Goal: Understand process/instructions: Learn about a topic

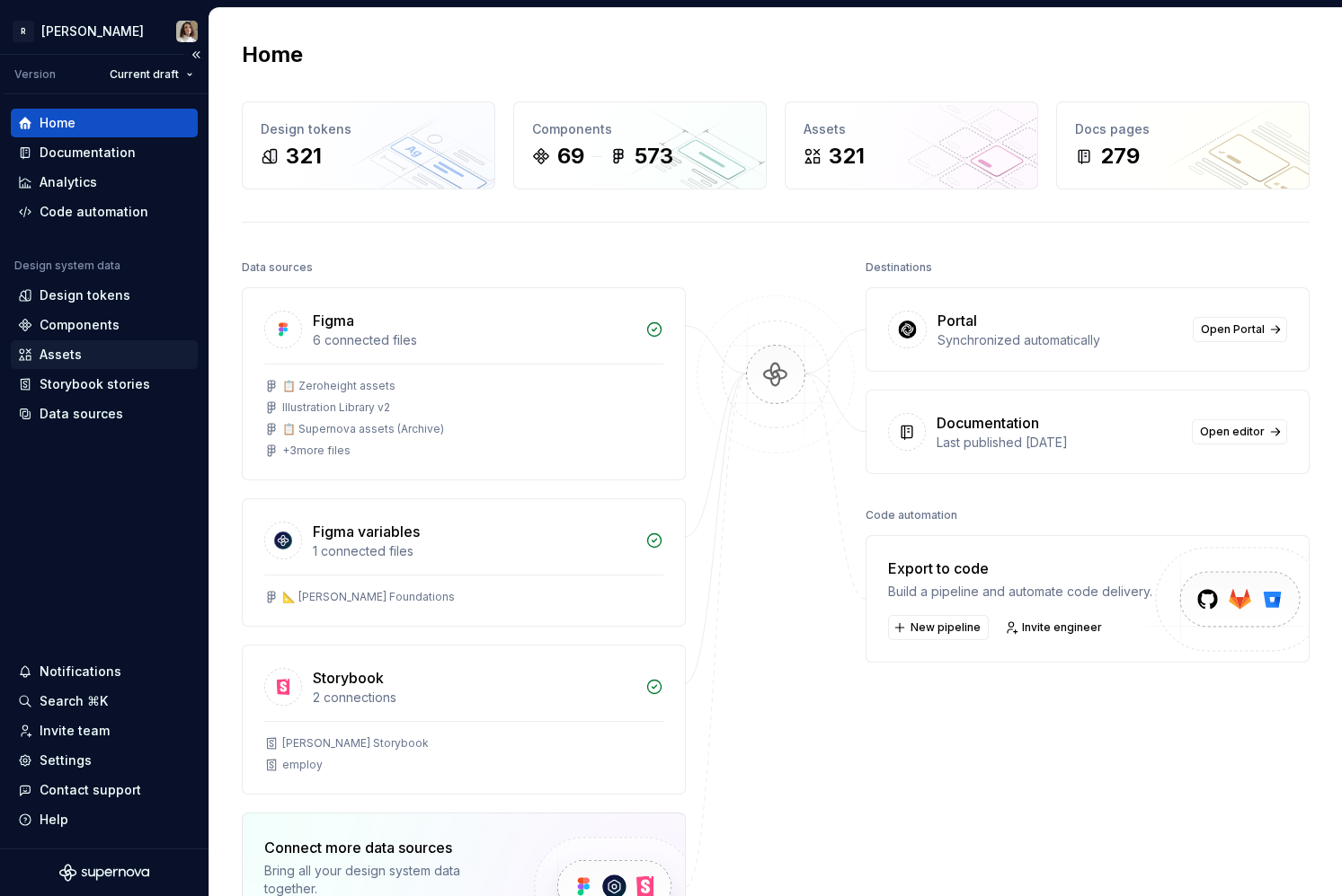
click at [65, 356] on div "Assets" at bounding box center [60, 355] width 42 height 18
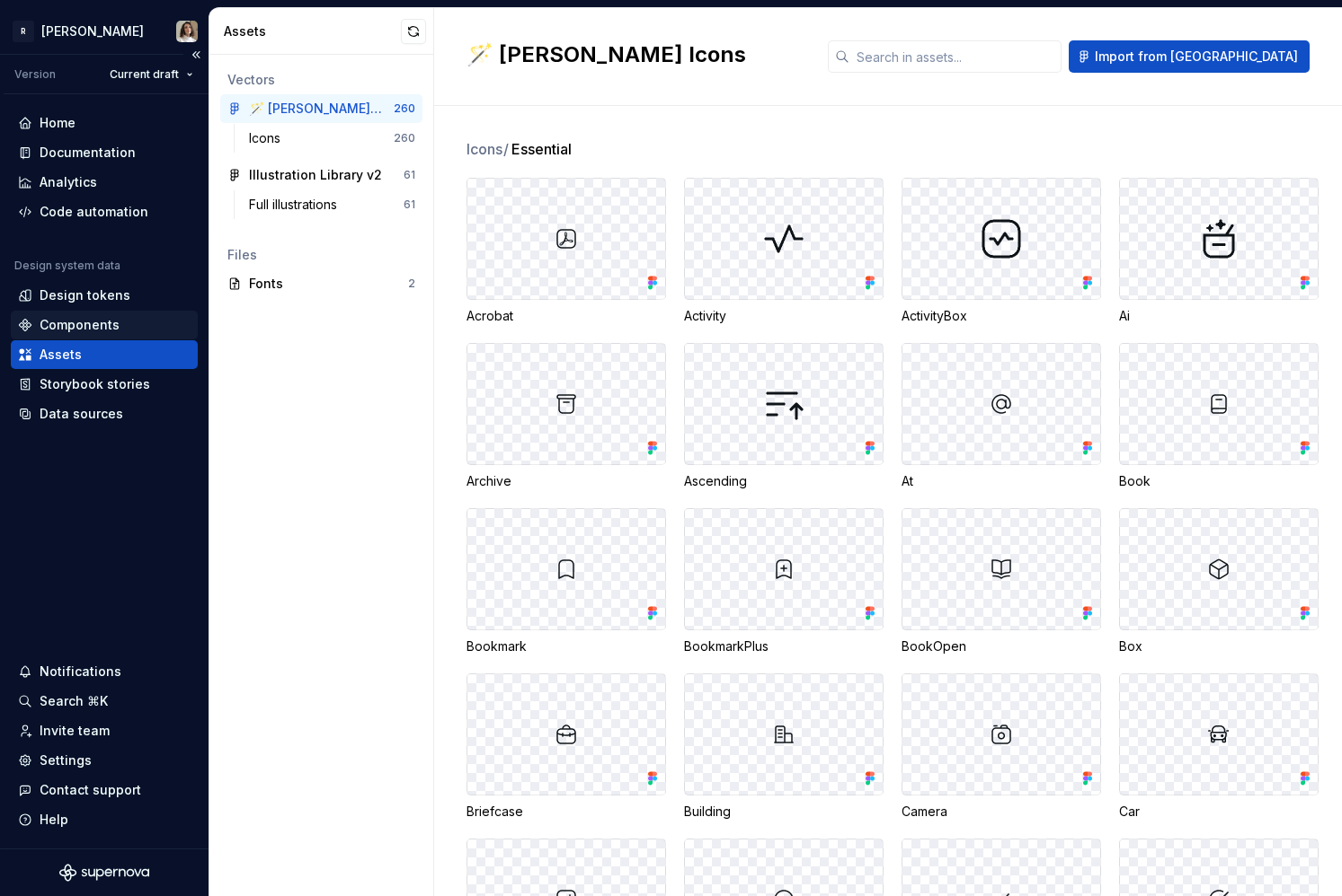
click at [96, 328] on div "Components" at bounding box center [79, 325] width 80 height 18
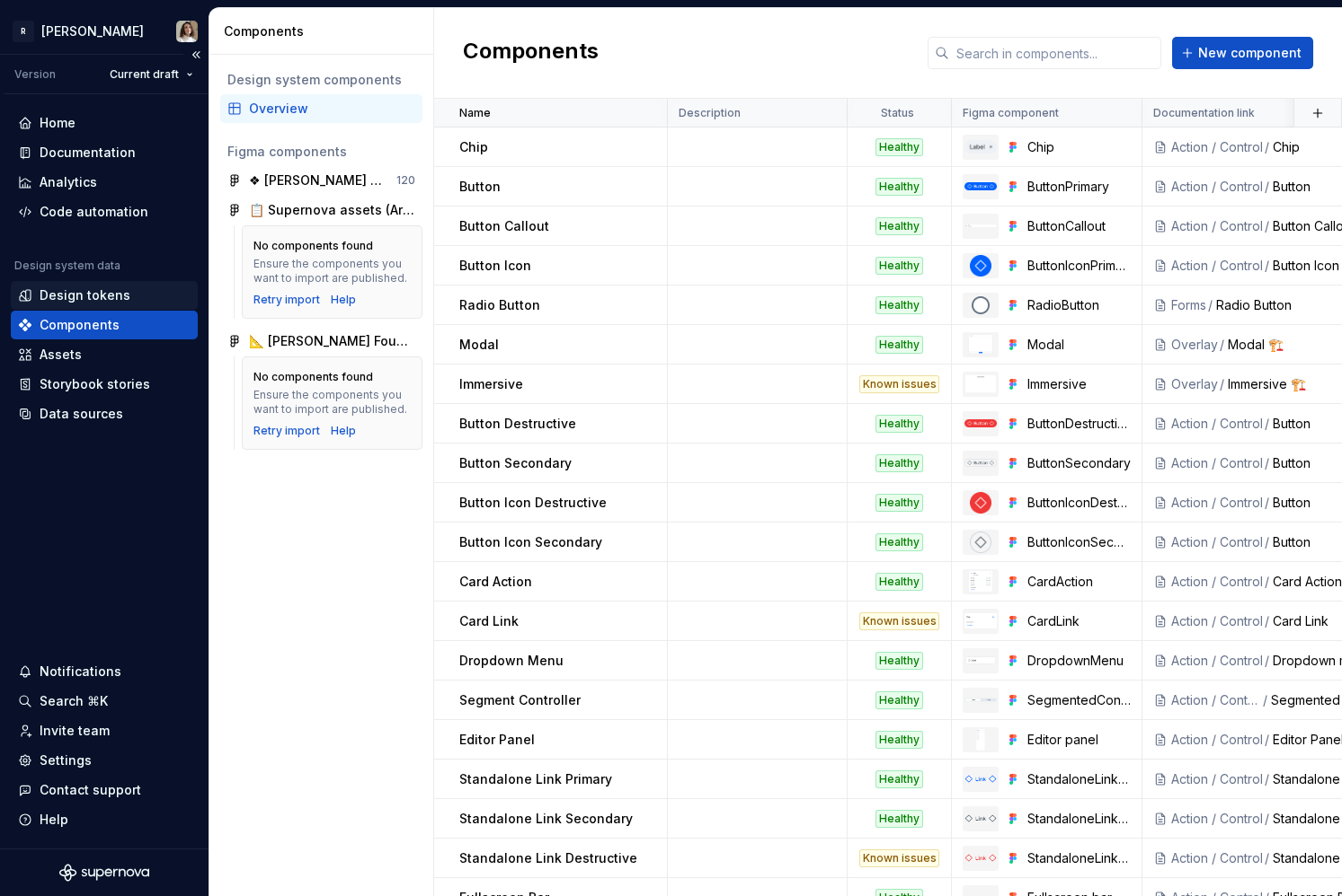
click at [103, 297] on div "Design tokens" at bounding box center [85, 296] width 91 height 18
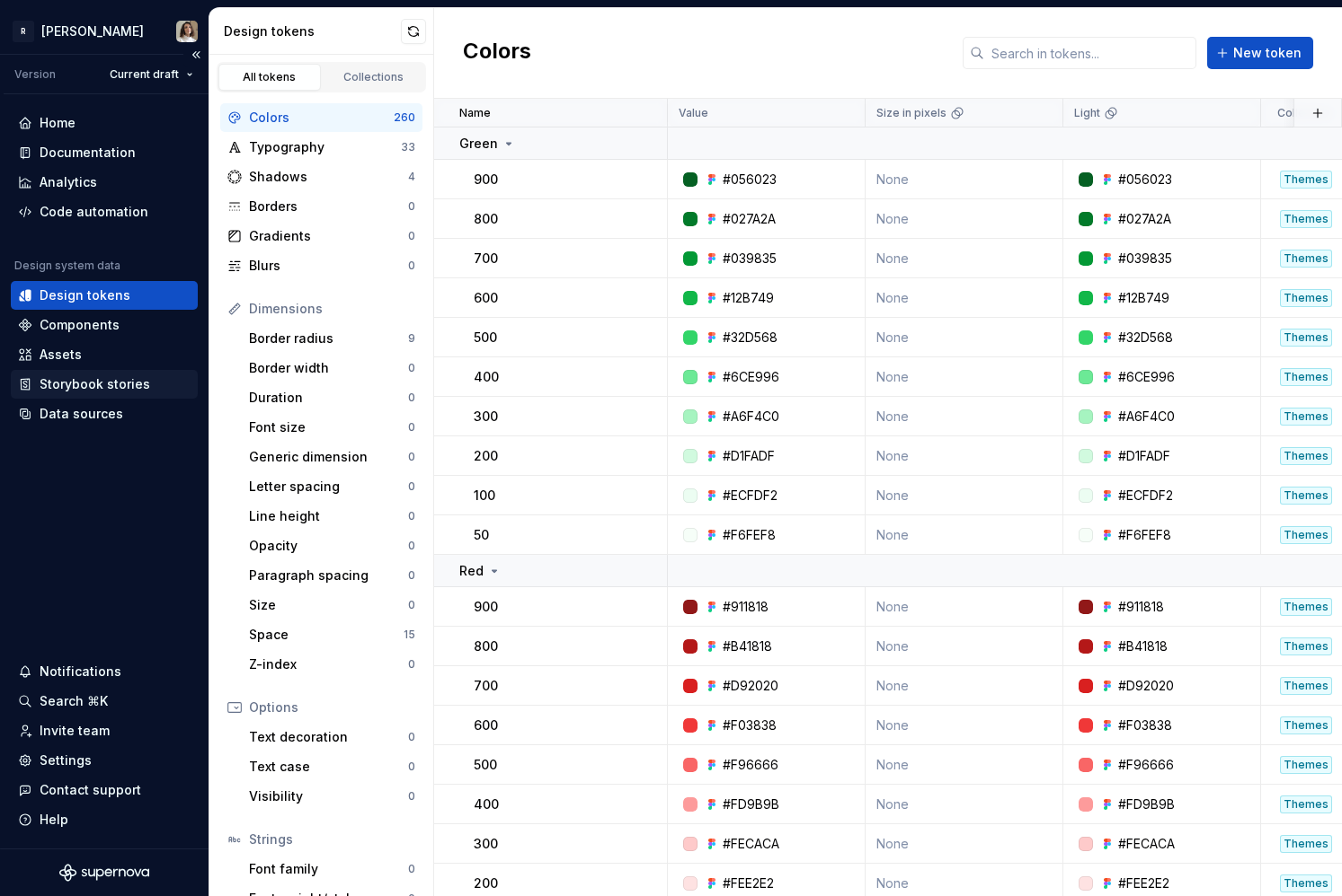
click at [81, 389] on div "Storybook stories" at bounding box center [95, 384] width 110 height 18
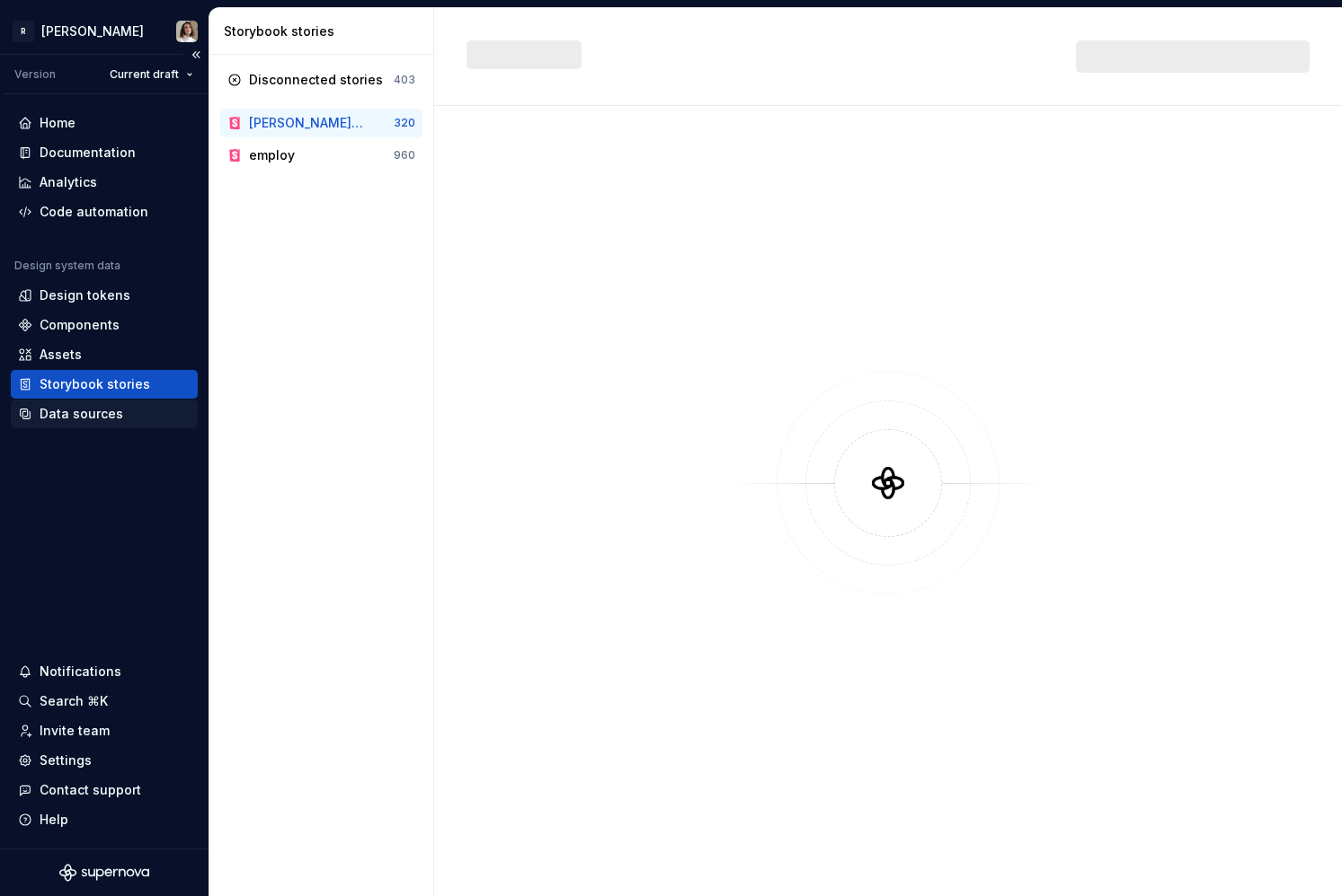
click at [76, 416] on div "Data sources" at bounding box center [81, 414] width 84 height 18
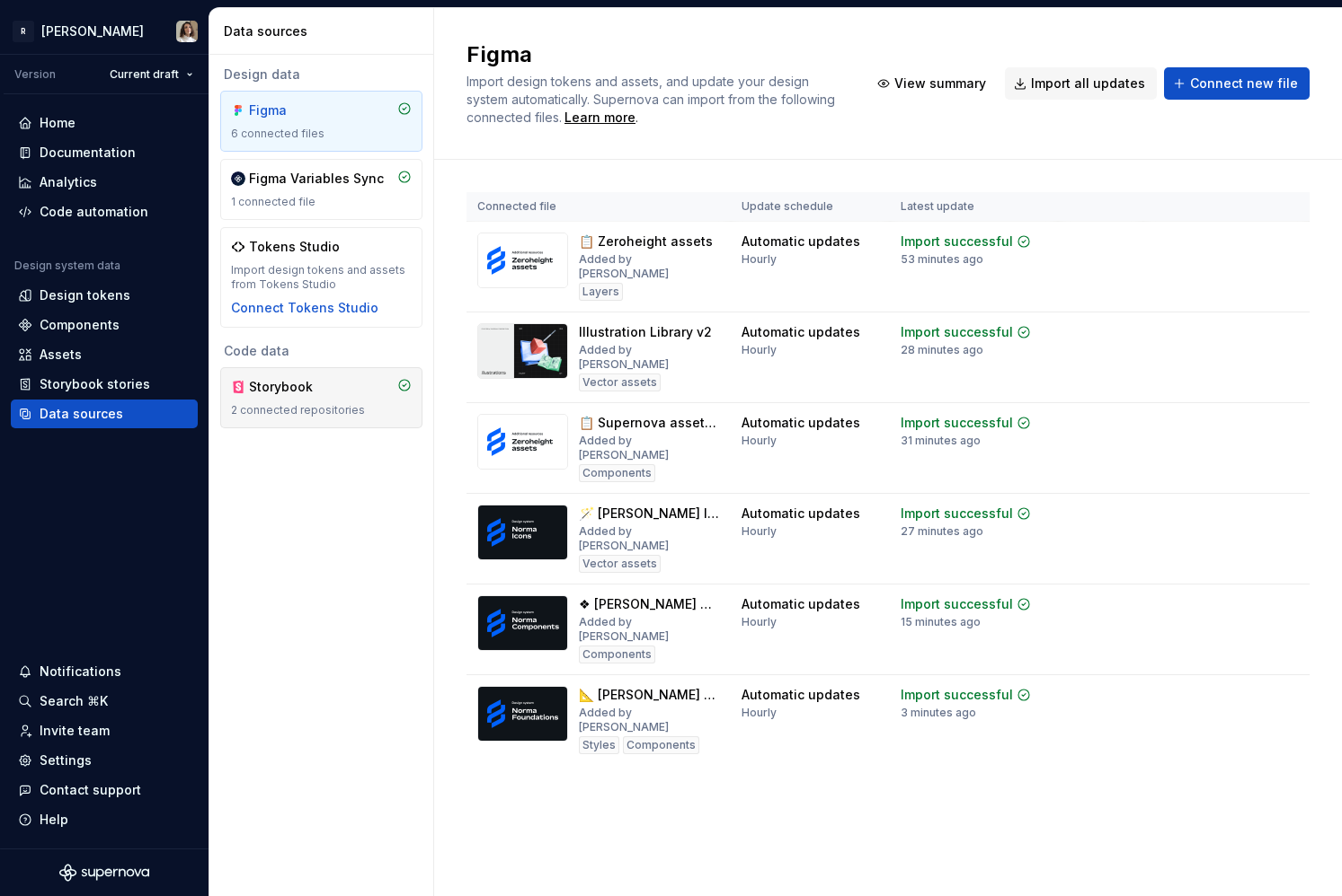
click at [323, 395] on div "Storybook" at bounding box center [291, 387] width 86 height 18
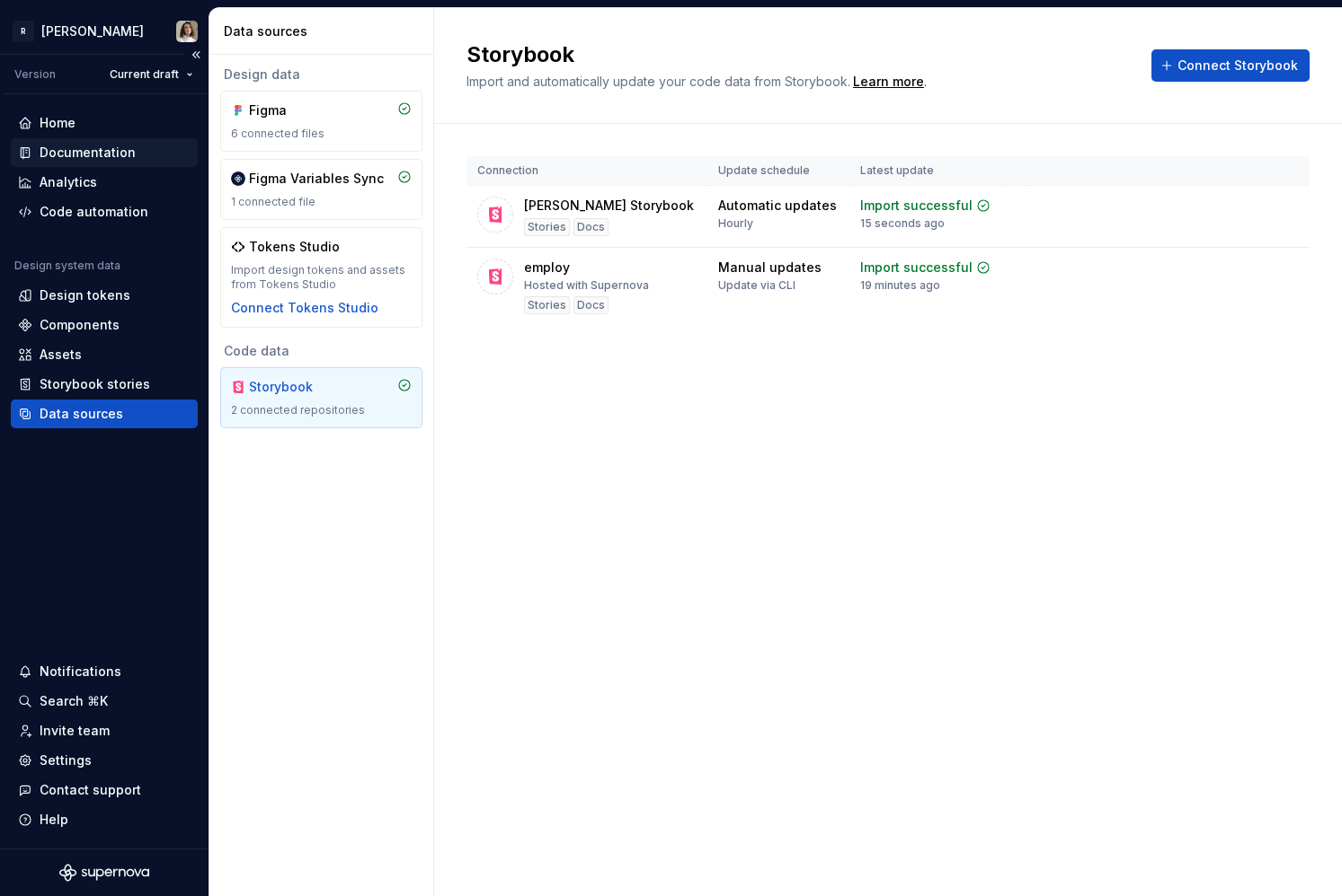
click at [86, 142] on div "Documentation" at bounding box center [105, 152] width 187 height 29
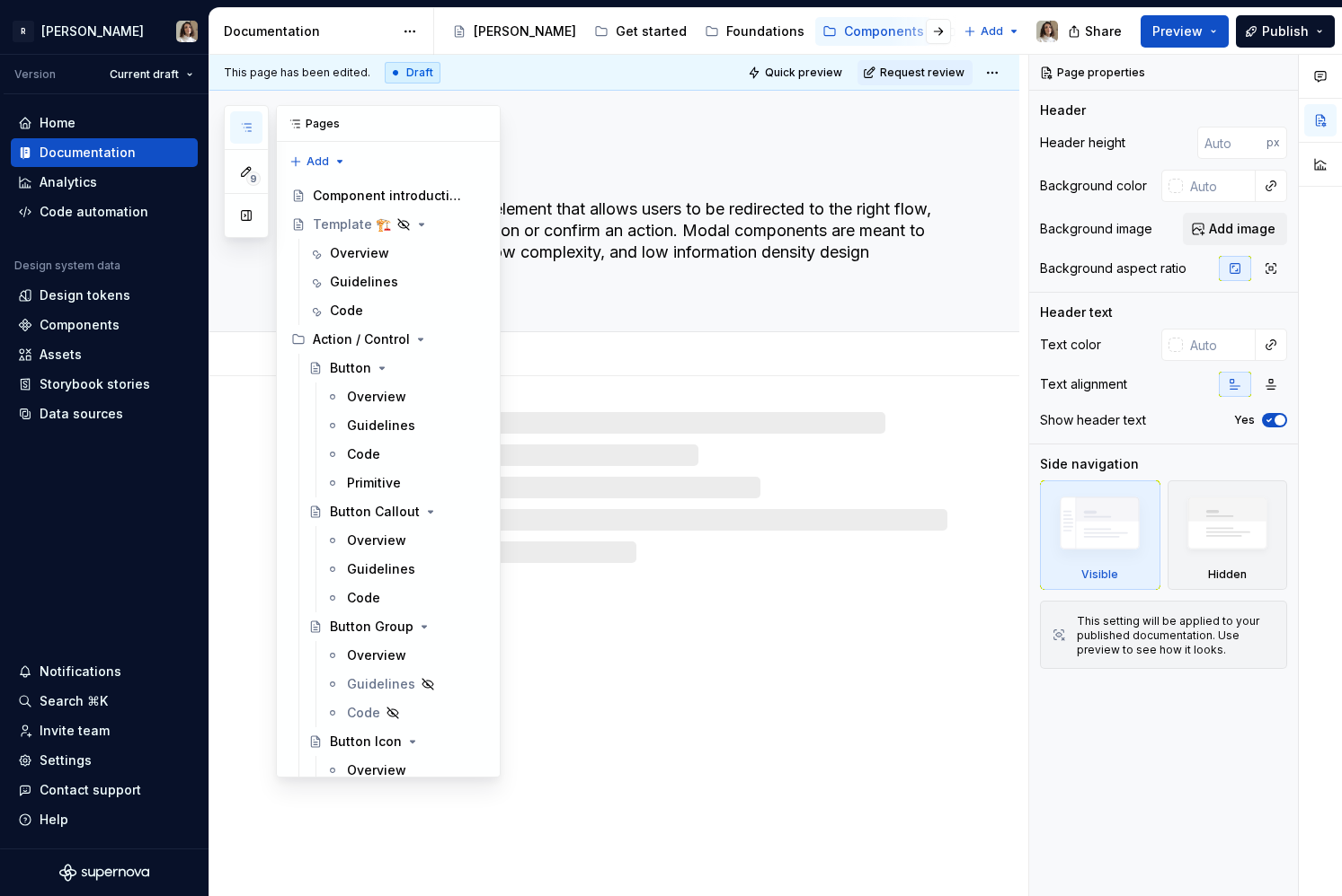
click at [248, 116] on button "button" at bounding box center [246, 127] width 33 height 33
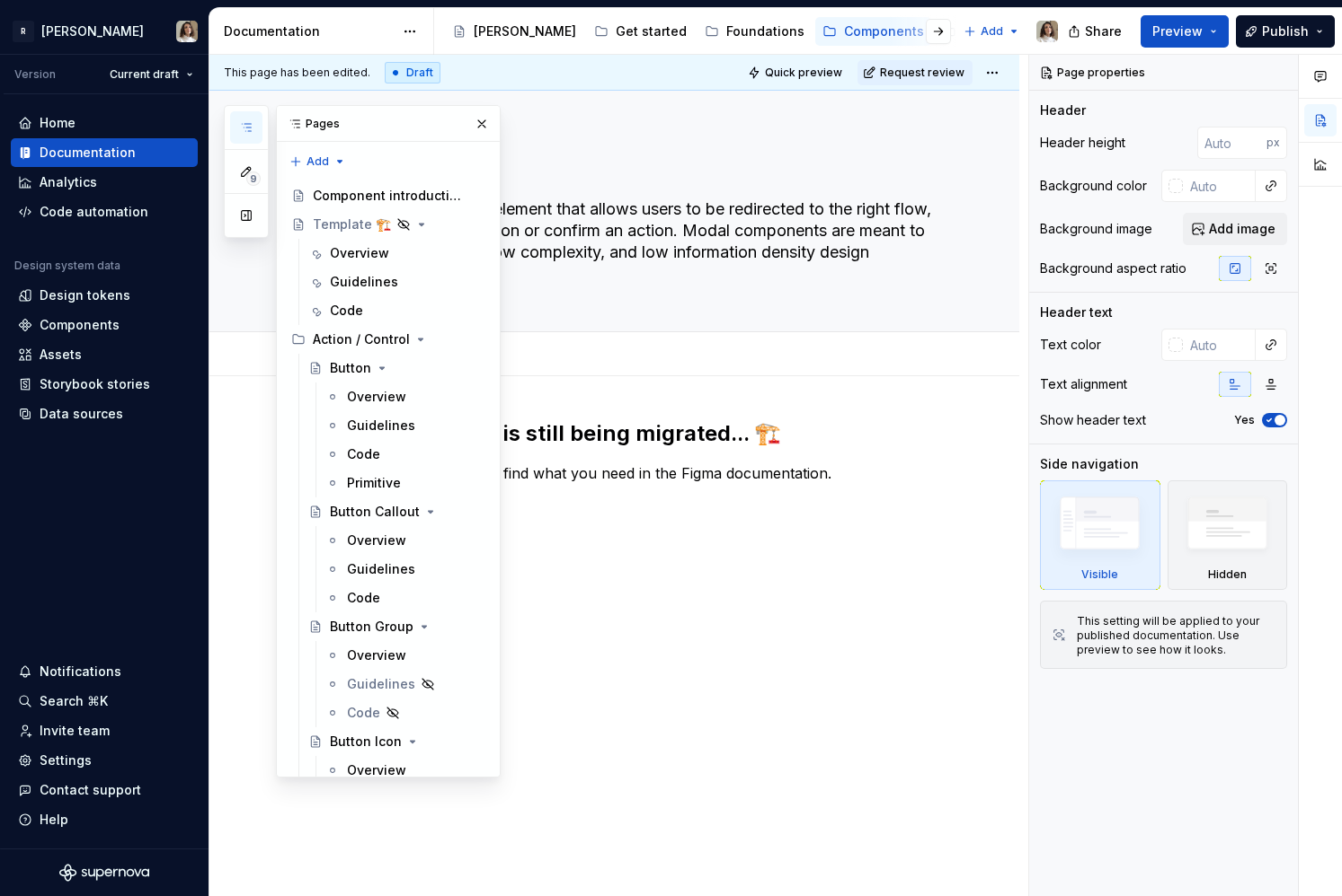
click at [244, 137] on button "button" at bounding box center [246, 127] width 33 height 33
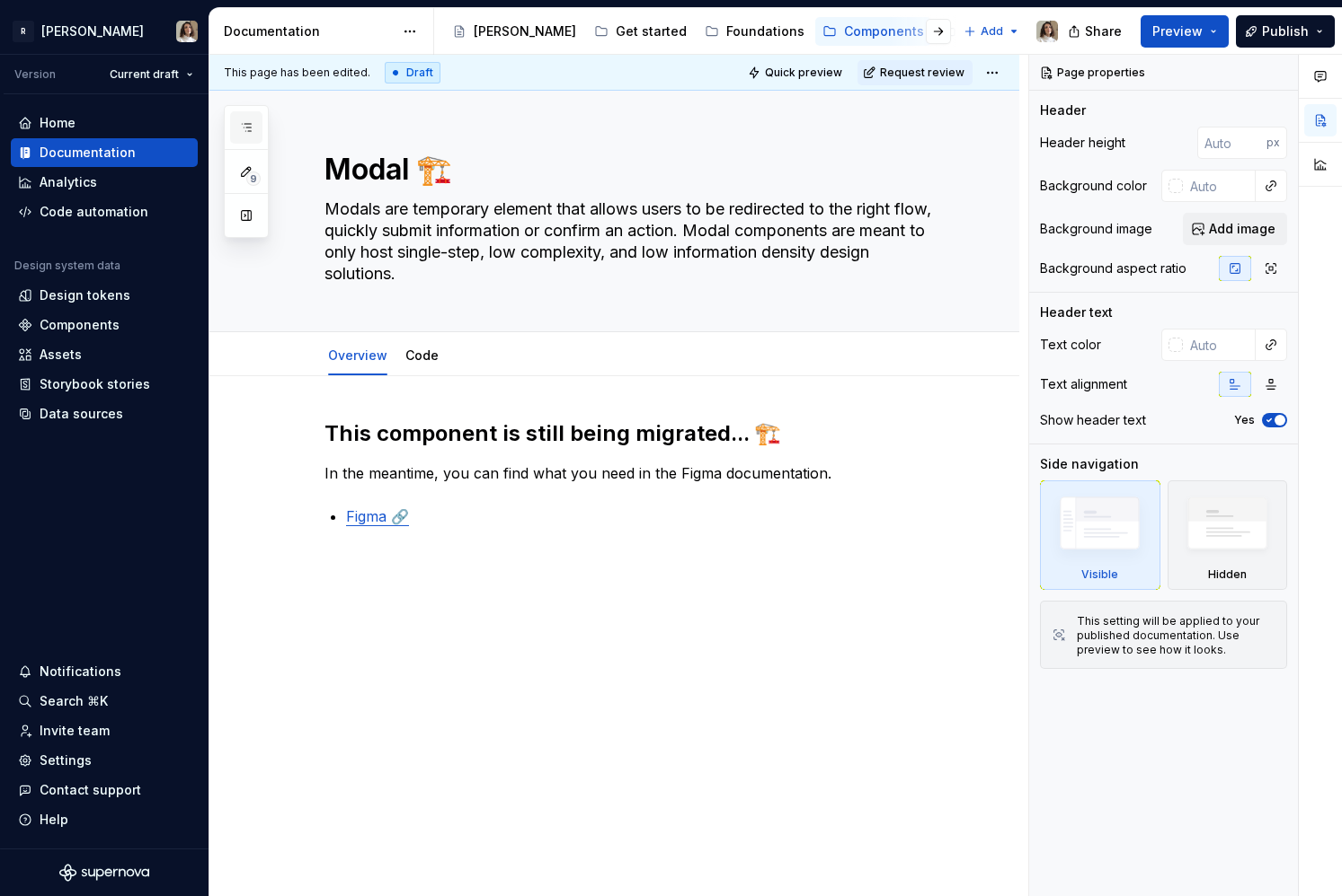
click at [251, 126] on icon "button" at bounding box center [246, 127] width 15 height 15
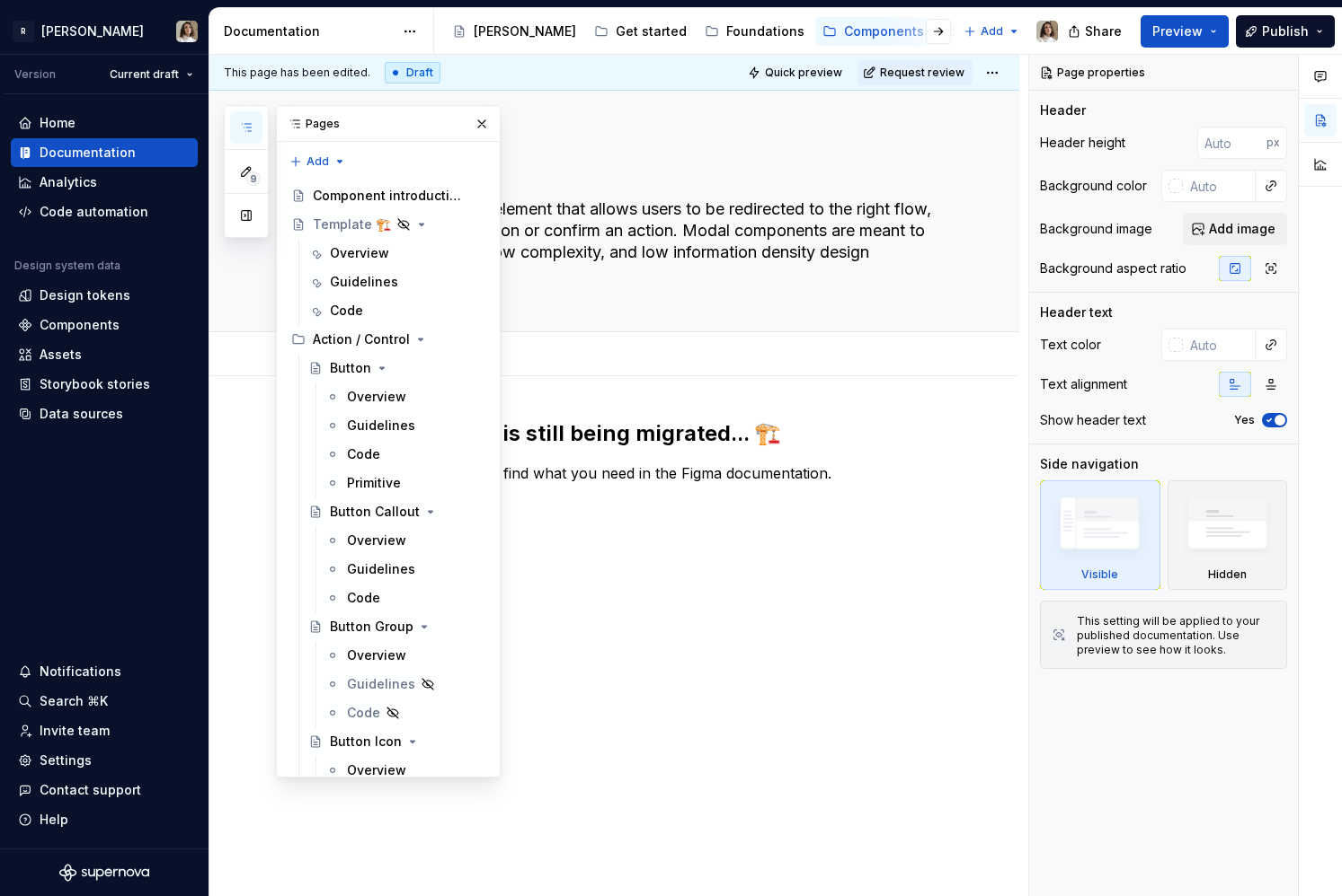
click at [251, 126] on icon "button" at bounding box center [246, 127] width 15 height 15
click at [250, 120] on icon "button" at bounding box center [246, 127] width 15 height 15
click at [240, 222] on button "button" at bounding box center [246, 215] width 33 height 33
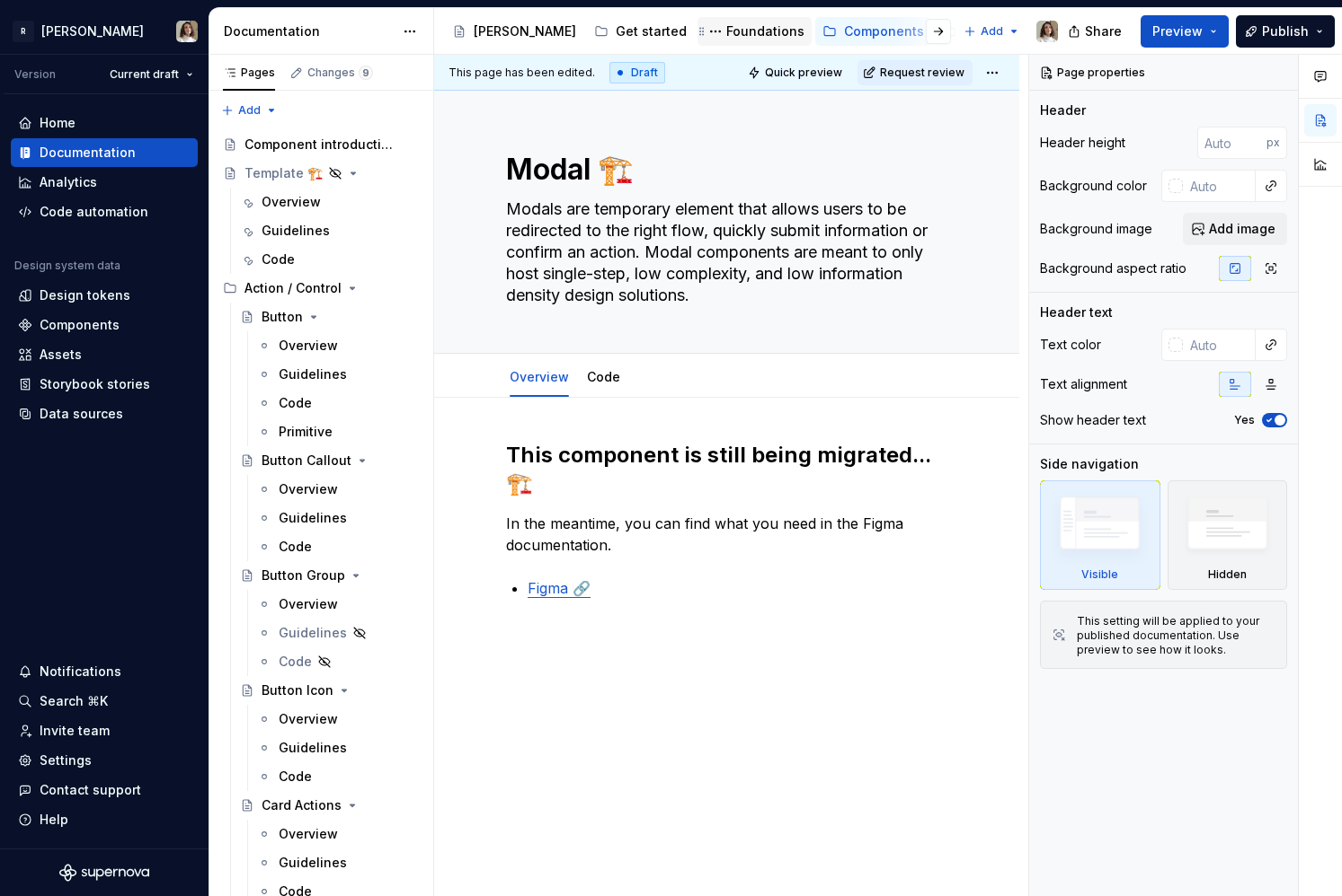
click at [726, 35] on div "Foundations" at bounding box center [764, 32] width 78 height 18
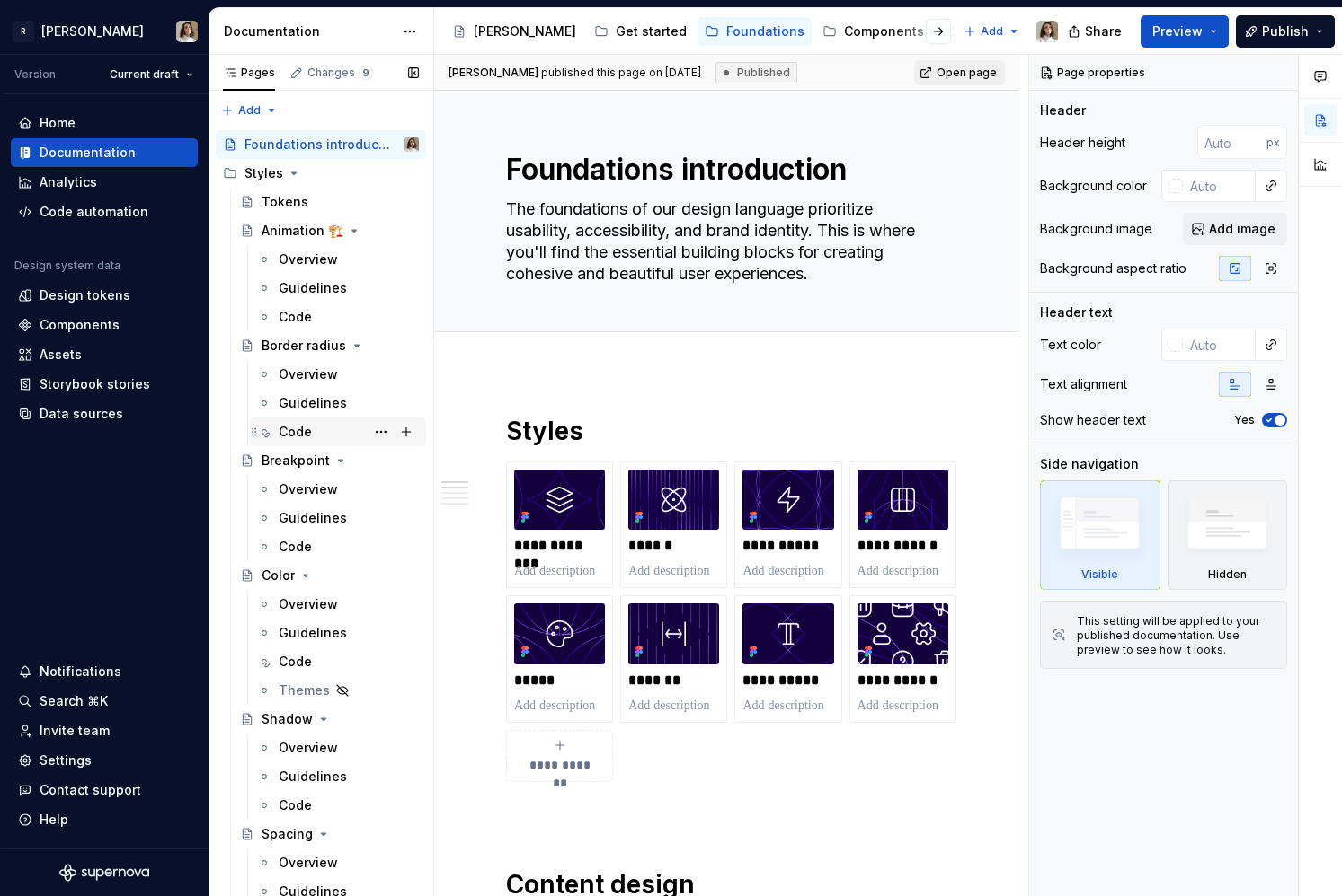
click at [292, 433] on div "Code" at bounding box center [295, 432] width 34 height 18
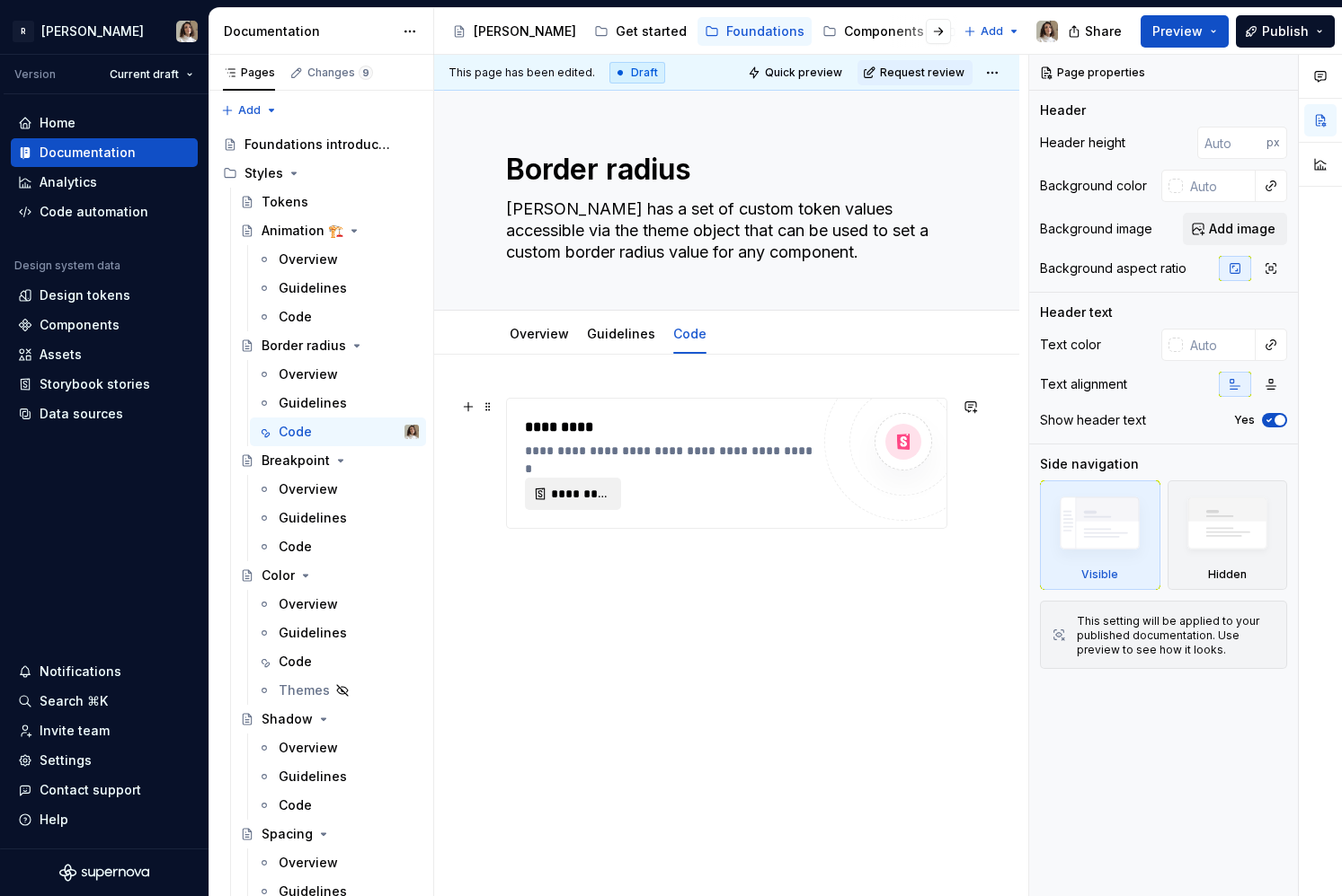
click at [564, 498] on span "*********" at bounding box center [580, 494] width 58 height 18
type textarea "*"
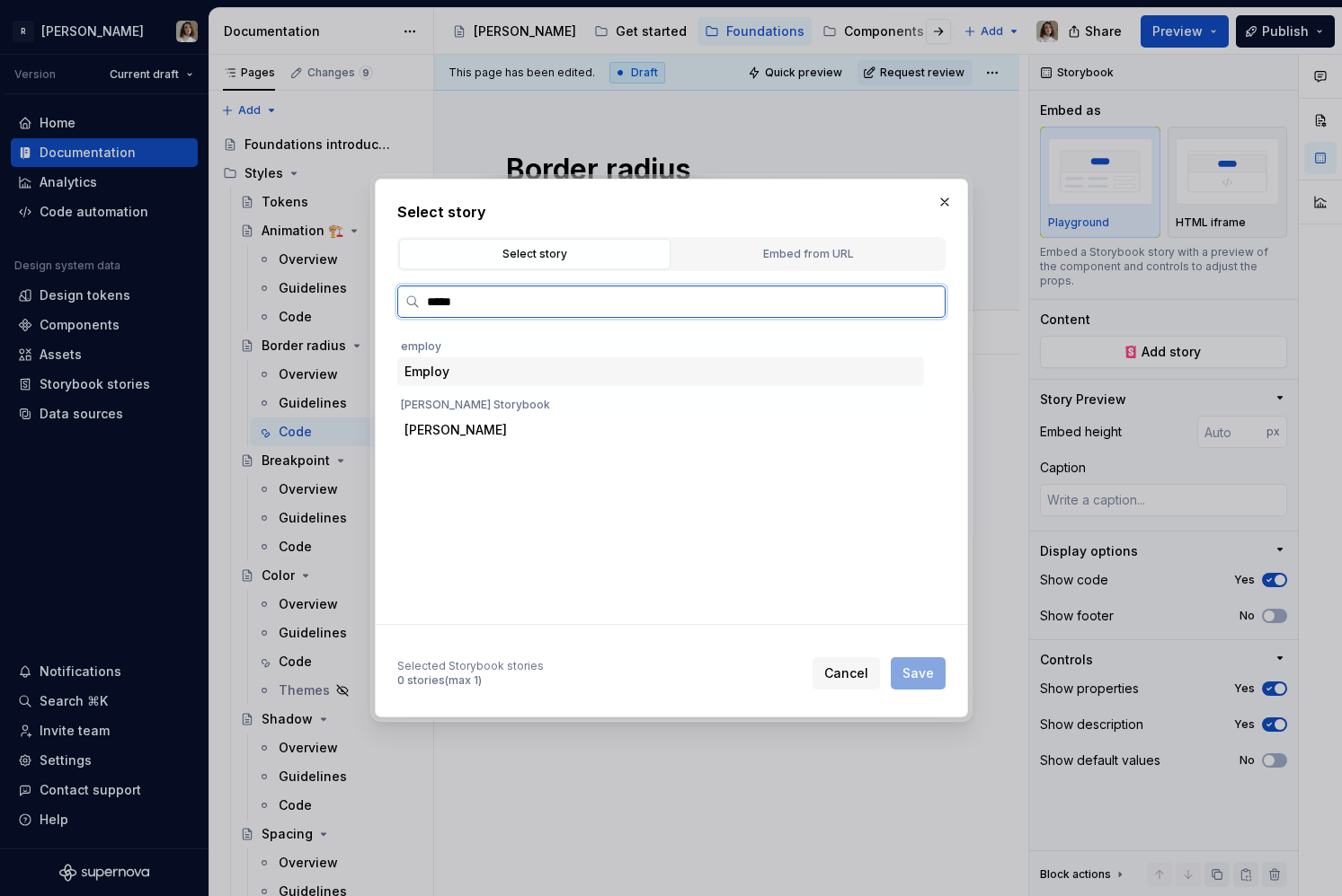
type input "******"
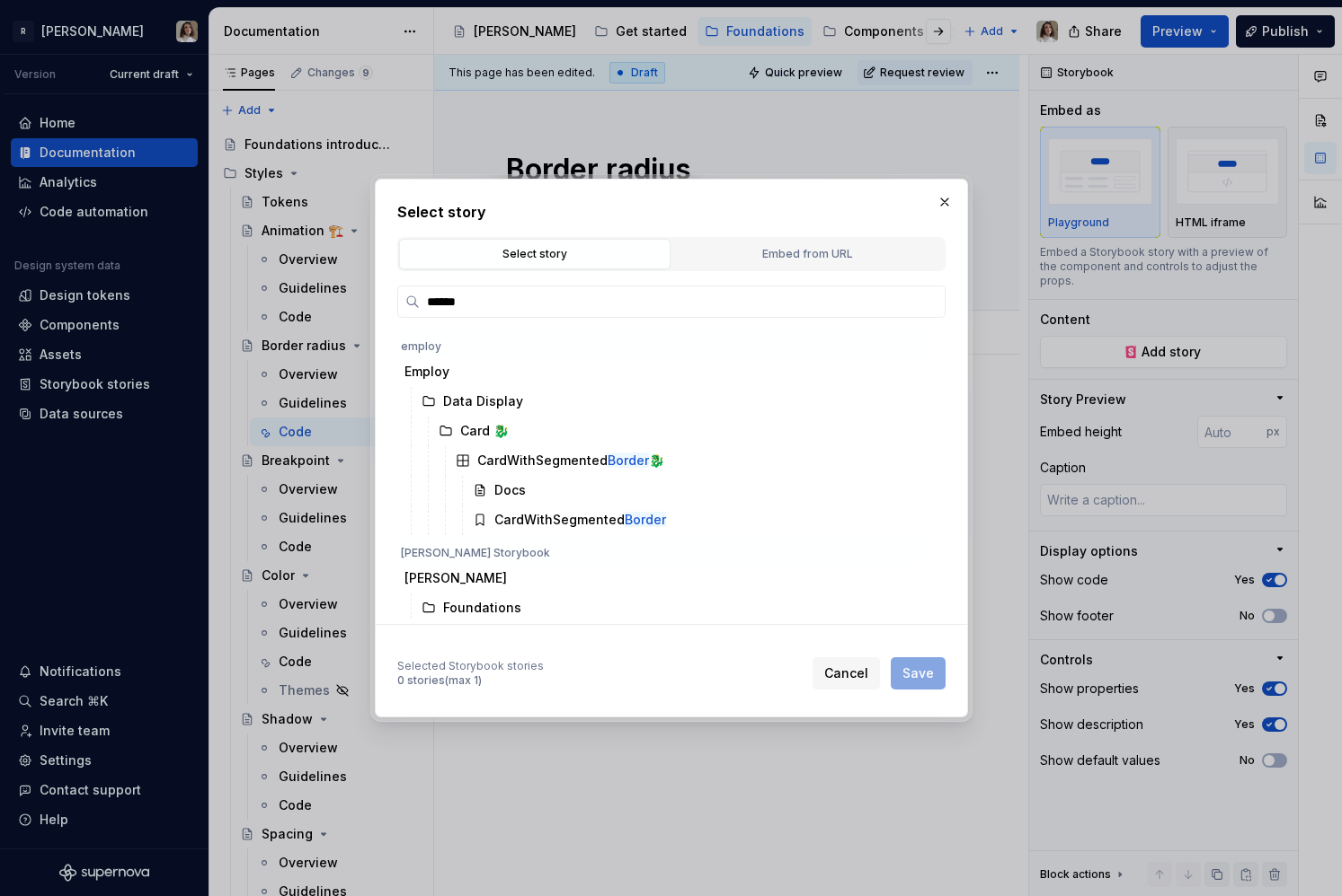
scroll to position [121, 0]
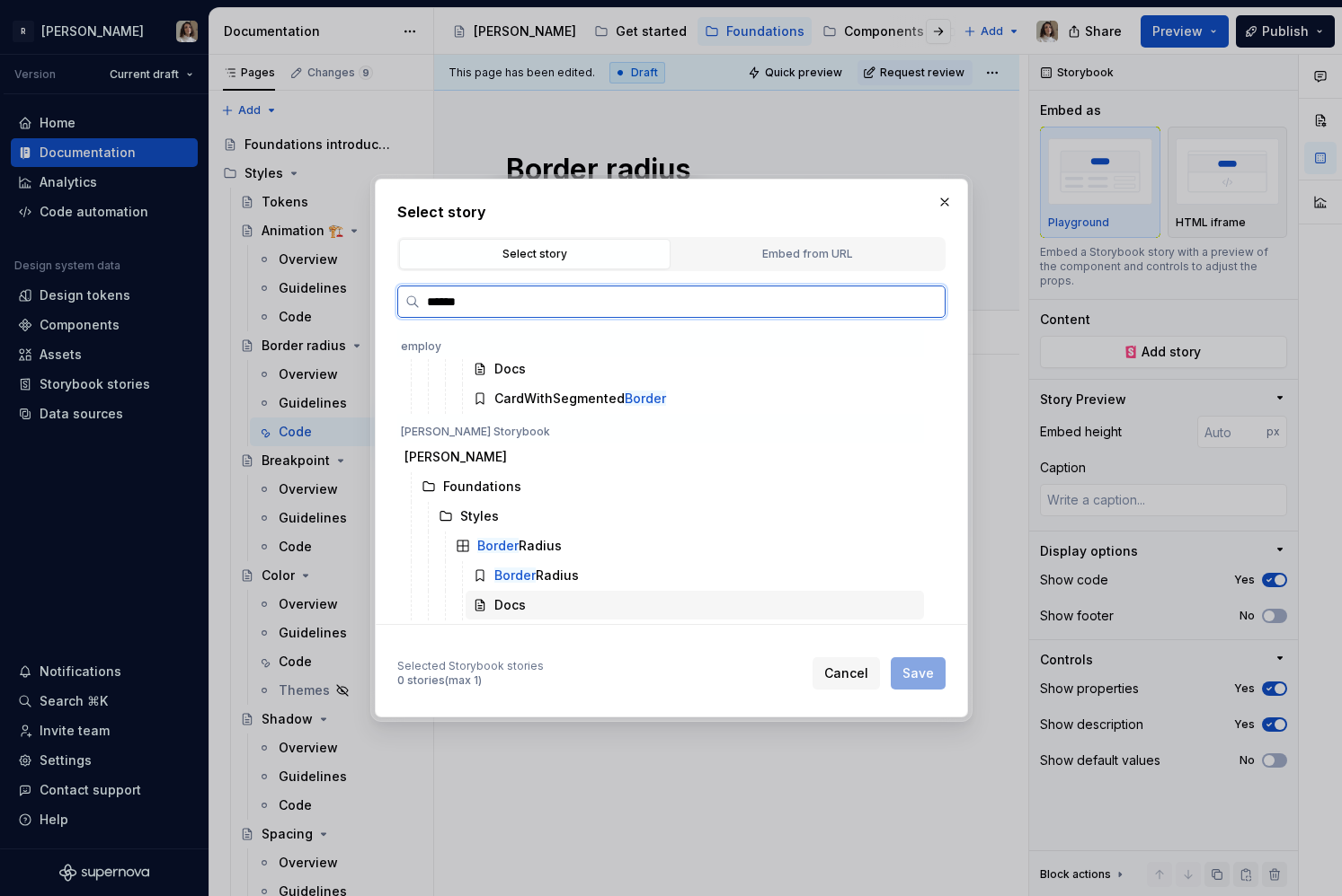
click at [523, 604] on div "Docs" at bounding box center [510, 605] width 32 height 18
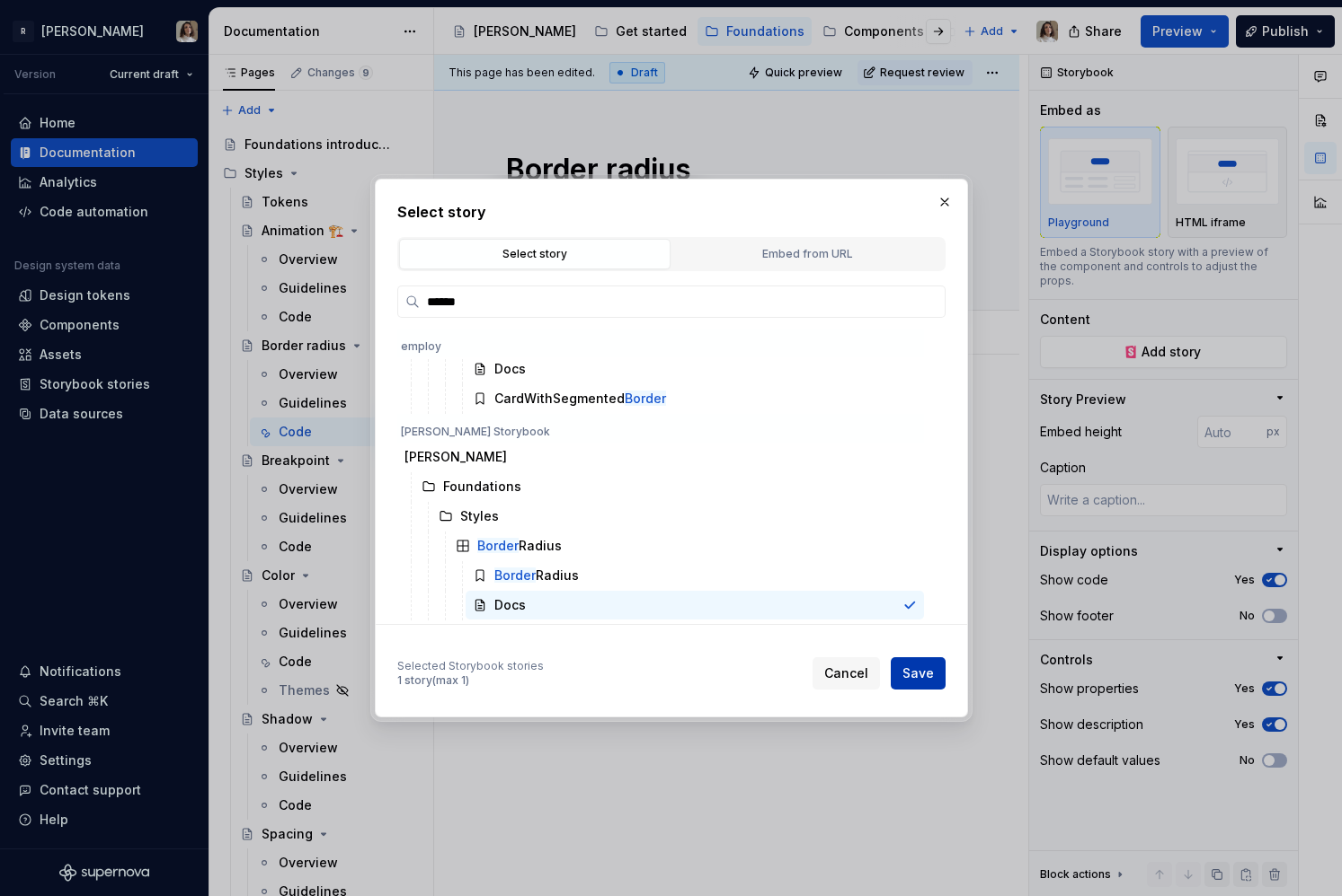
click at [913, 679] on span "Save" at bounding box center [918, 673] width 32 height 18
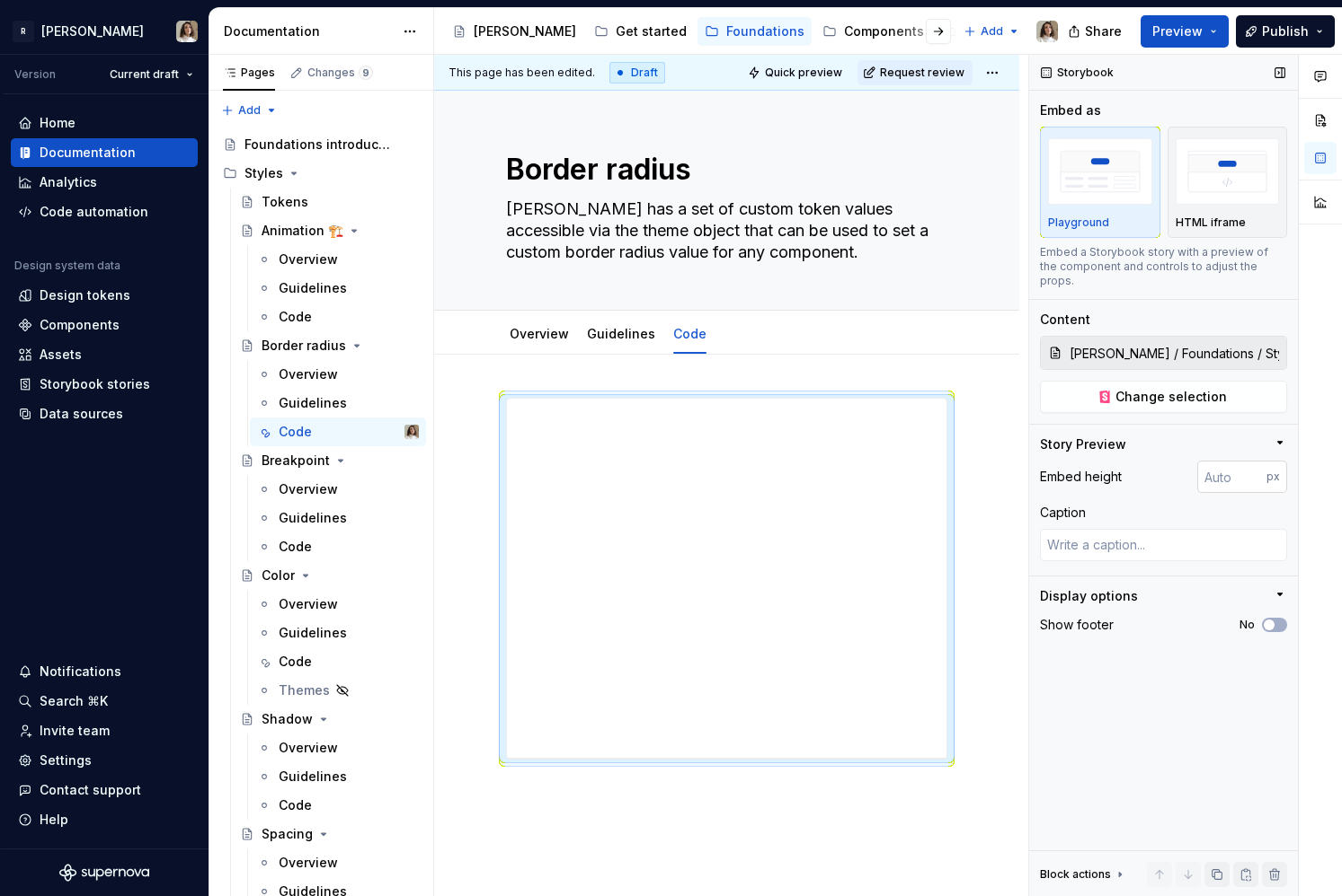
type textarea "*"
click at [1222, 460] on input "number" at bounding box center [1232, 476] width 69 height 33
type input "1000"
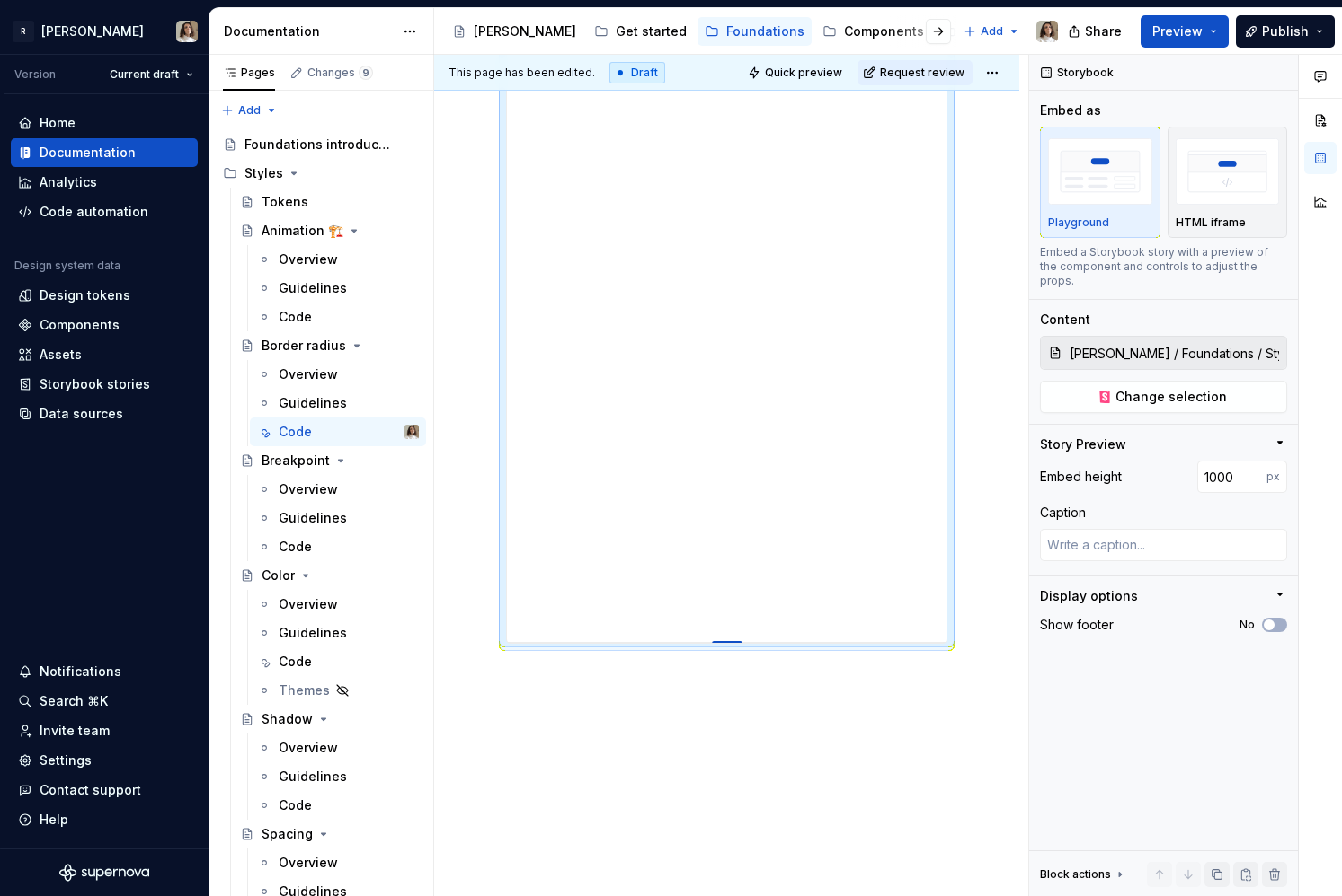
scroll to position [663, 0]
type textarea "*"
type input "995"
type textarea "*"
type input "981"
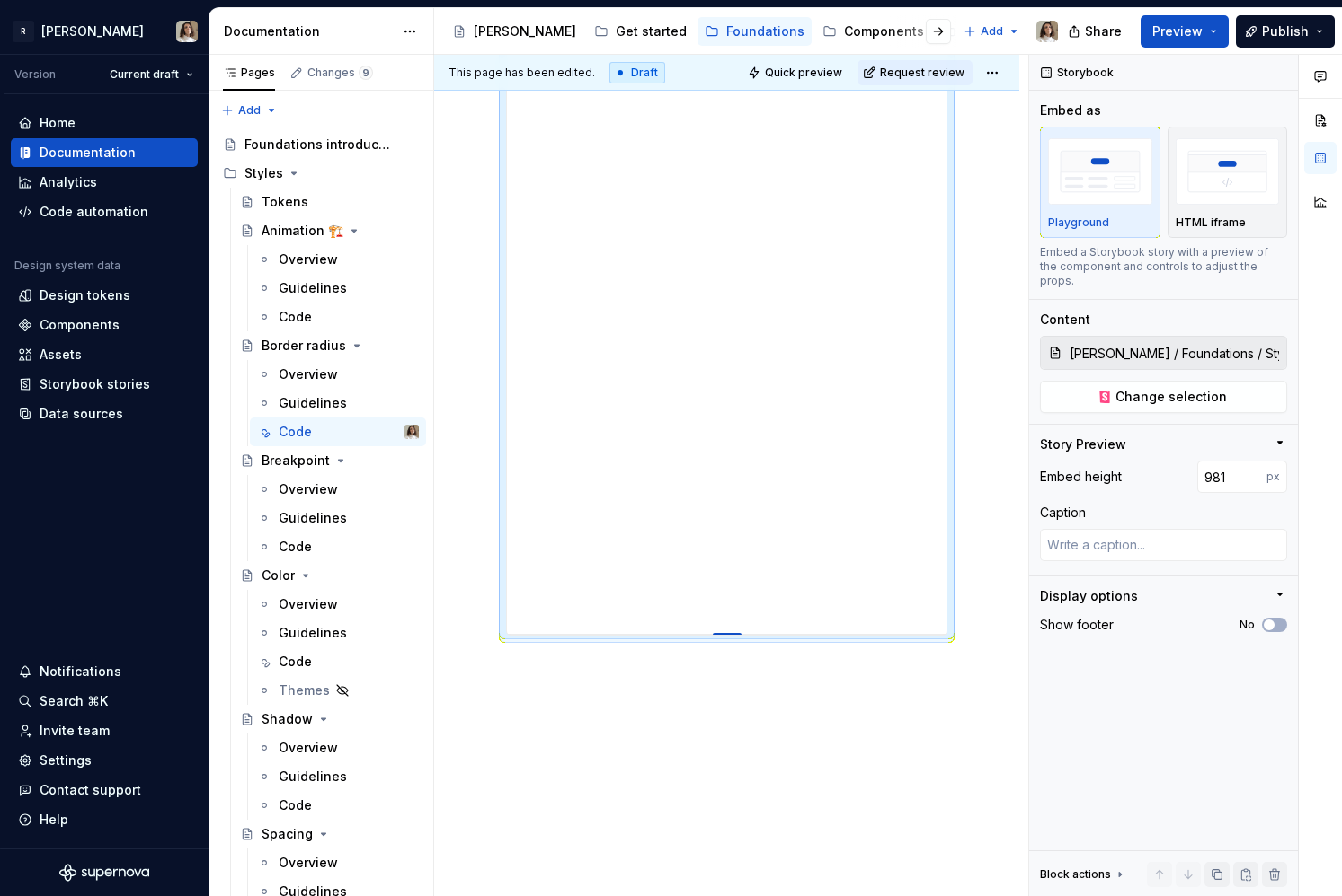
type textarea "*"
type input "954"
type textarea "*"
type input "910"
type textarea "*"
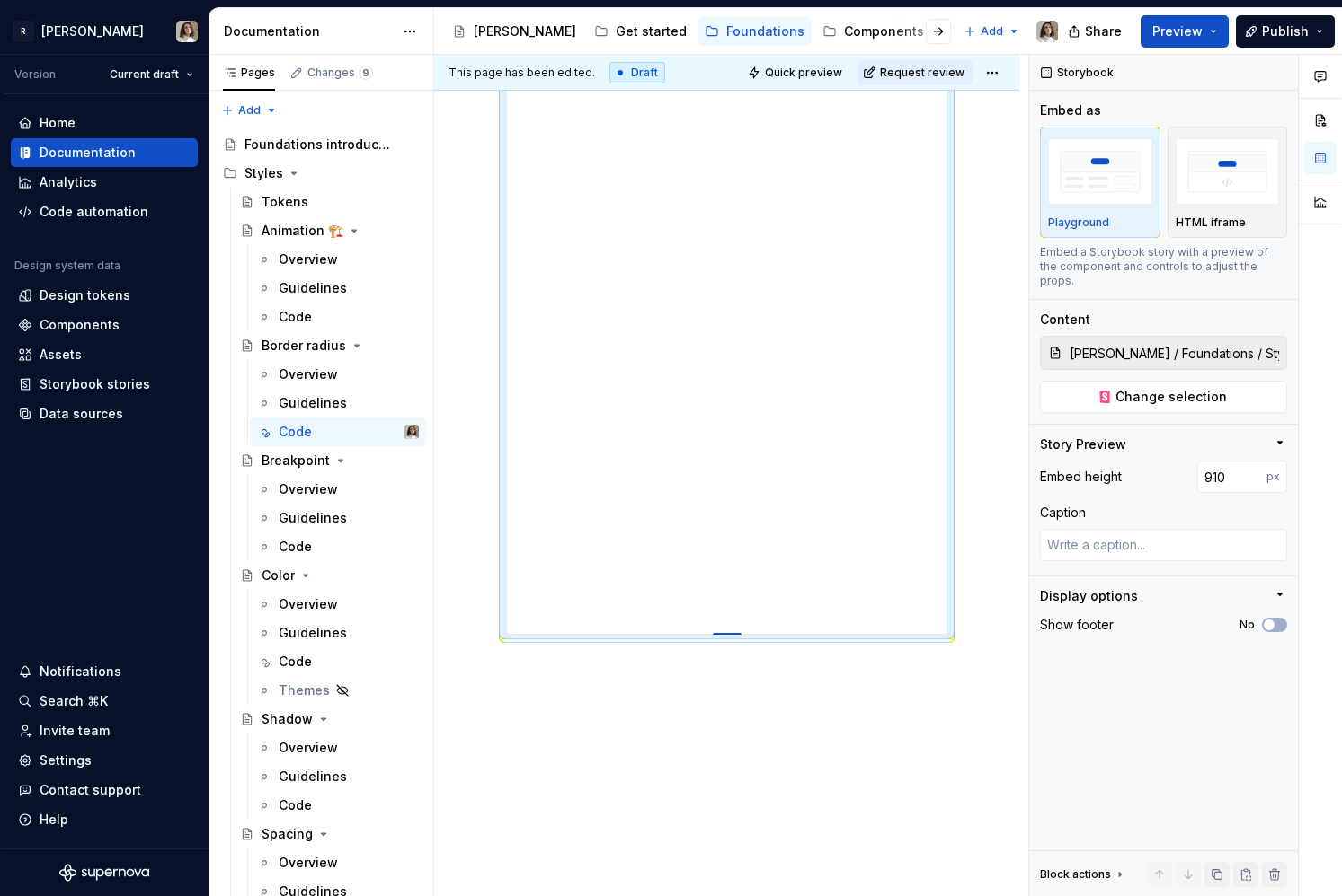
type input "877"
type textarea "*"
type input "836"
type textarea "*"
type input "784"
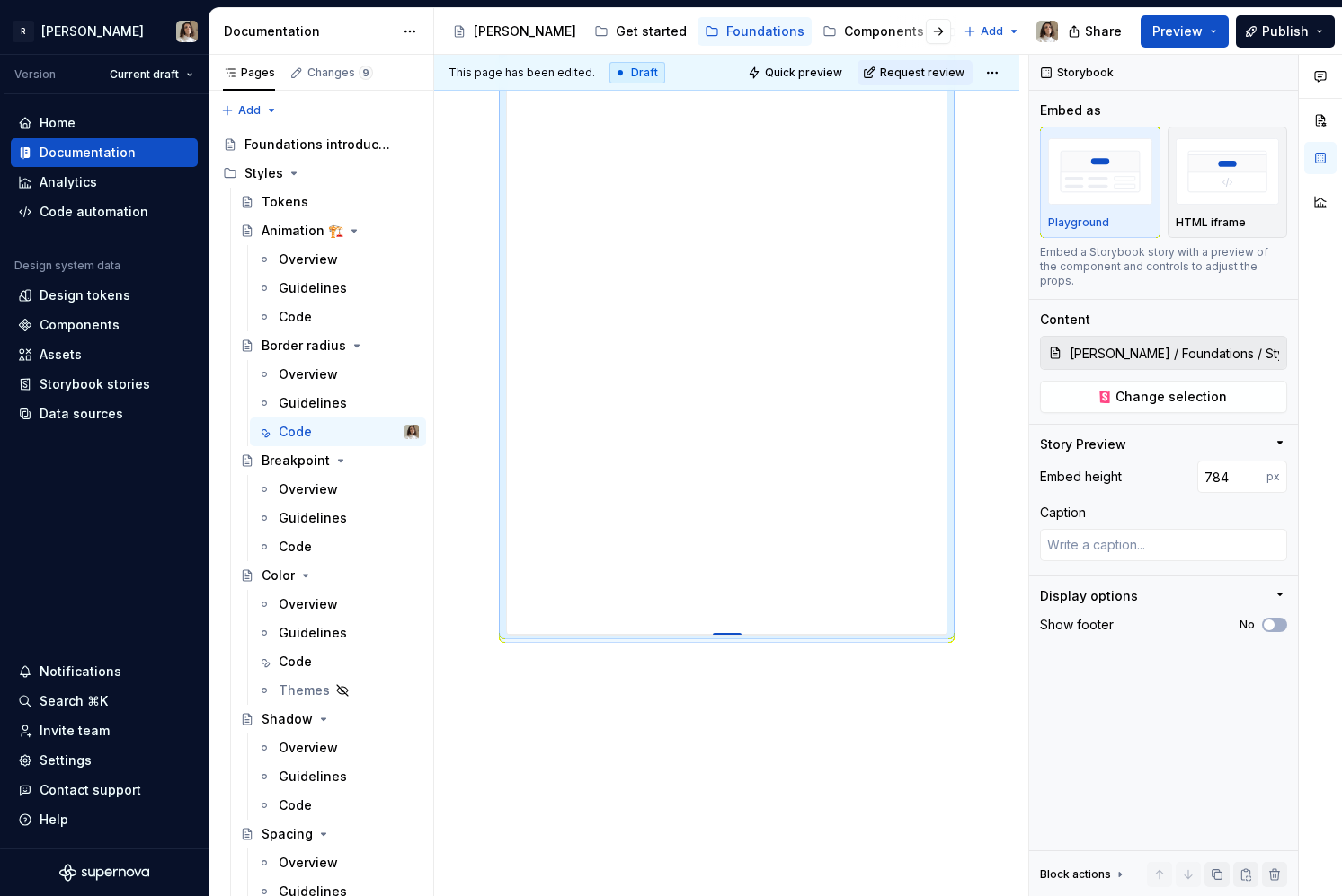
type textarea "*"
type input "728"
type textarea "*"
type input "669"
type textarea "*"
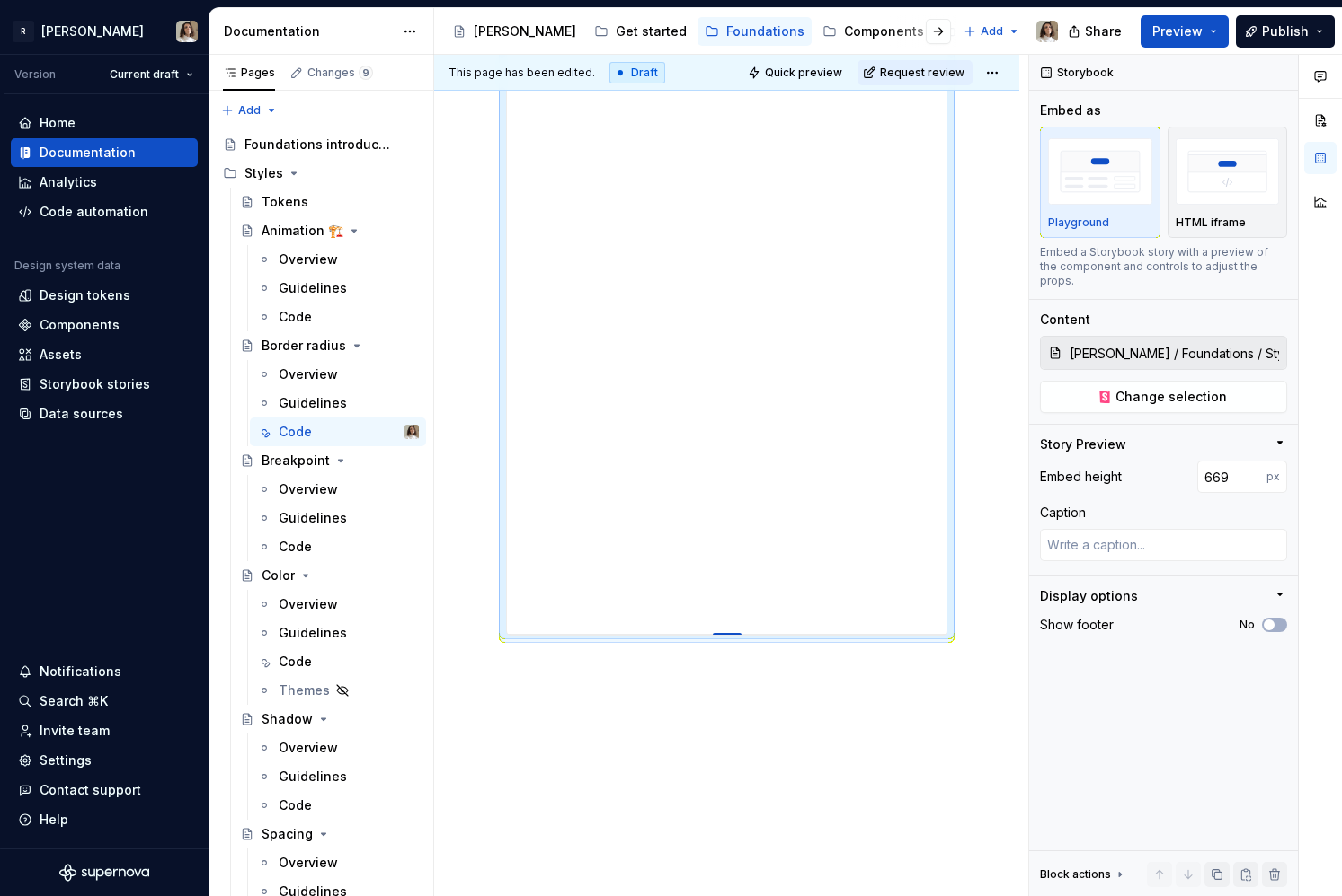
type input "607"
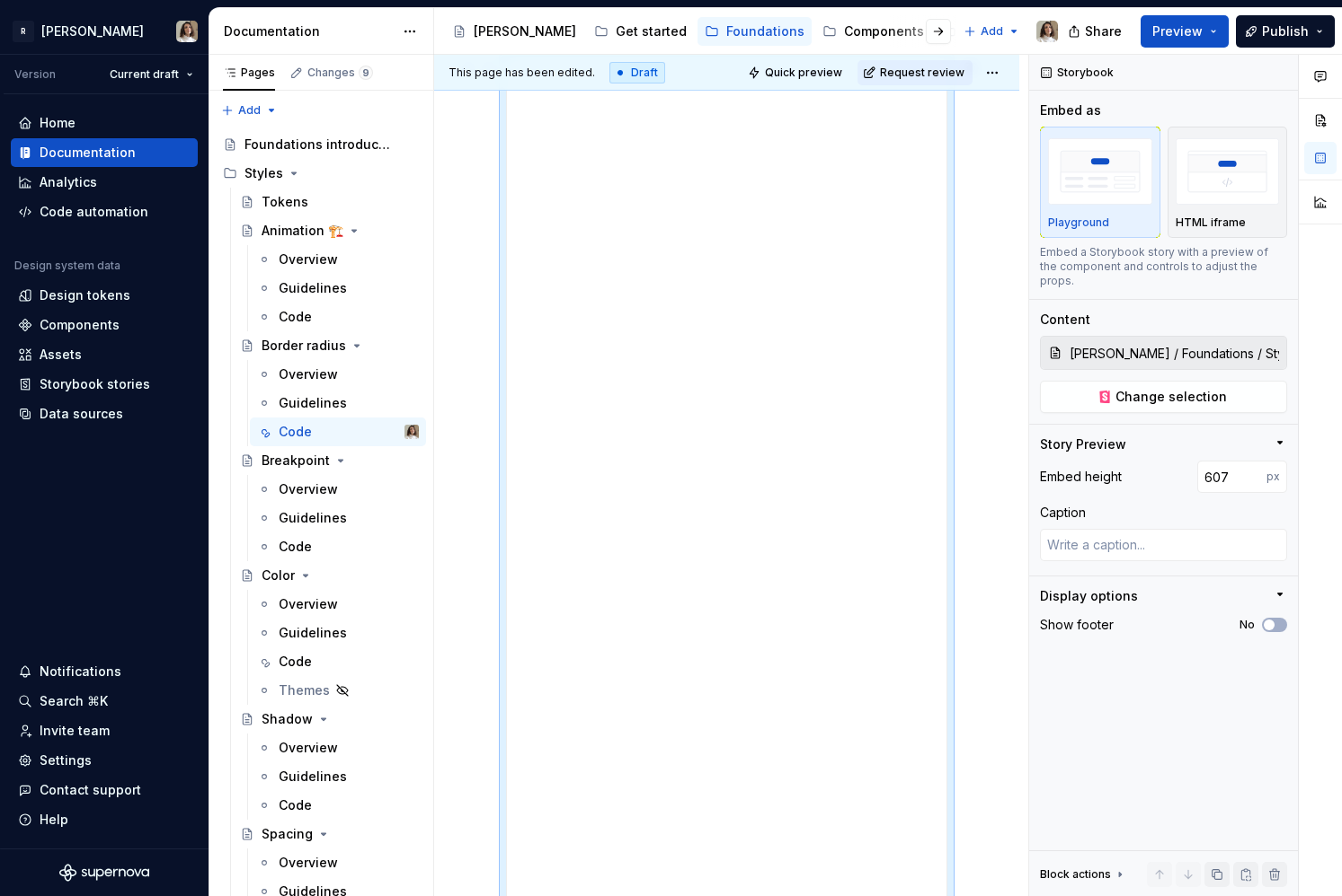
type textarea "*"
type input "541"
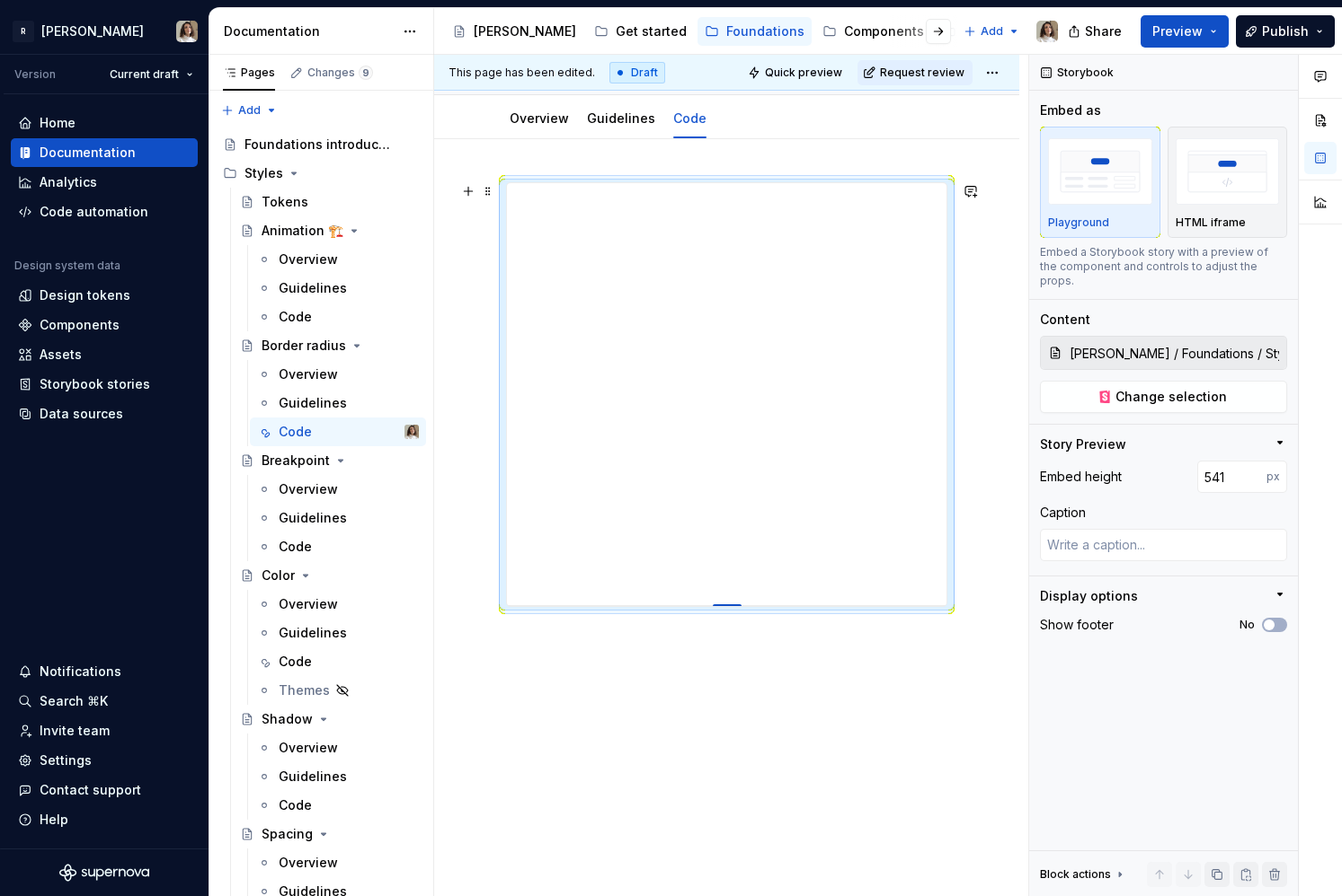
type textarea "*"
type input "470"
type textarea "*"
type input "397"
type textarea "*"
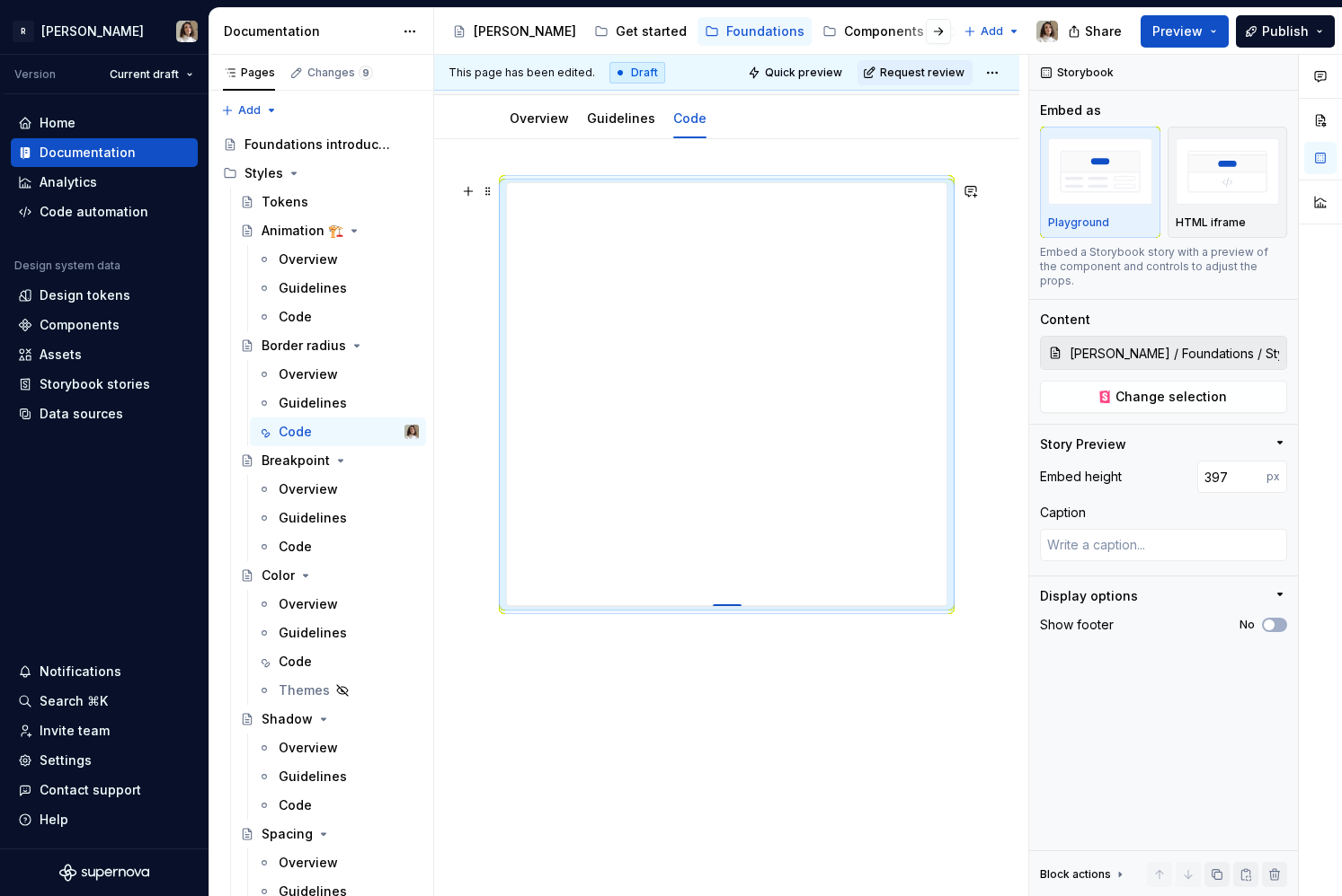
type input "323"
type textarea "*"
type input "247"
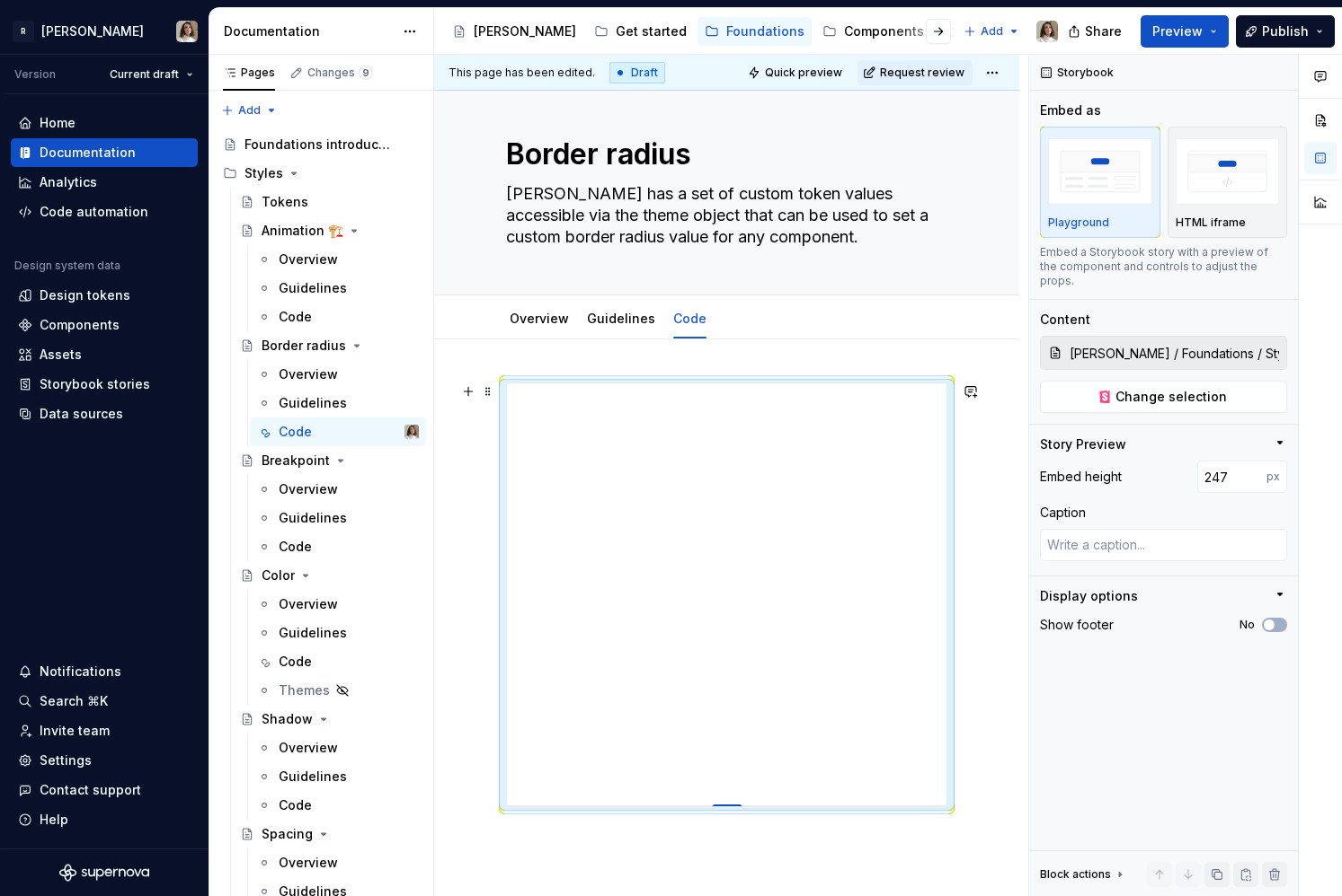
type textarea "*"
type input "170"
type textarea "*"
type input "155"
type textarea "*"
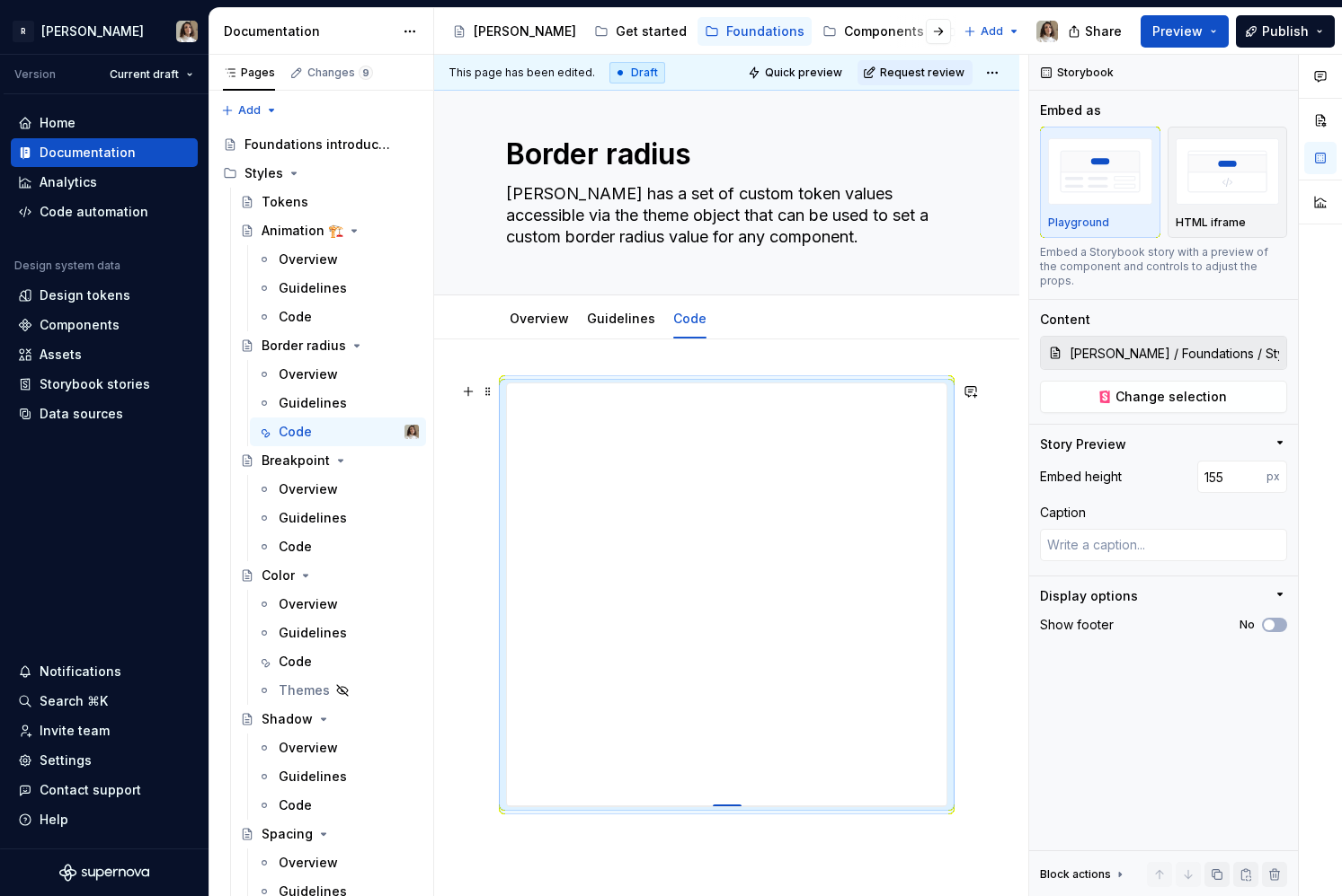
type input "158"
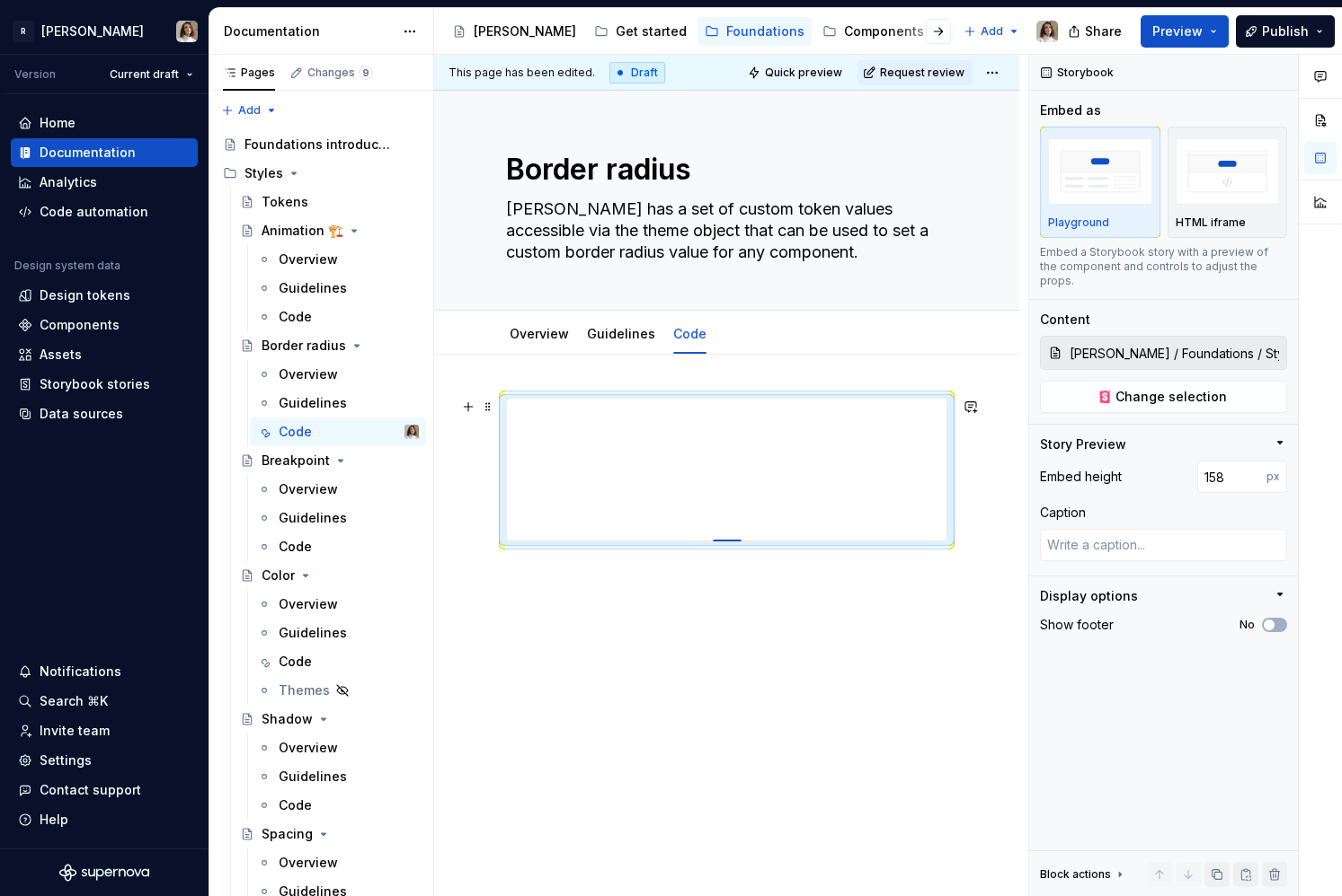
type textarea "*"
type input "161"
type textarea "*"
type input "170"
type textarea "*"
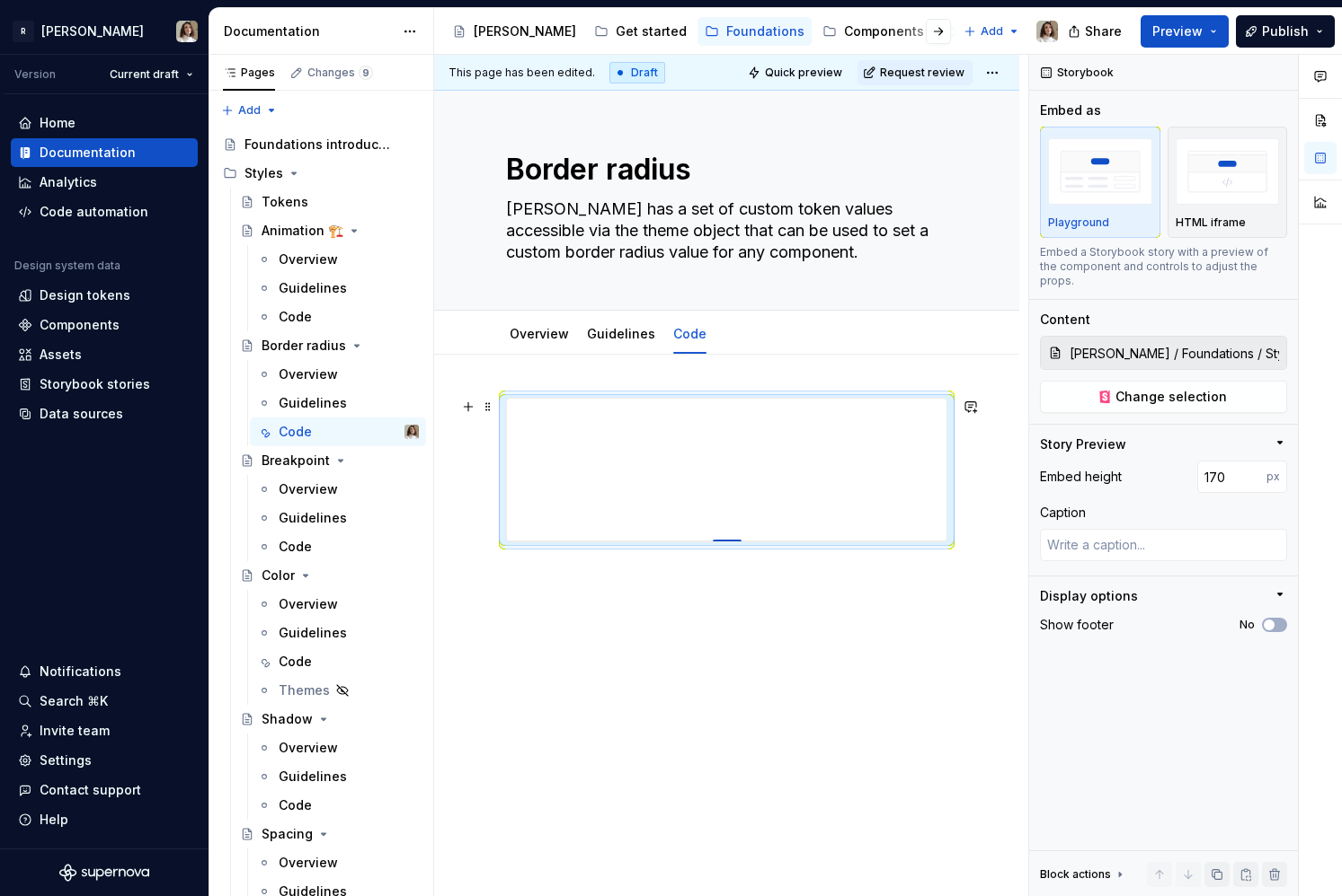
type input "174"
type textarea "*"
type input "180"
type textarea "*"
type input "187"
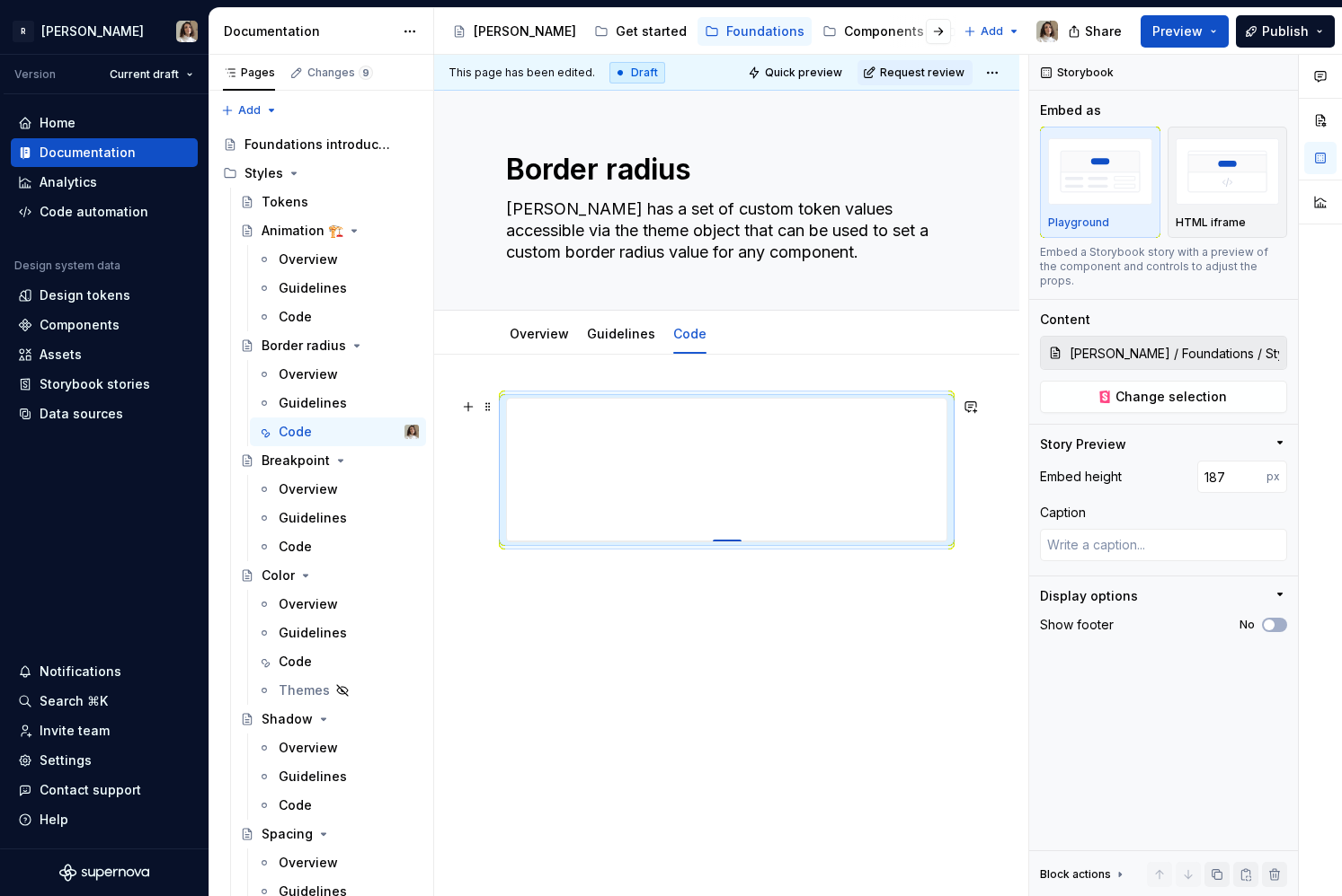
scroll to position [0, 0]
type textarea "*"
type input "194"
type textarea "*"
type input "207"
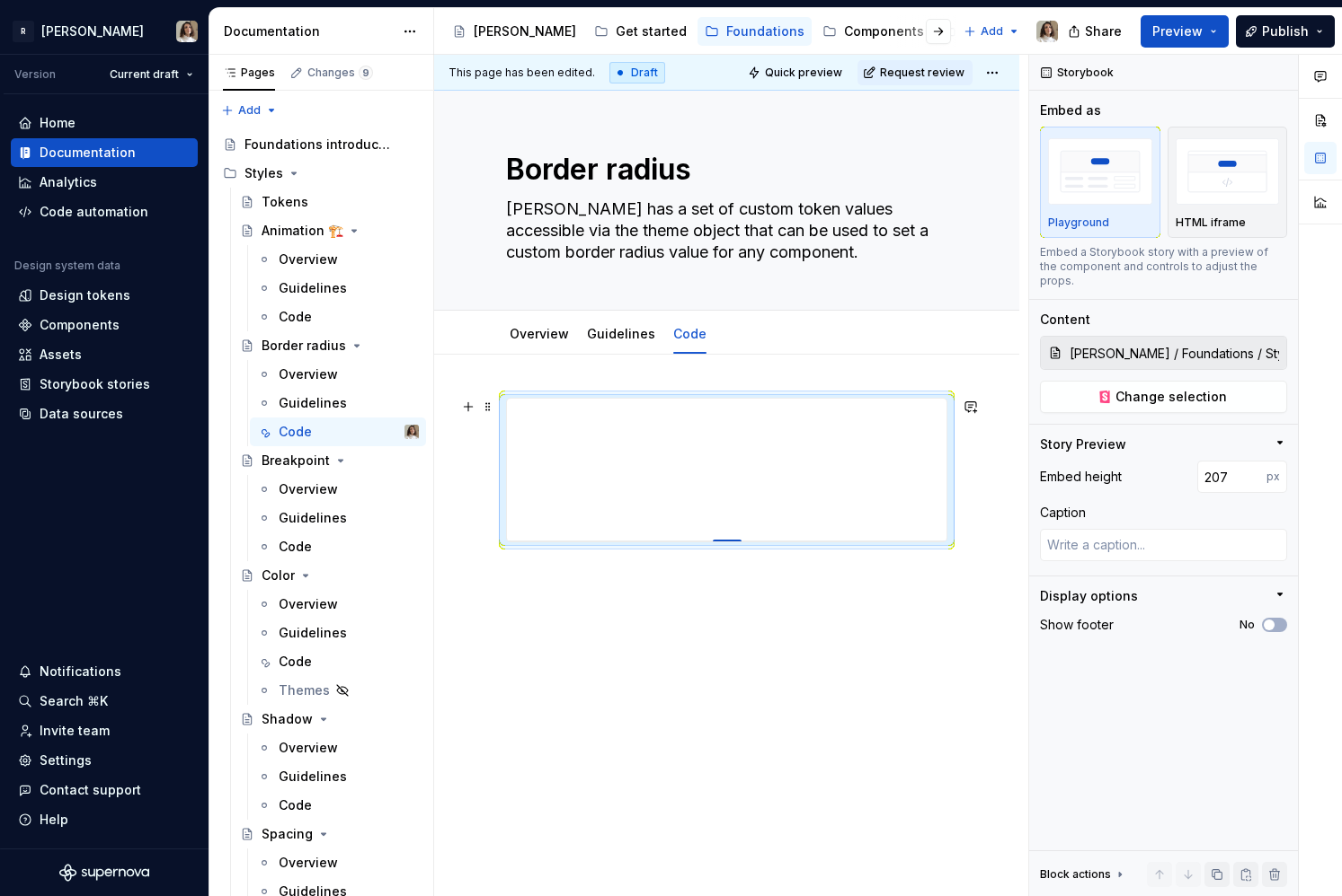
type textarea "*"
type input "210"
type textarea "*"
type input "213"
type textarea "*"
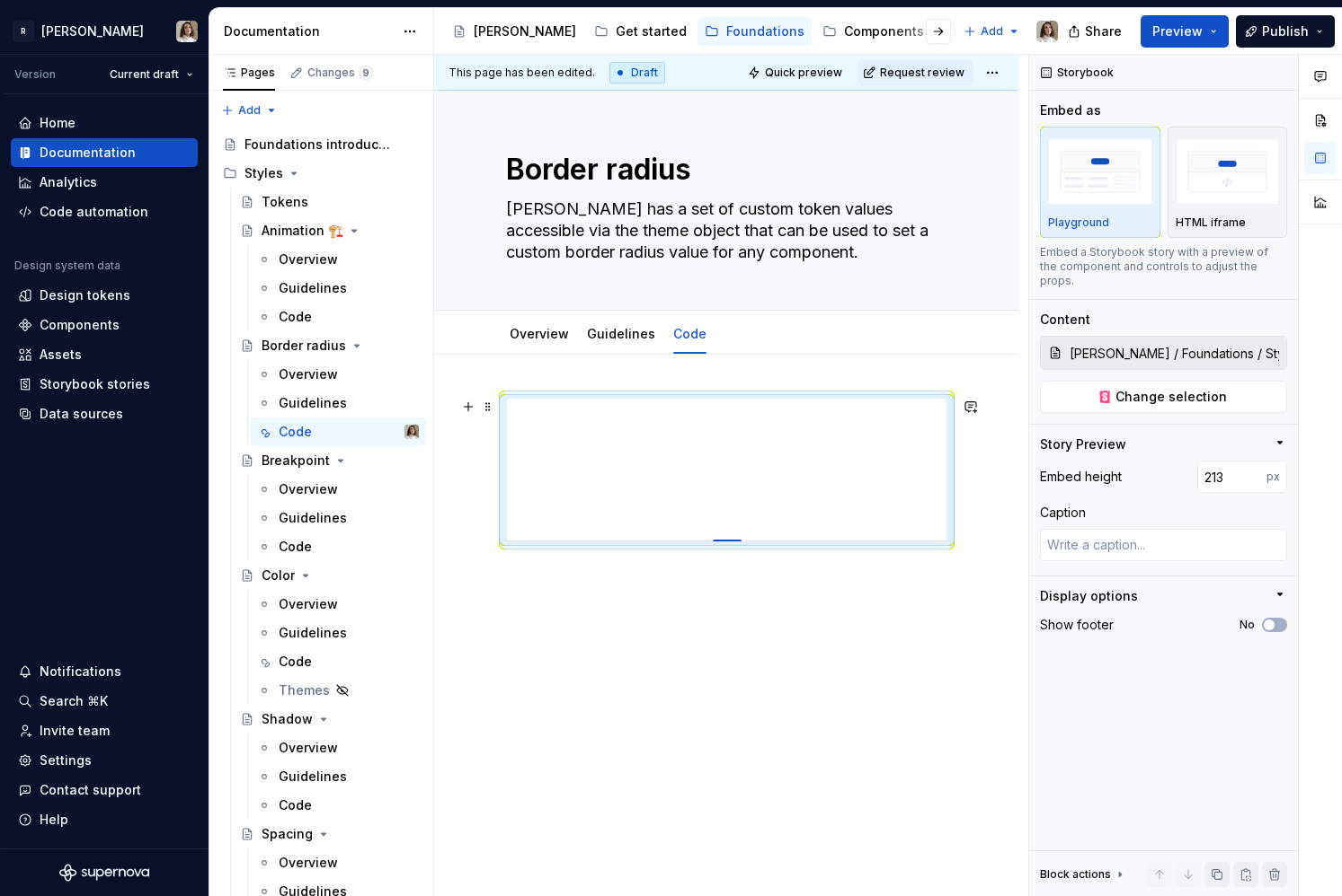
type input "216"
type textarea "*"
type input "218"
type textarea "*"
type input "220"
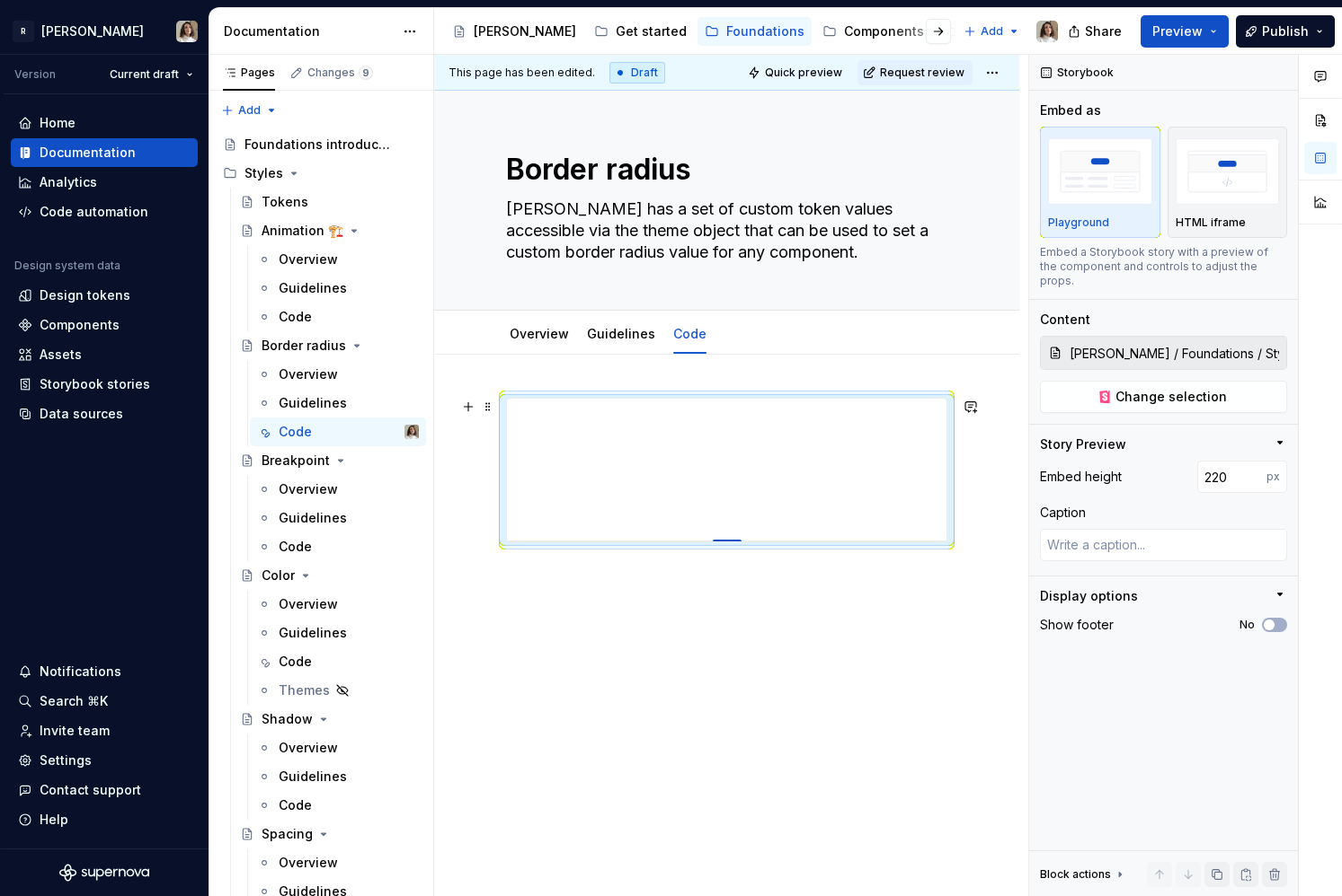
type textarea "*"
type input "222"
type textarea "*"
type input "223"
type textarea "*"
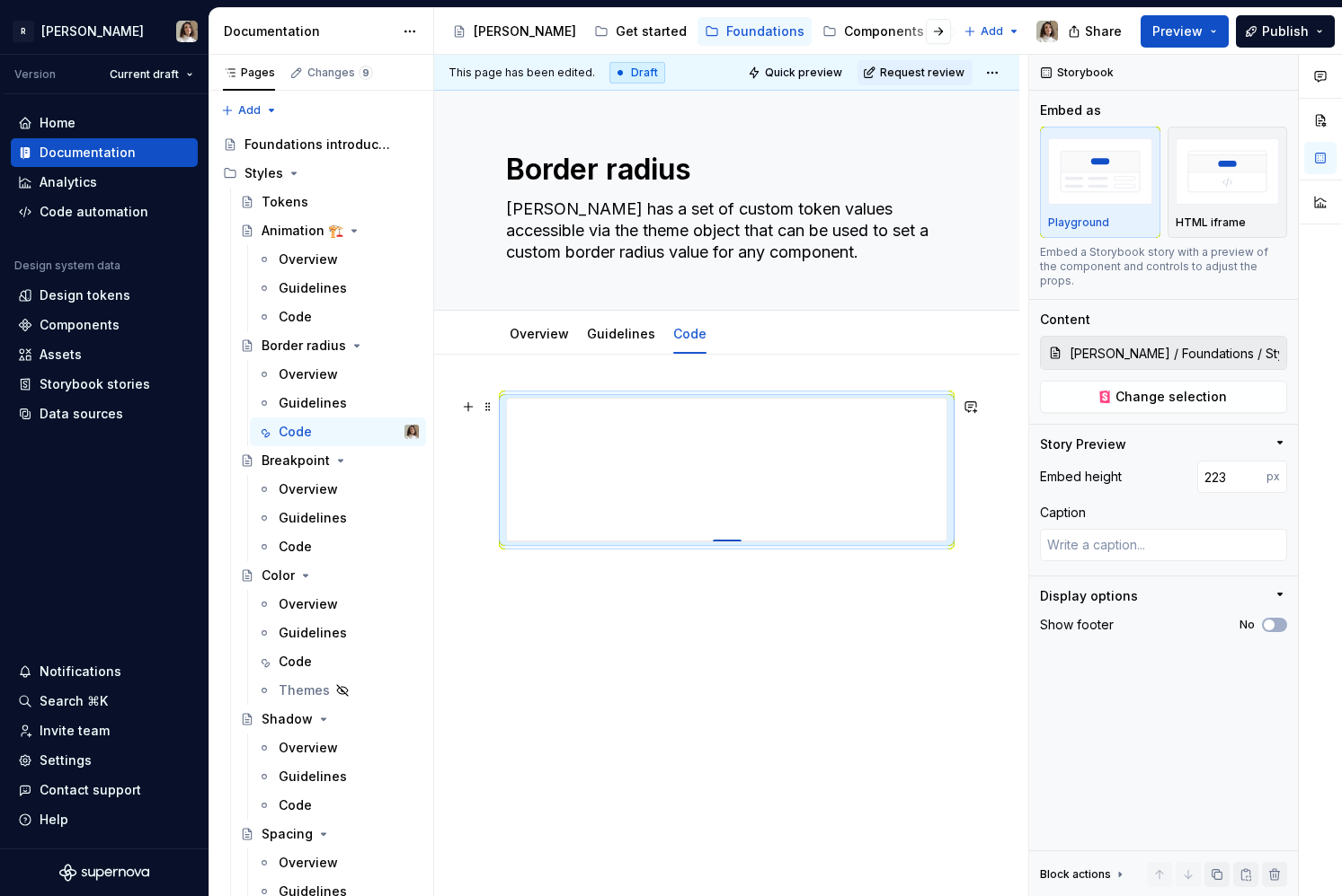
type input "224"
type textarea "*"
type input "225"
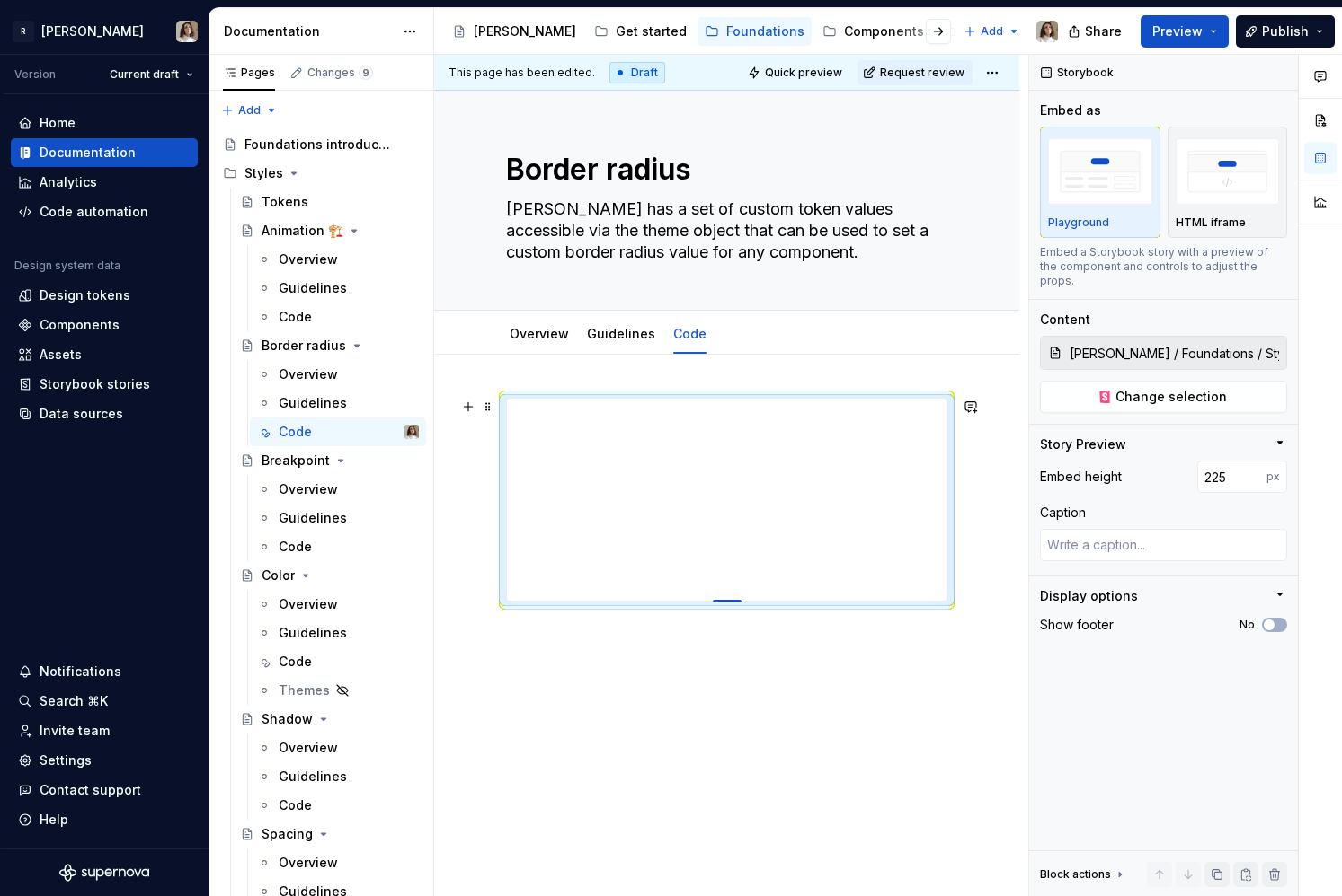
type textarea "*"
type input "227"
type textarea "*"
type input "231"
type textarea "*"
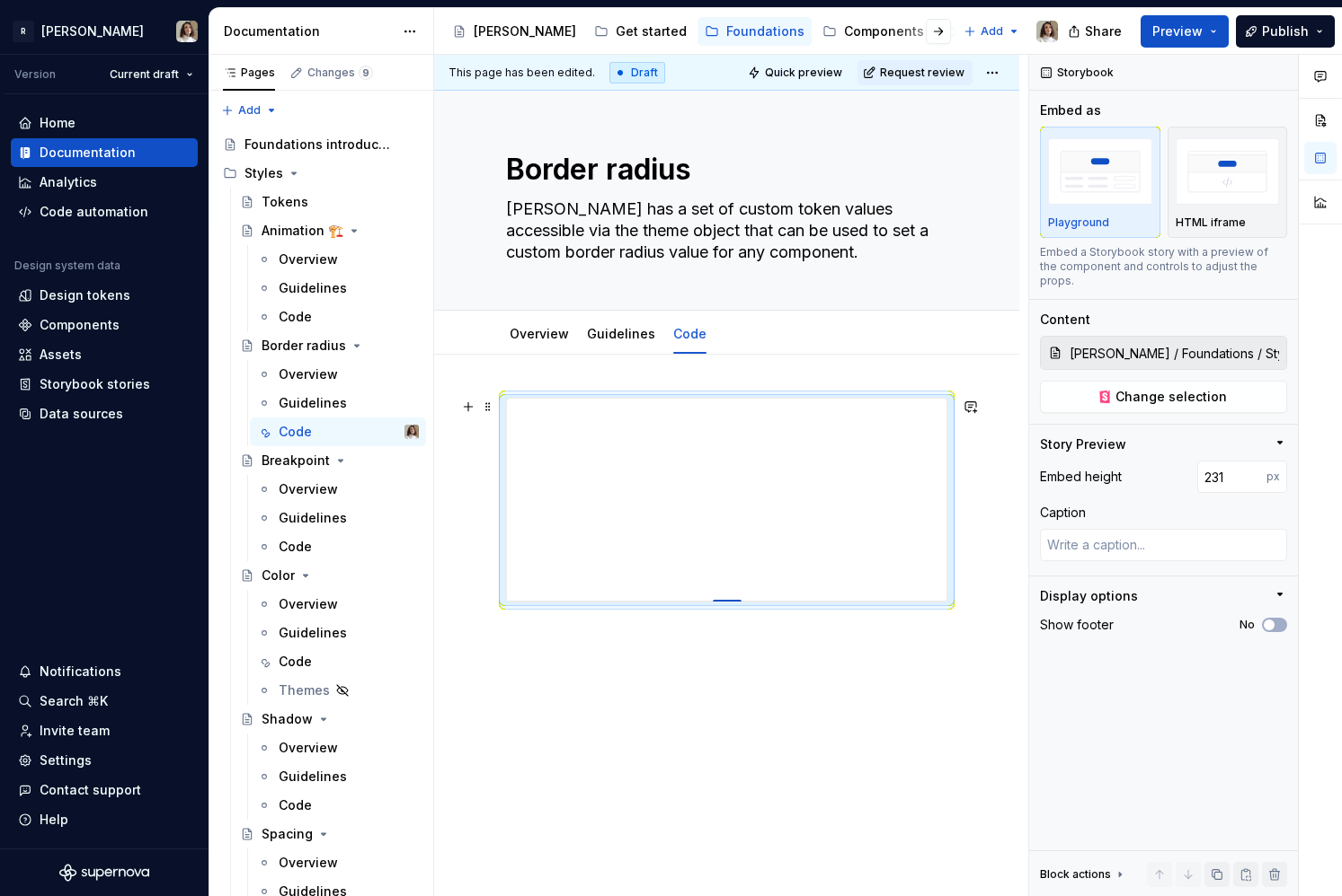
type input "237"
type textarea "*"
type input "257"
type textarea "*"
type input "270"
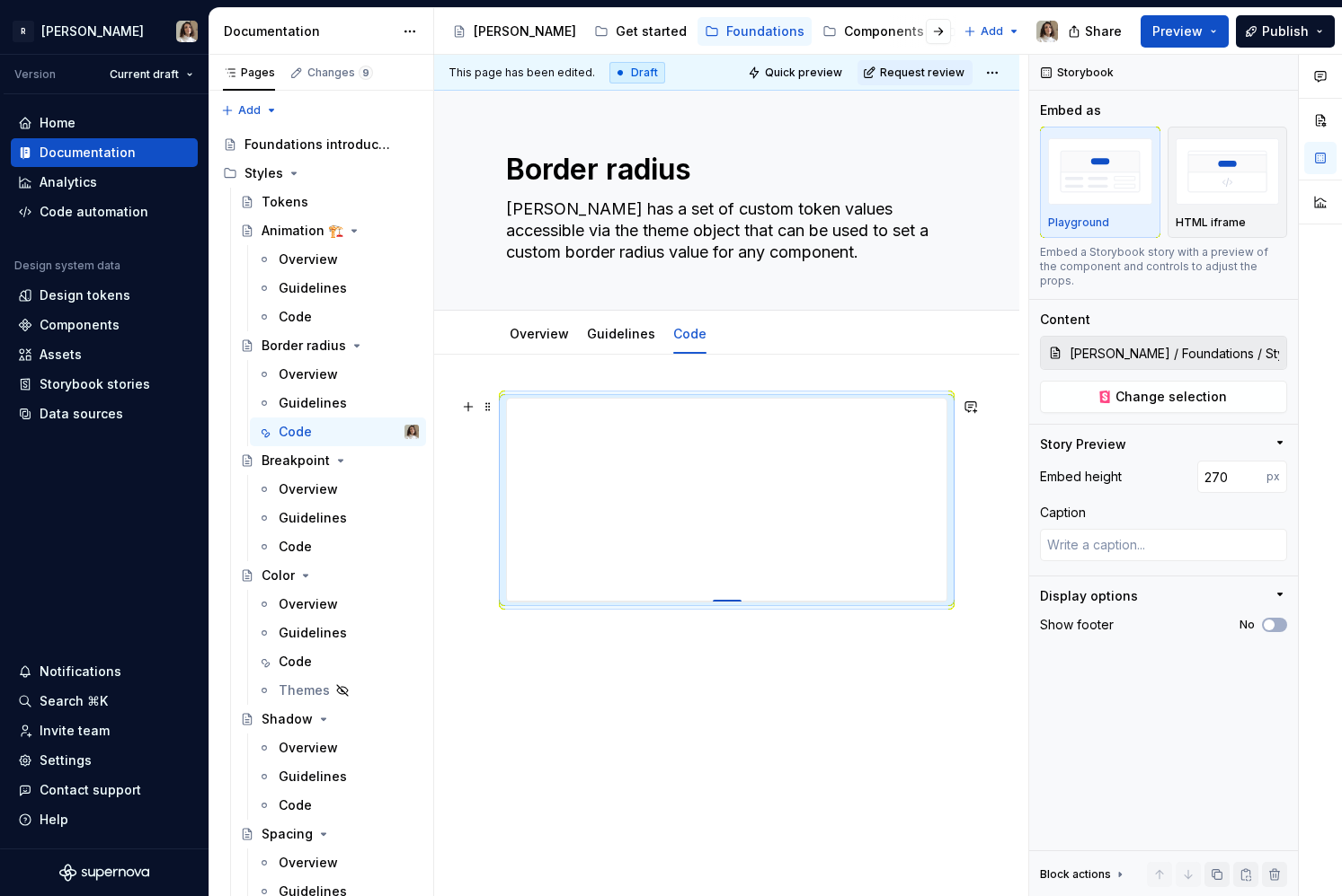
type textarea "*"
type input "292"
type textarea "*"
type input "310"
type textarea "*"
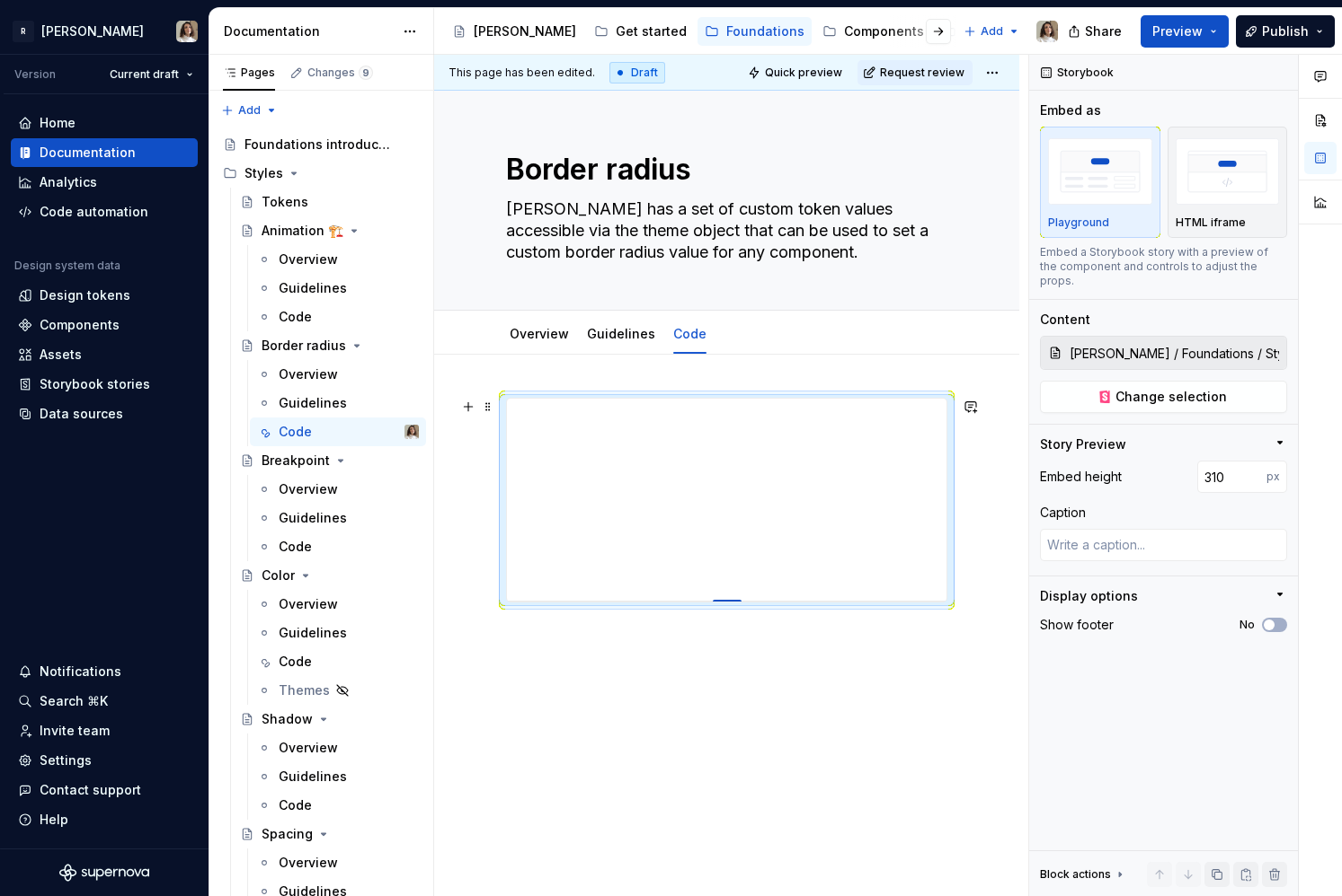
type input "364"
type textarea "*"
type input "380"
type textarea "*"
type input "392"
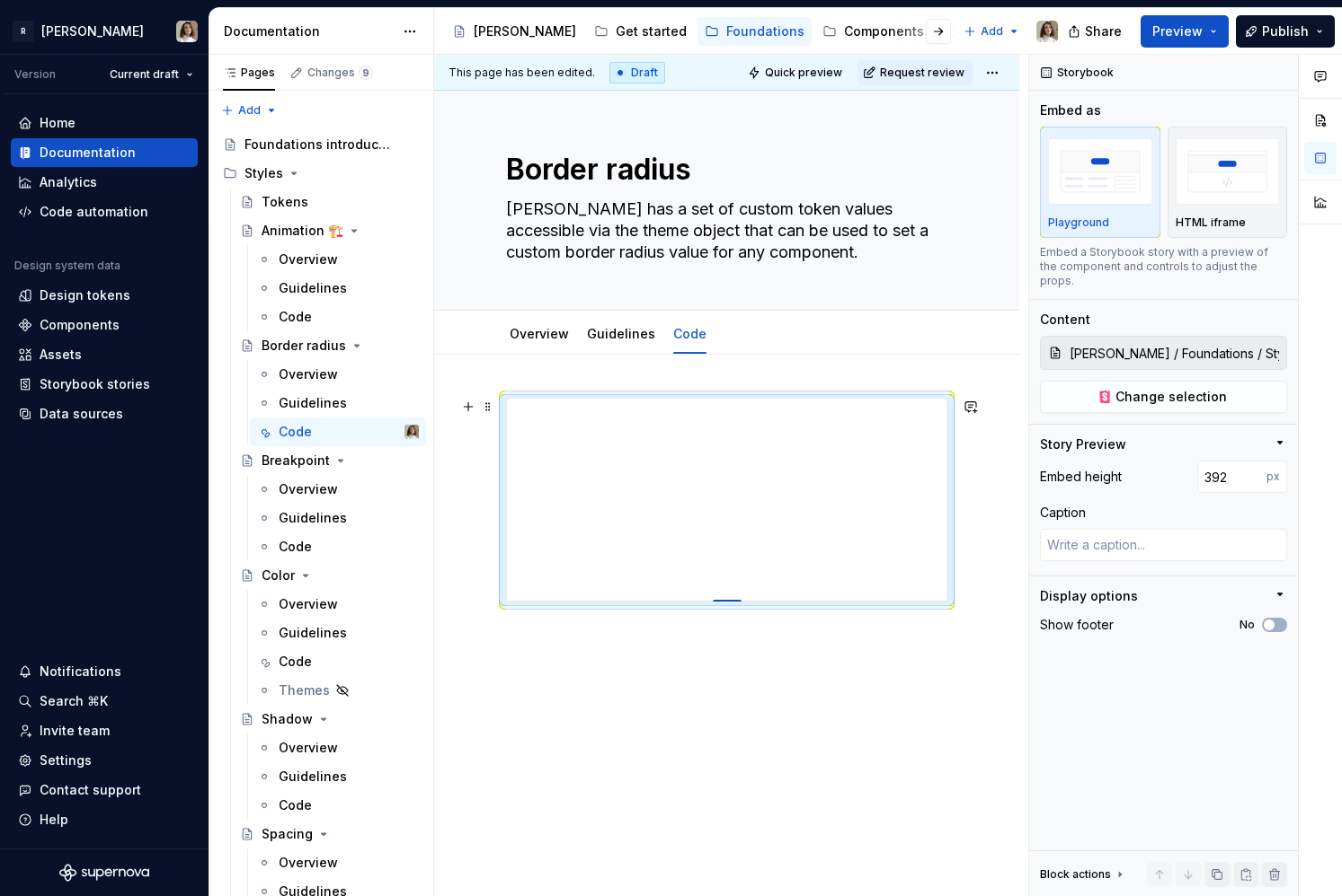
type textarea "*"
type input "401"
type textarea "*"
type input "411"
type textarea "*"
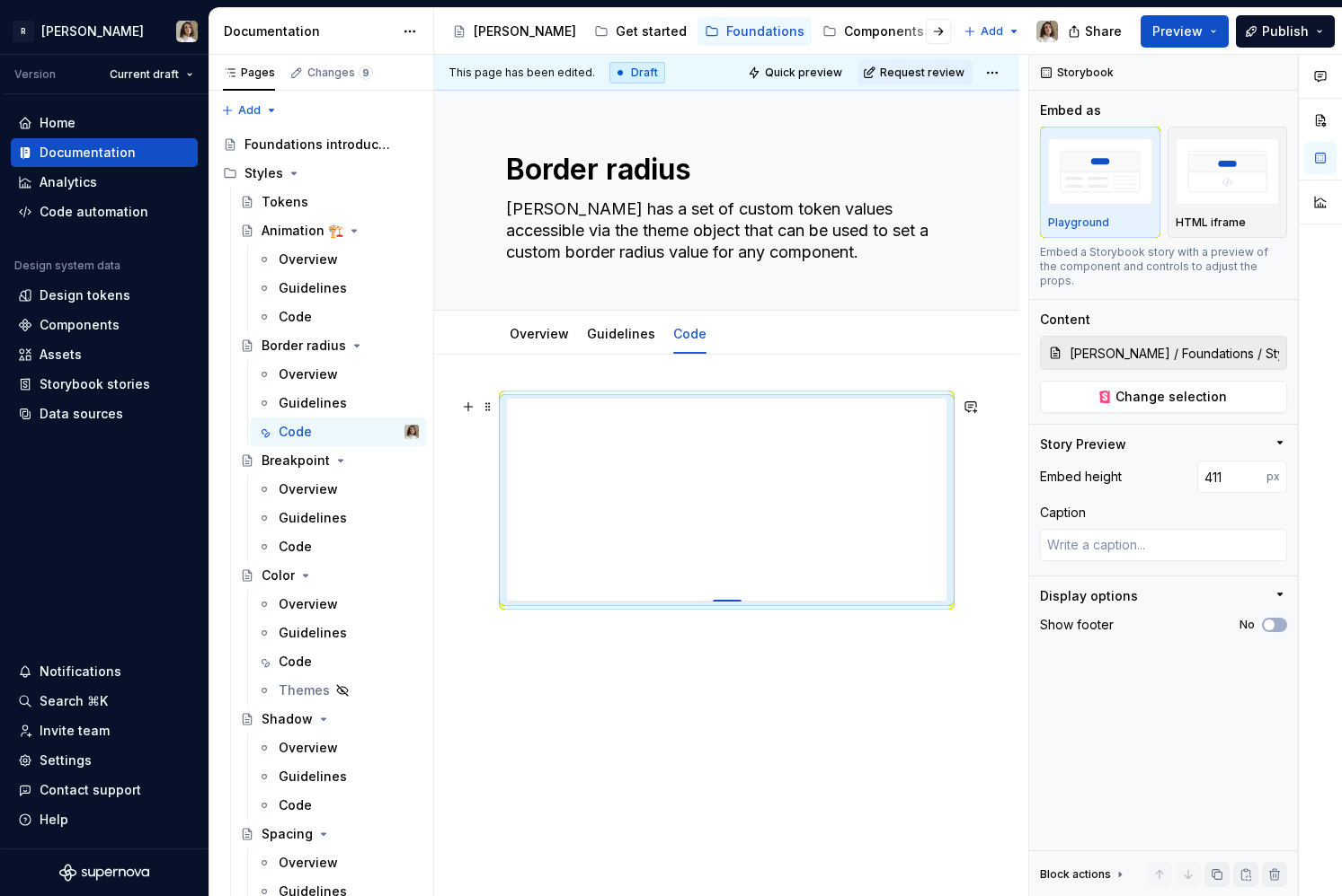
type input "417"
type textarea "*"
type input "424"
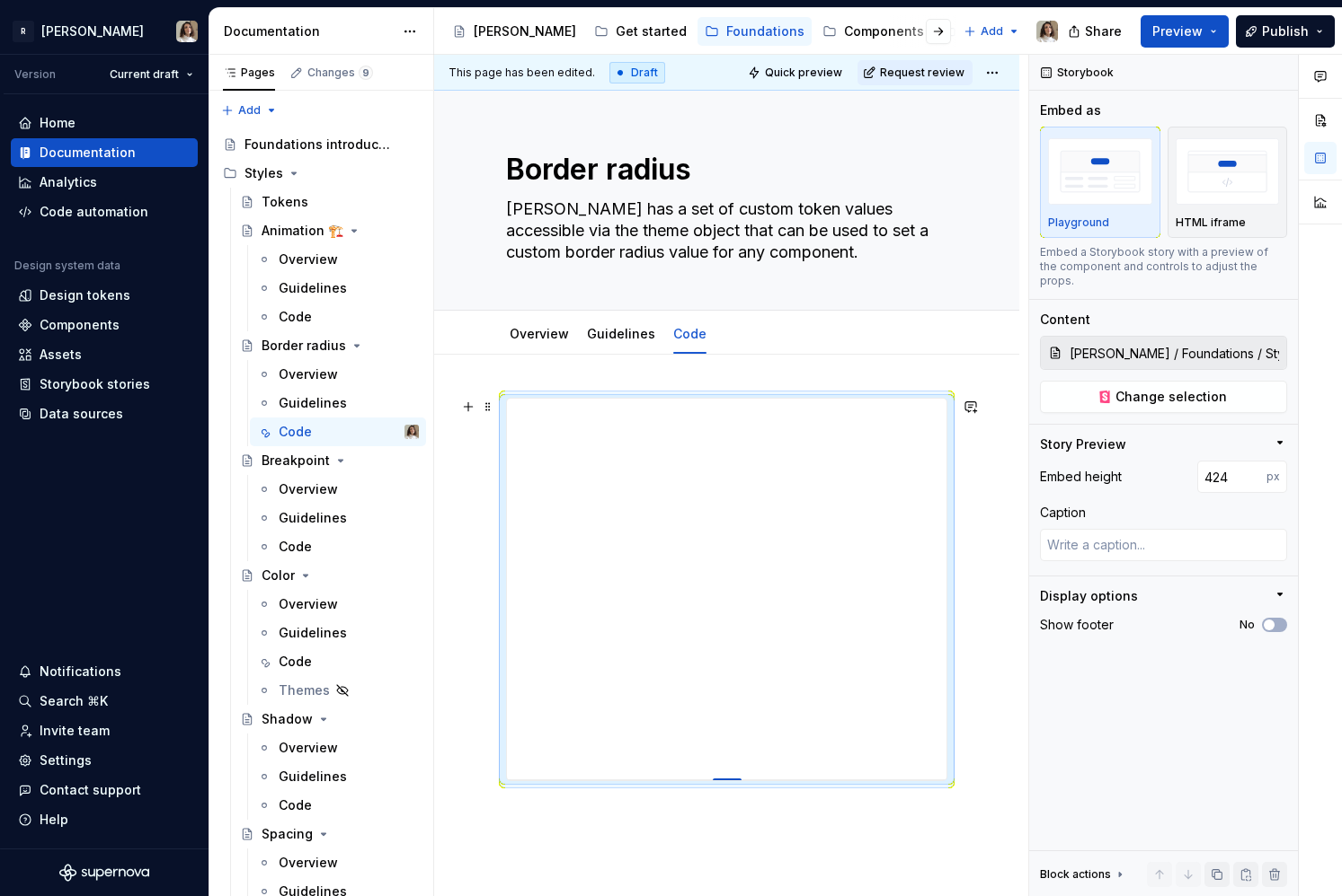
type textarea "*"
type input "427"
type textarea "*"
type input "430"
type textarea "*"
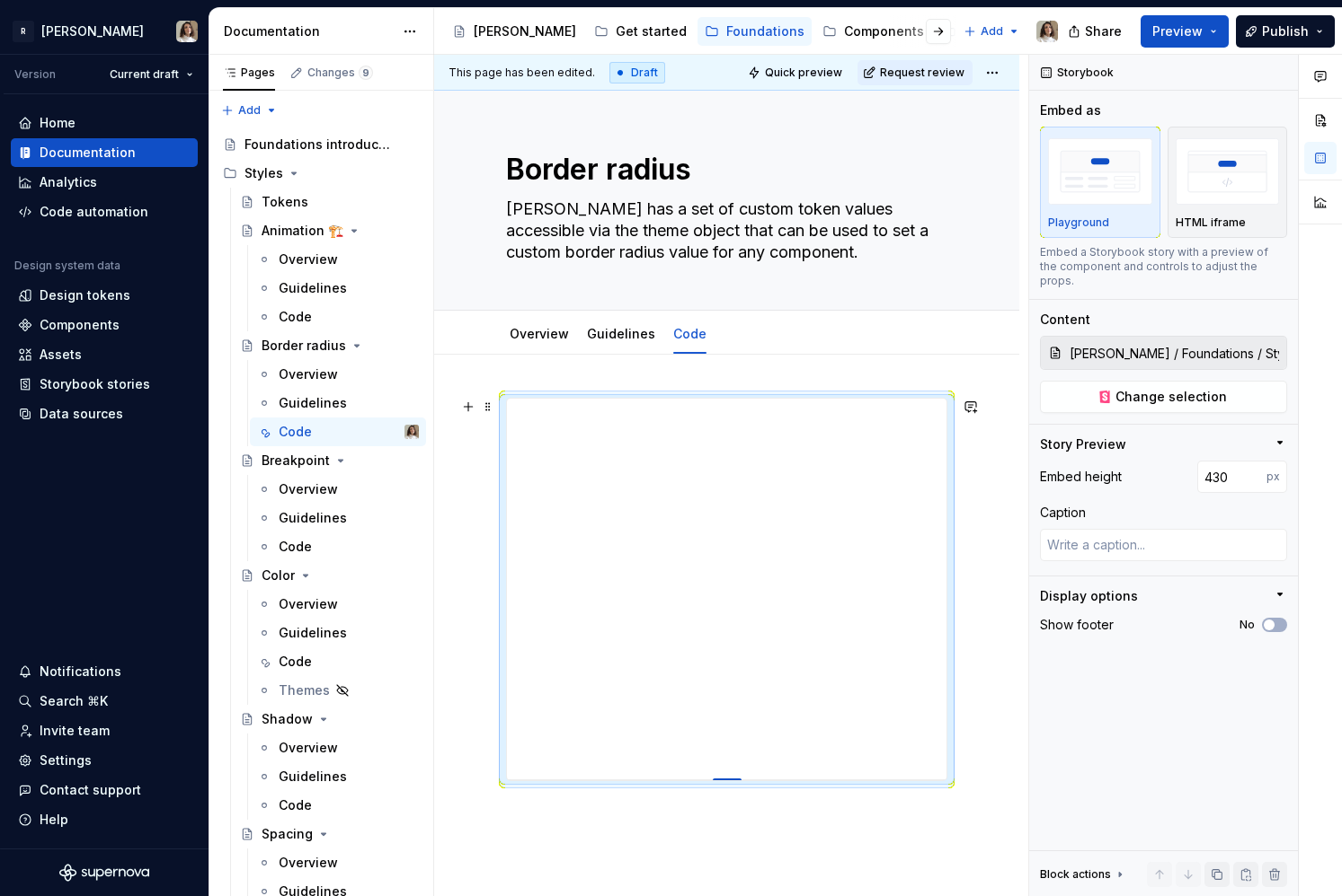
type input "432"
type textarea "*"
type input "433"
type textarea "*"
type input "434"
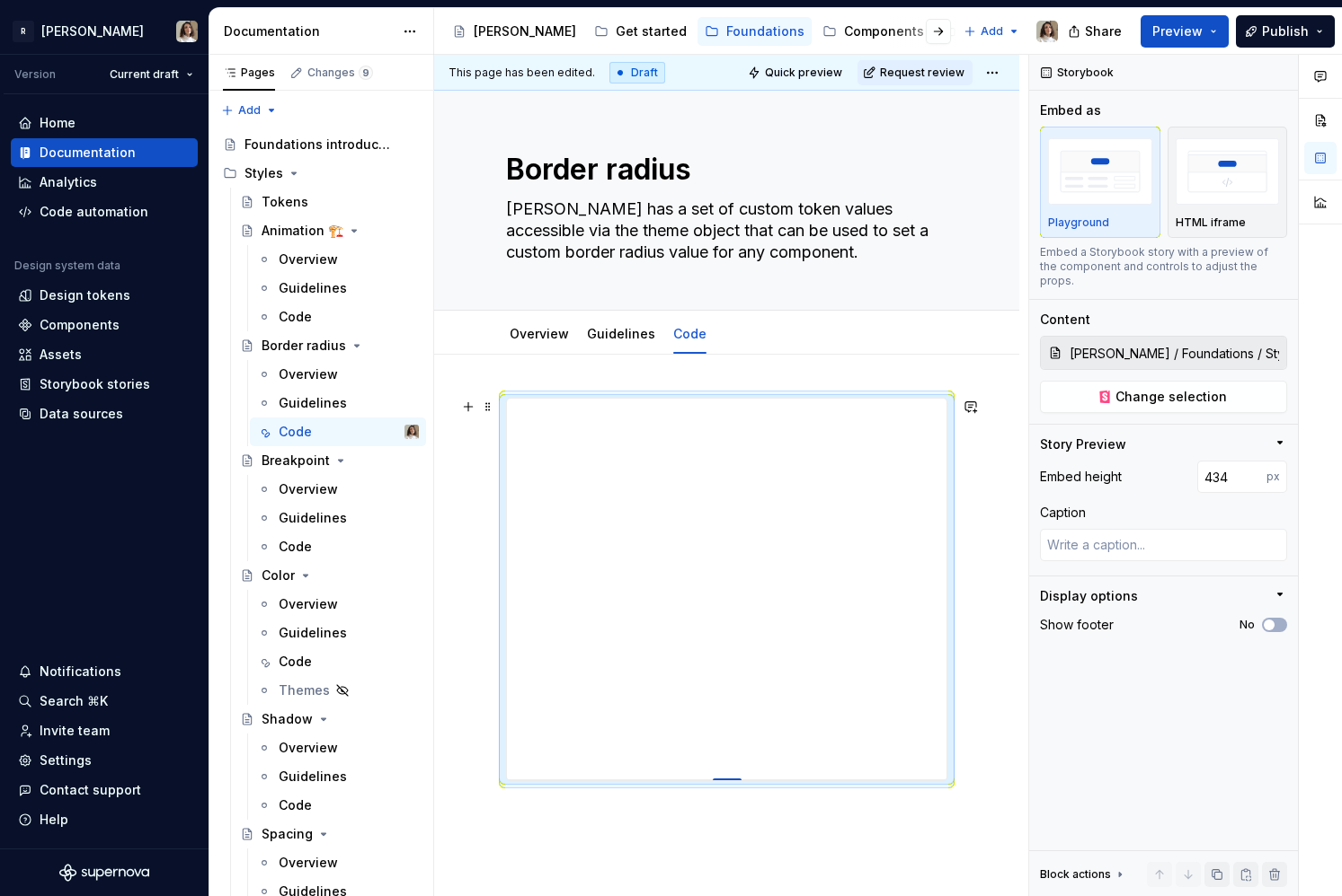
type textarea "*"
type input "438"
type textarea "*"
type input "451"
type textarea "*"
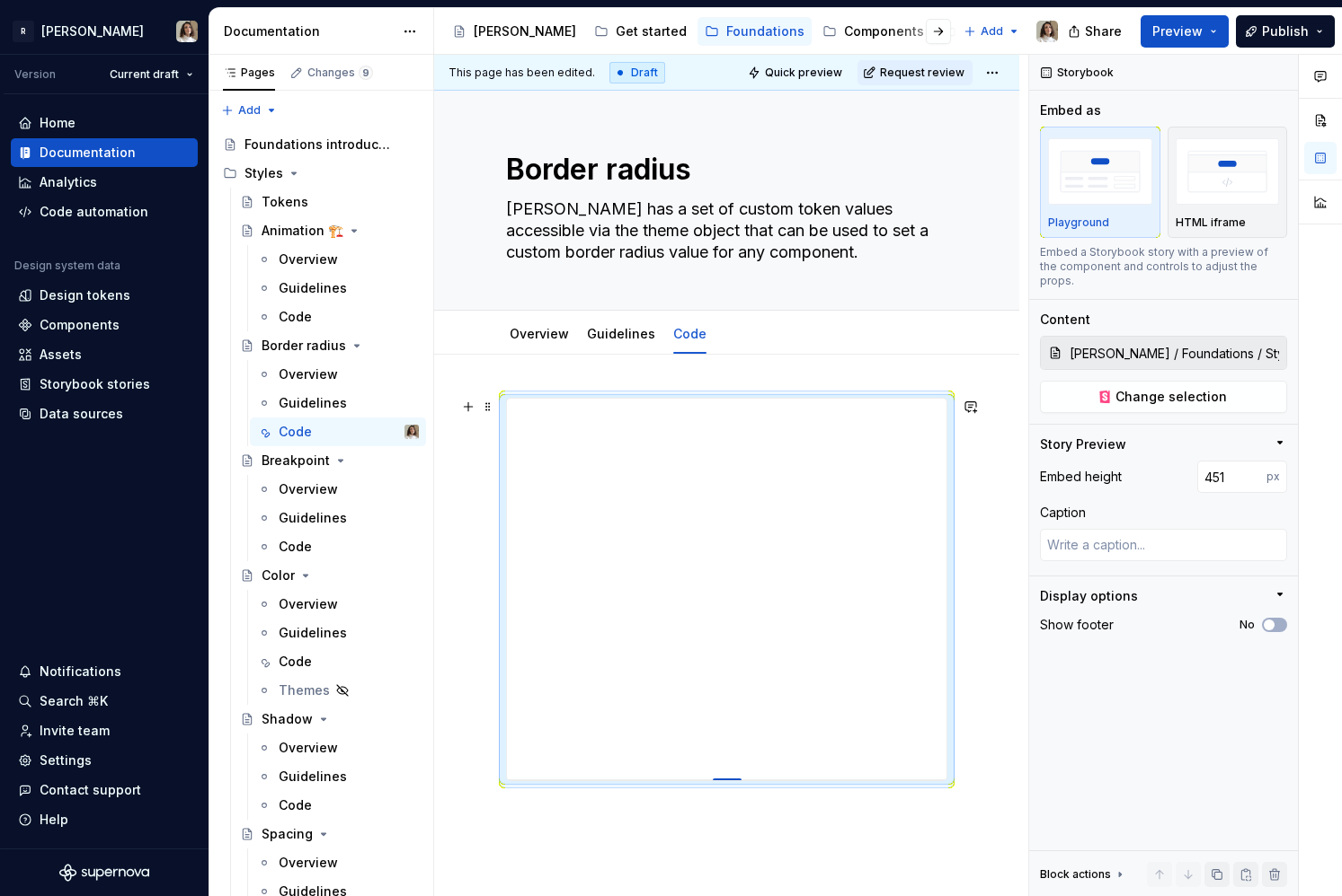
type input "462"
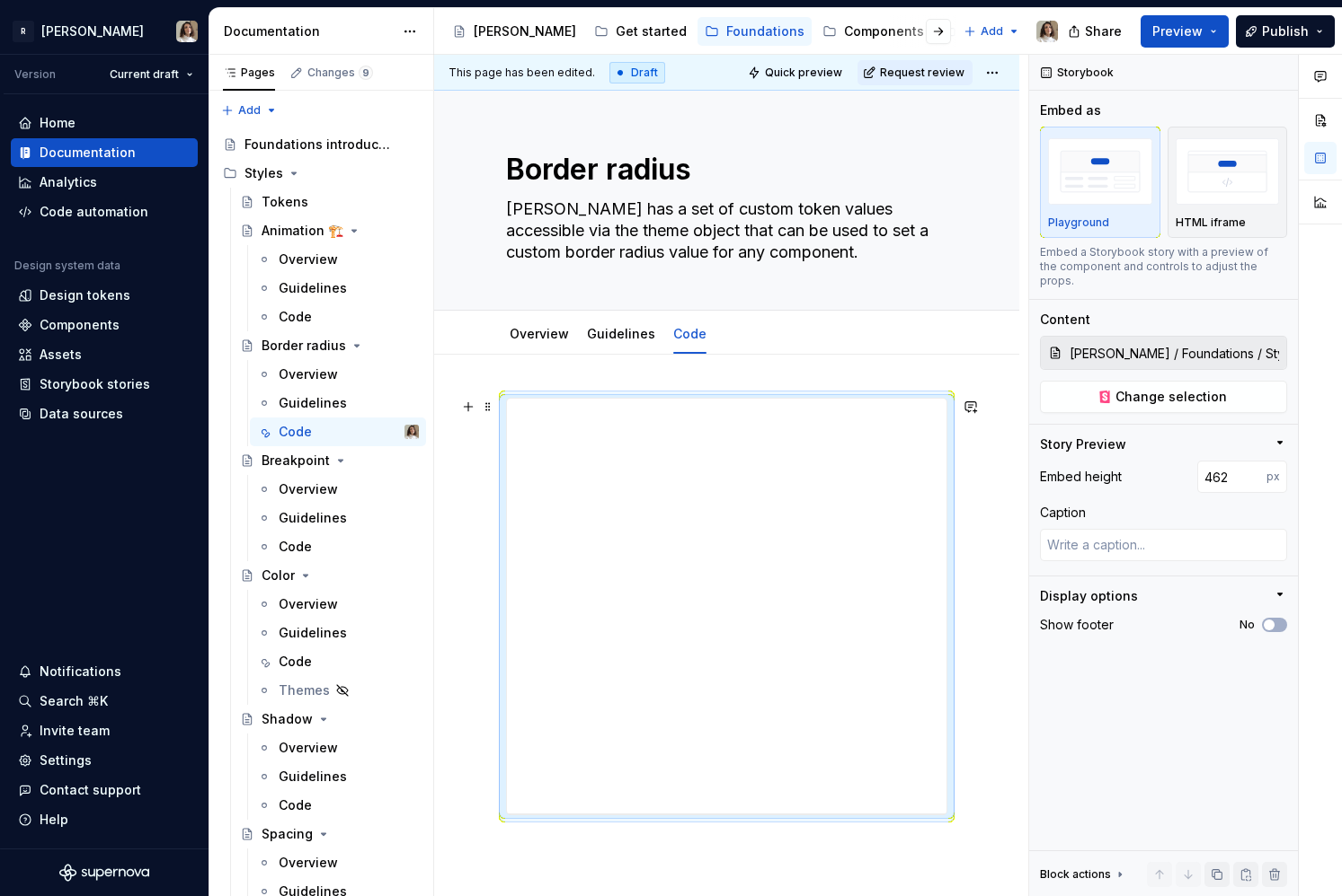
type textarea "*"
type input "488"
type textarea "*"
type input "508"
type textarea "*"
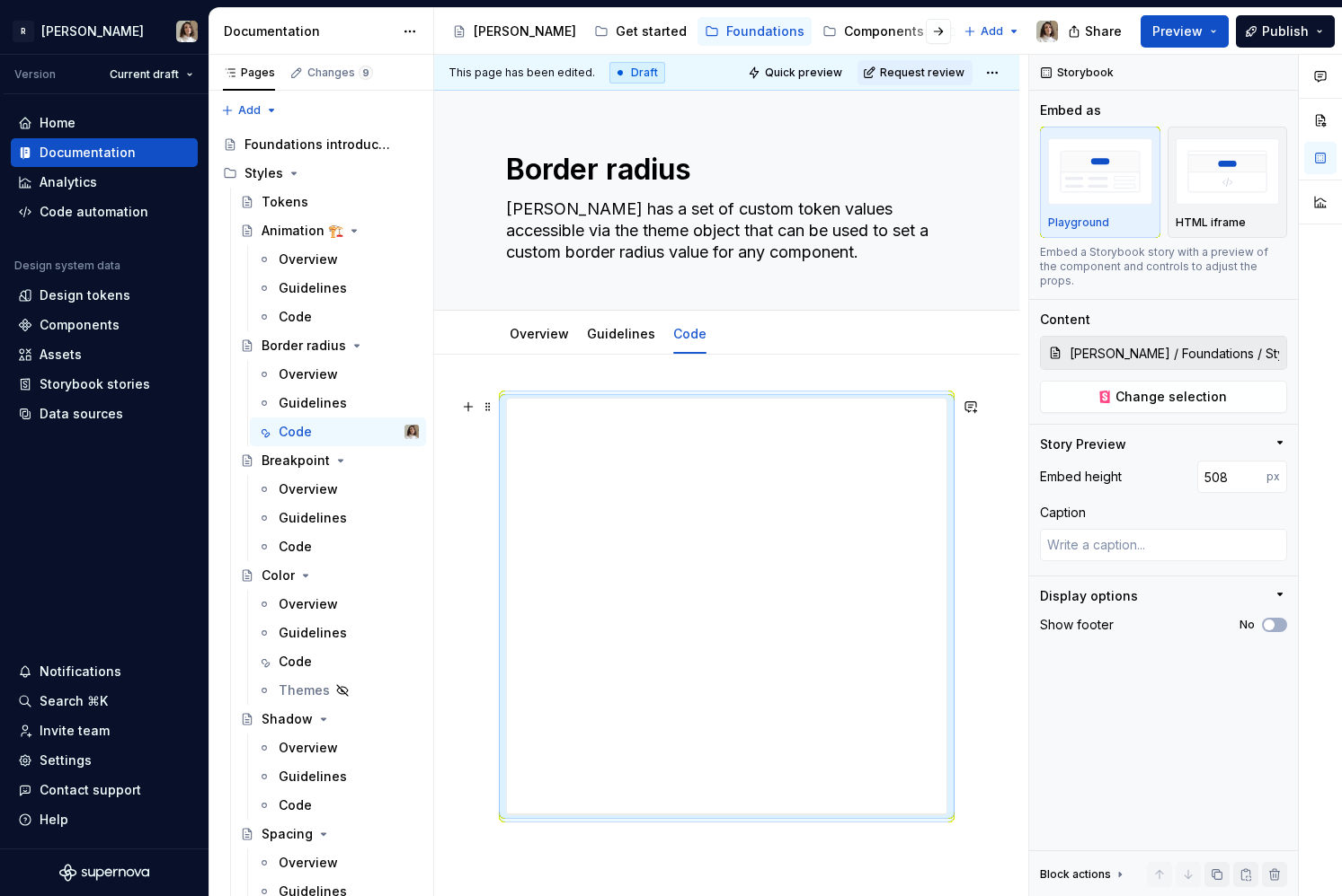
type input "518"
type textarea "*"
type input "529"
type textarea "*"
type input "543"
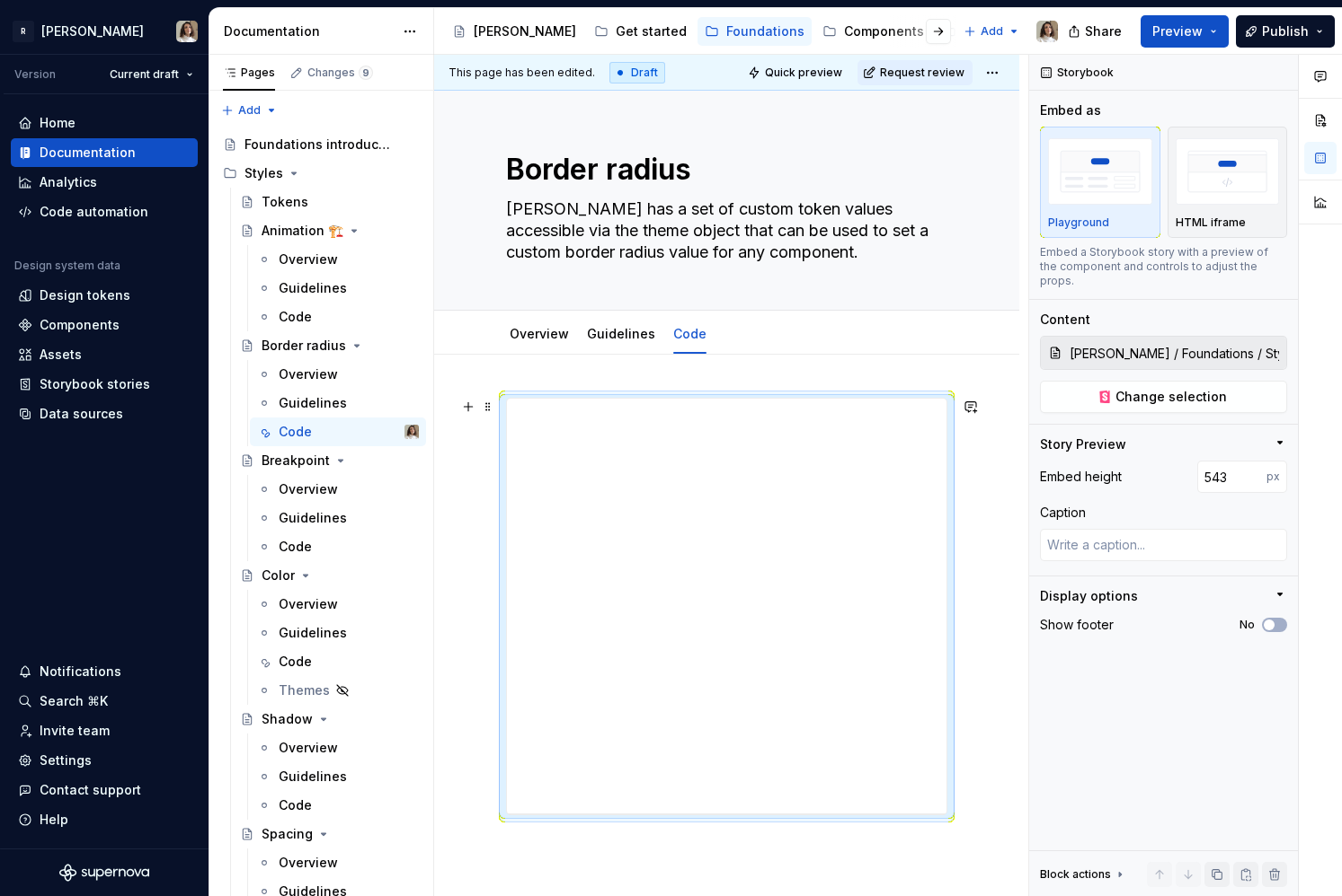
type textarea "*"
type input "550"
type textarea "*"
type input "559"
type textarea "*"
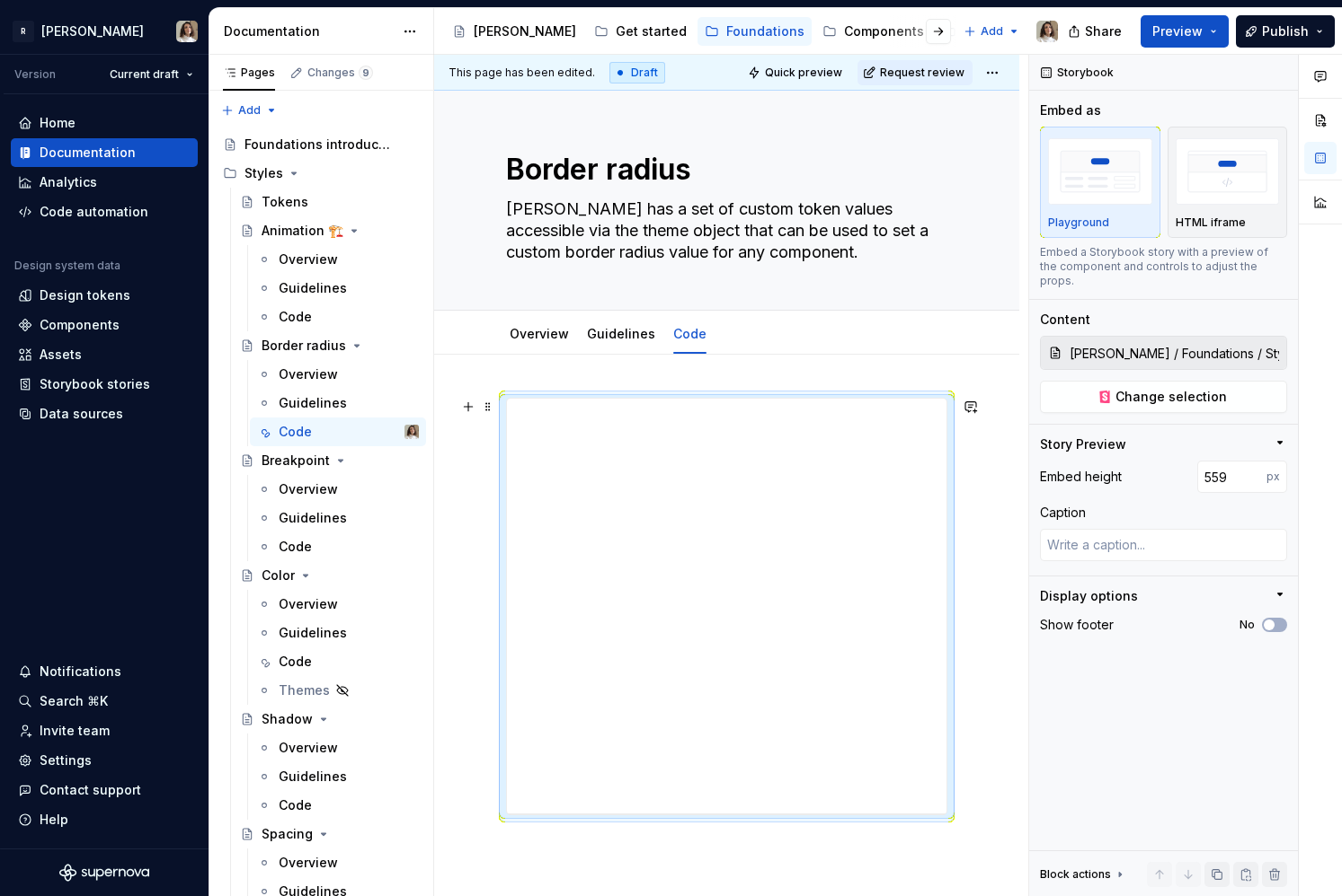
type input "563"
type textarea "*"
type input "565"
type textarea "*"
type input "567"
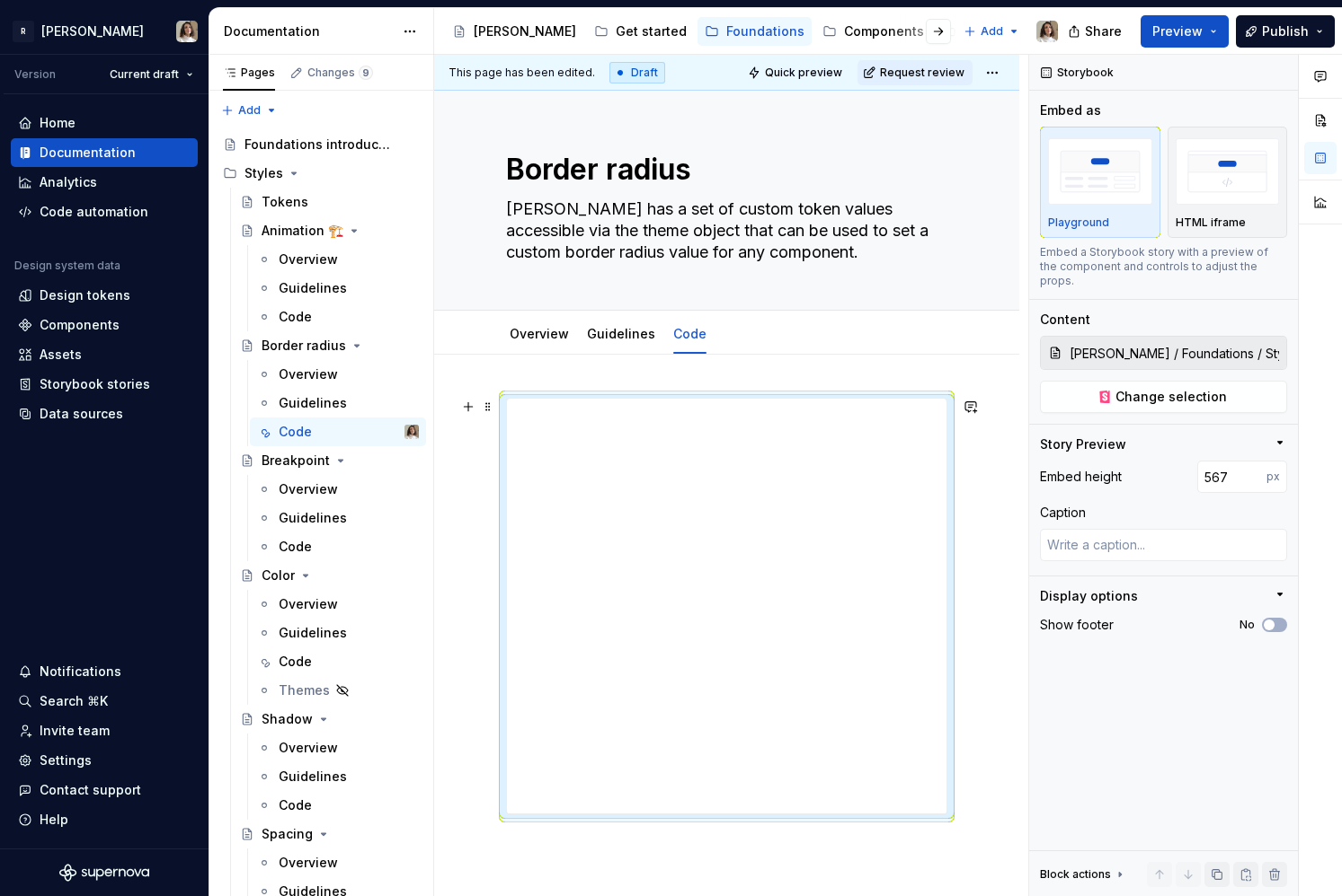
type textarea "*"
type input "569"
type textarea "*"
type input "571"
type textarea "*"
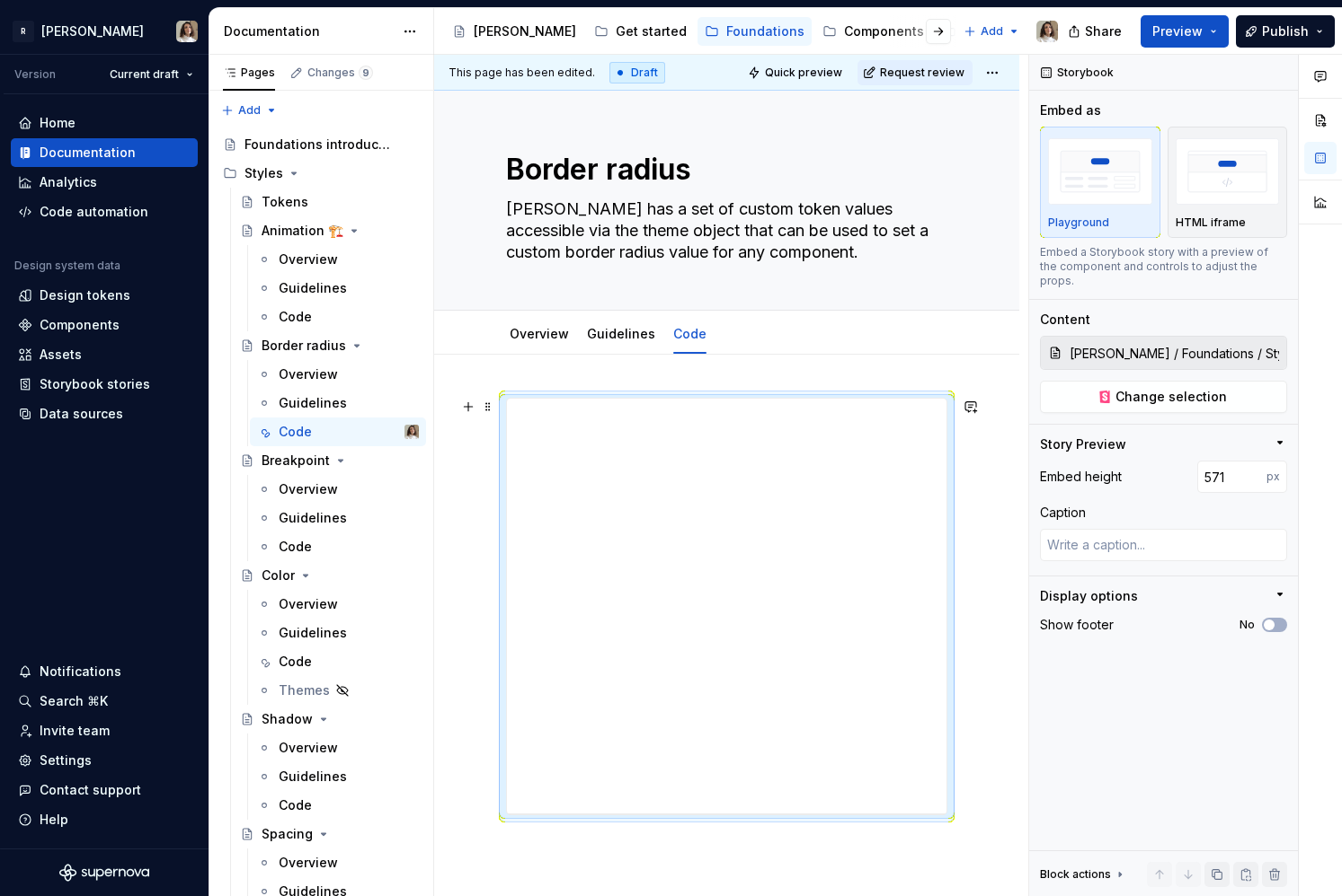
type input "578"
type textarea "*"
type input "580"
type textarea "*"
type input "583"
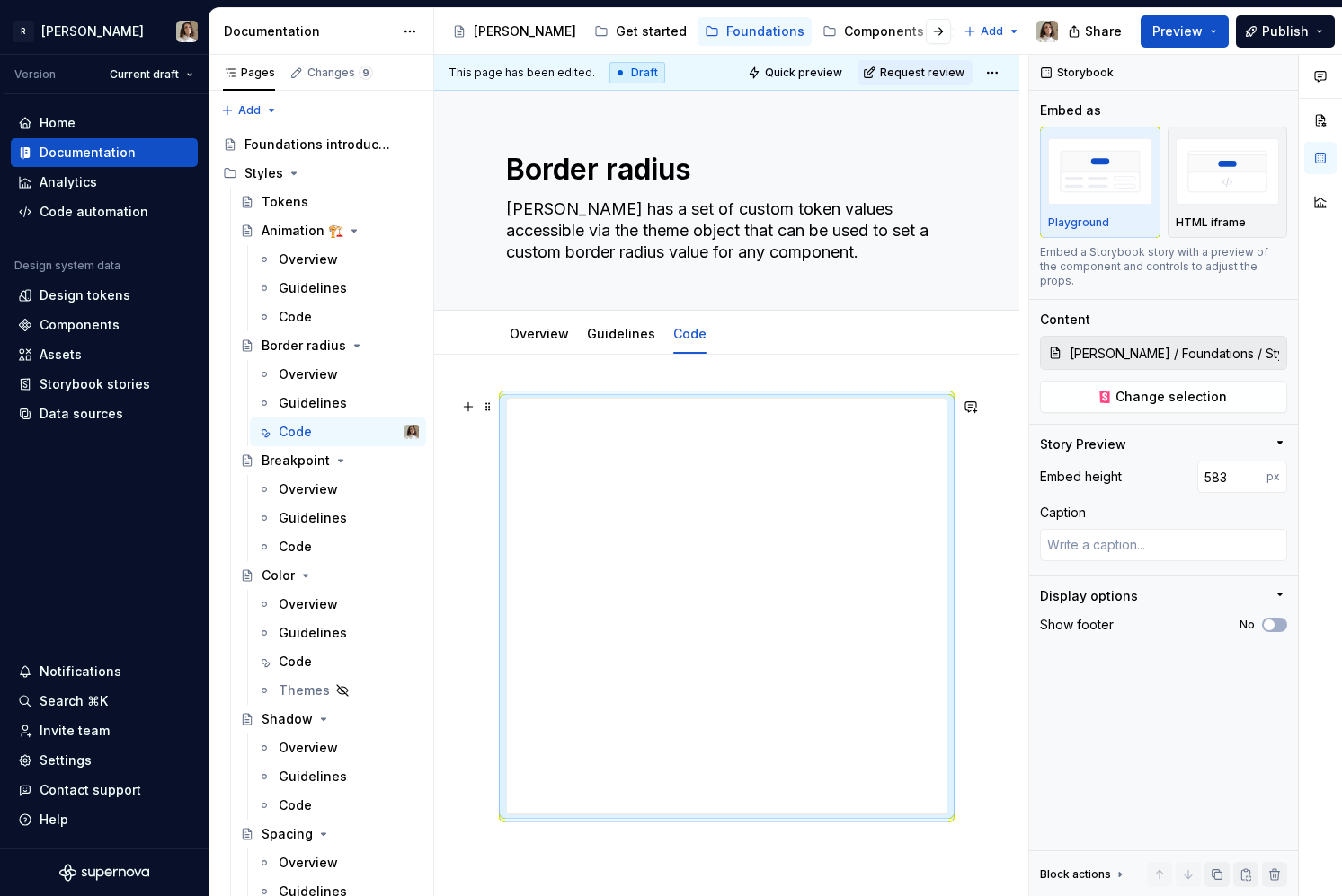
type textarea "*"
type input "586"
type textarea "*"
type input "590"
type textarea "*"
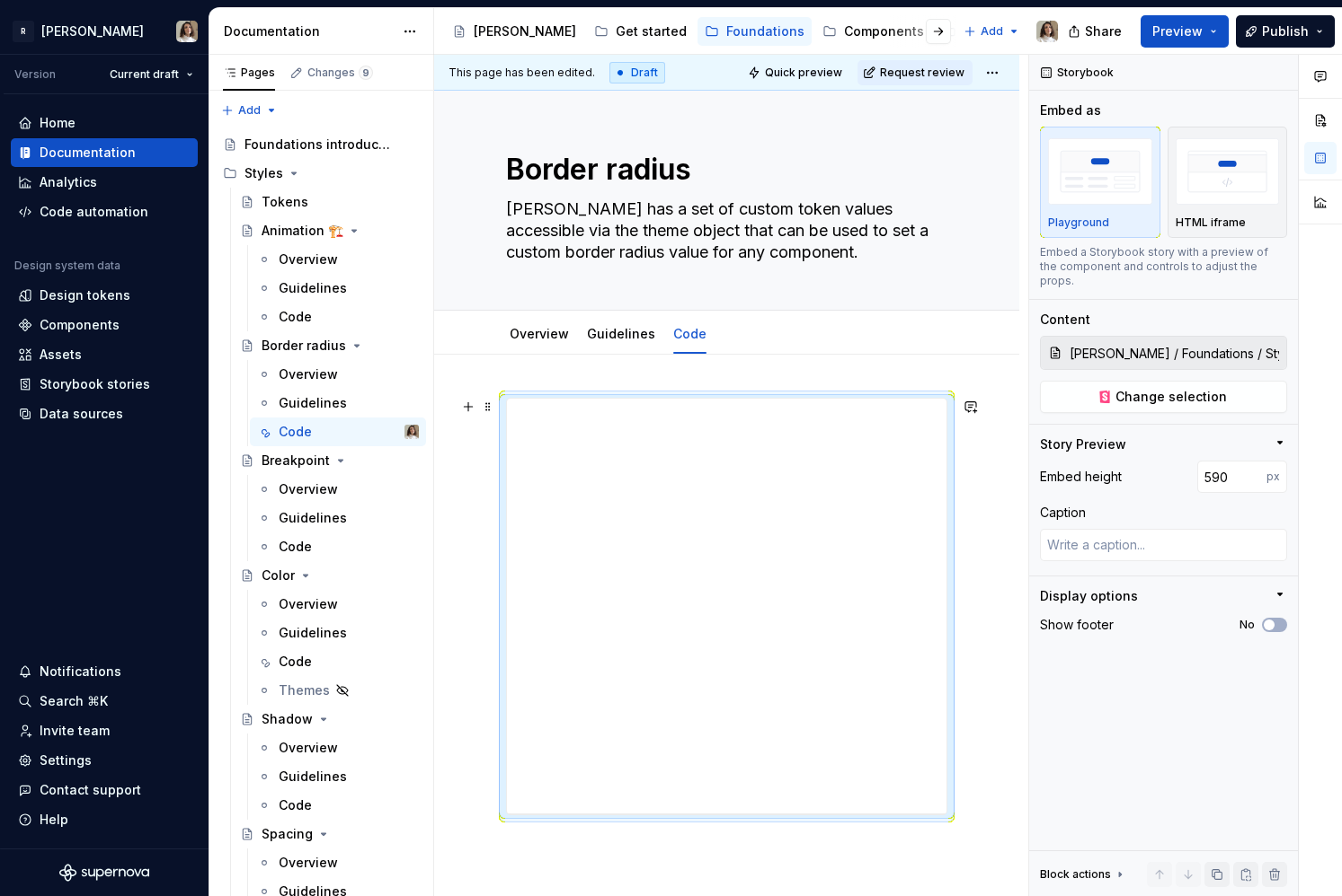
type input "593"
type textarea "*"
type input "597"
type textarea "*"
type input "601"
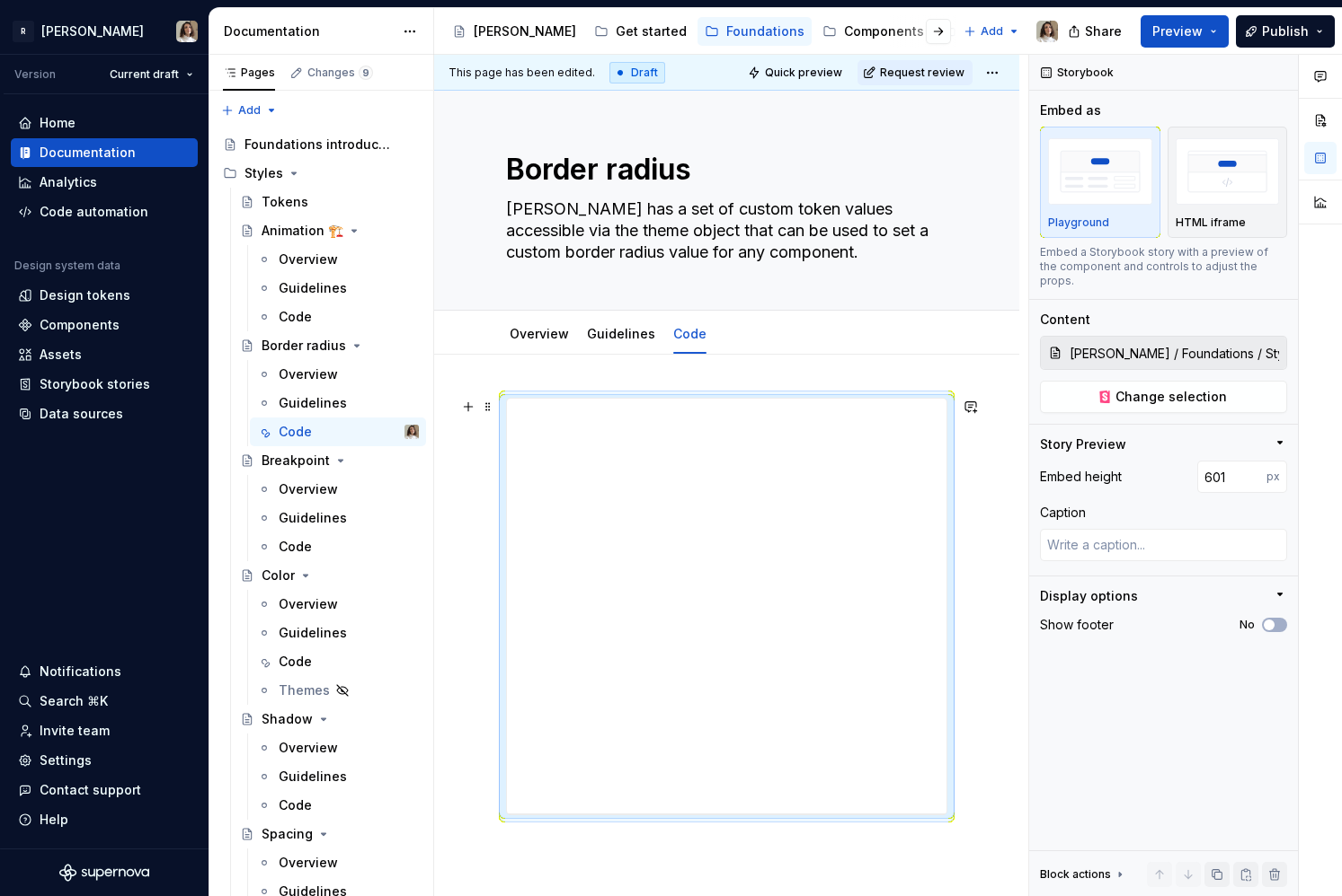
type textarea "*"
type input "604"
type textarea "*"
type input "613"
type textarea "*"
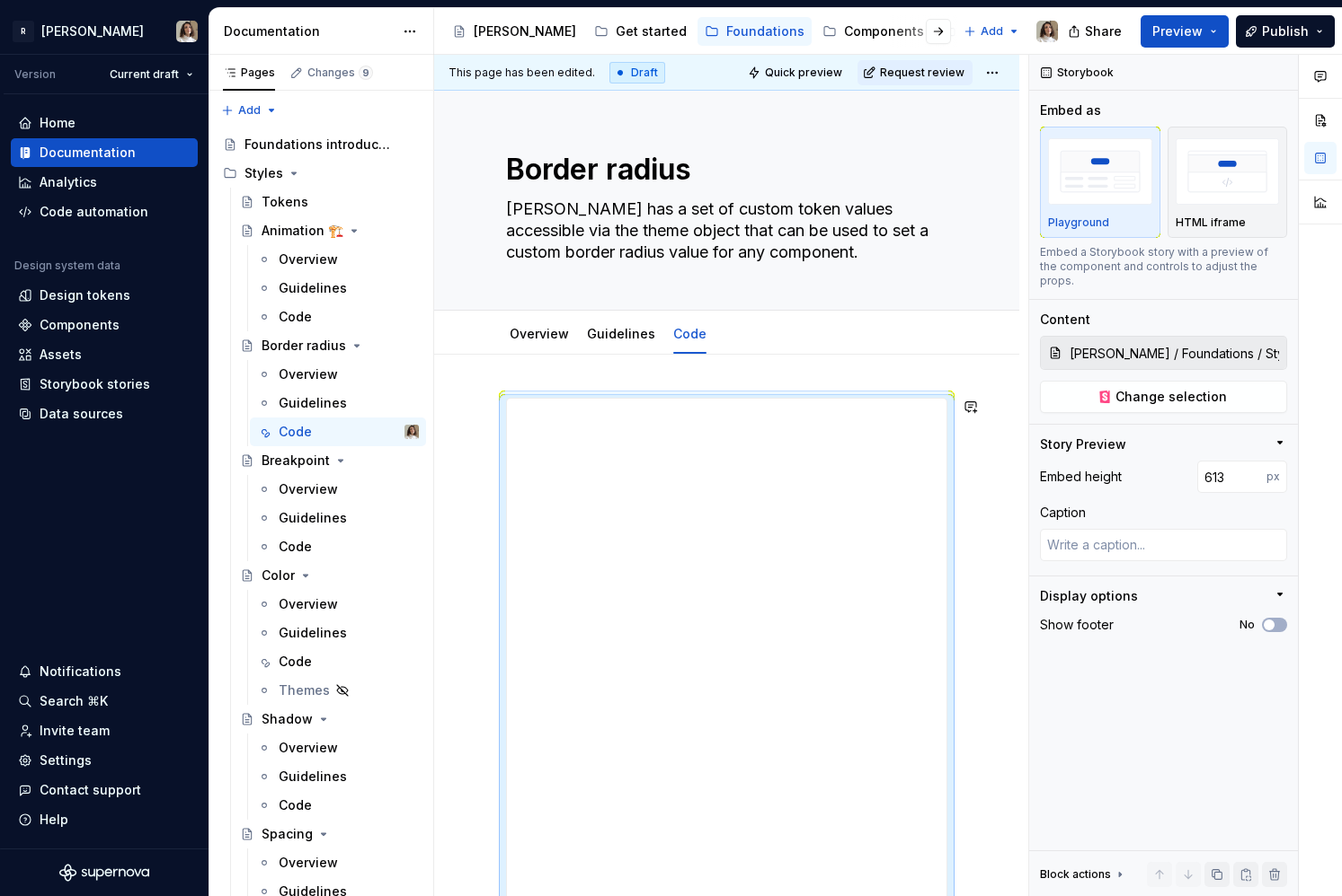
type input "616"
type textarea "*"
type input "618"
type textarea "*"
type input "621"
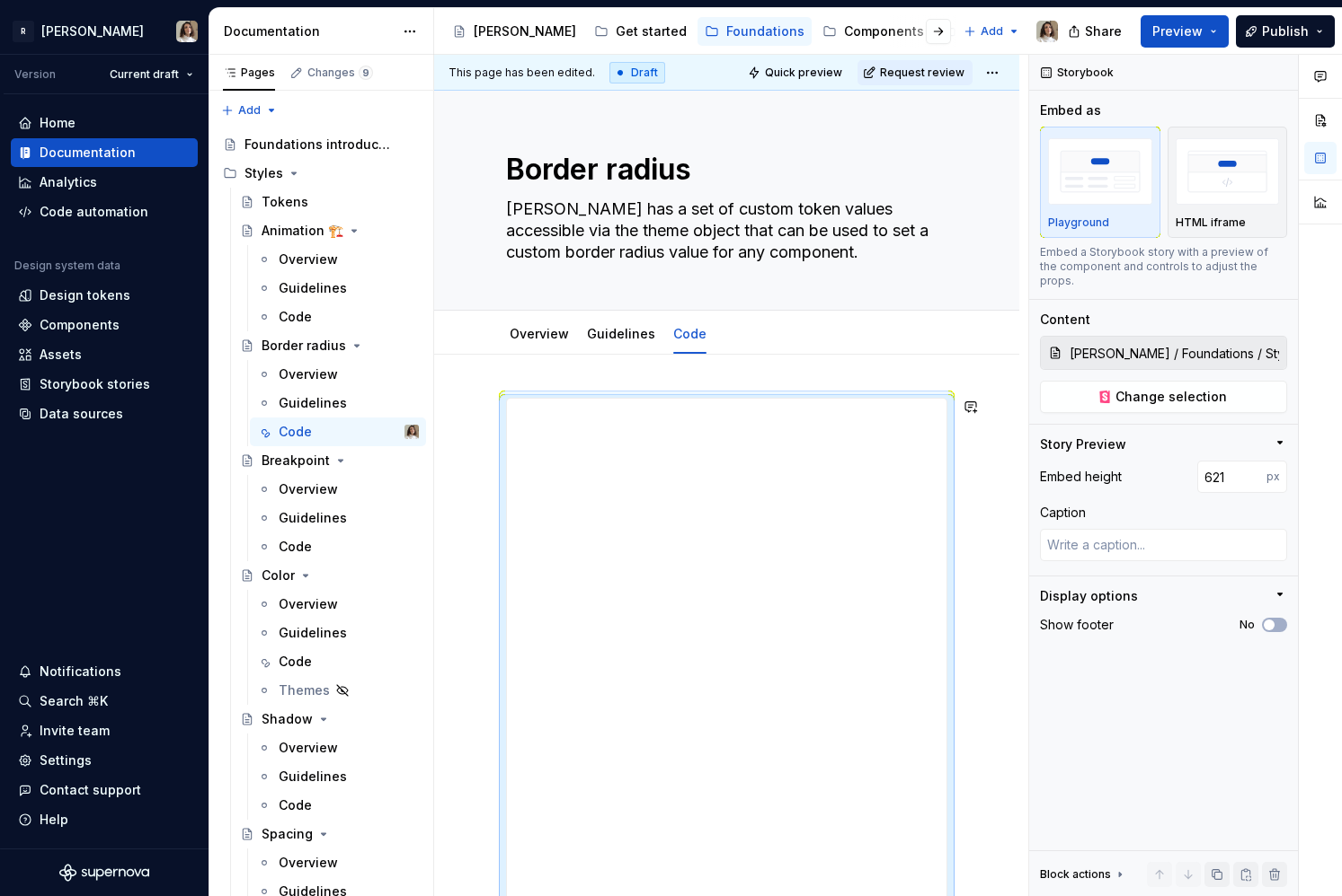
type textarea "*"
type input "624"
type textarea "*"
type input "625"
type textarea "*"
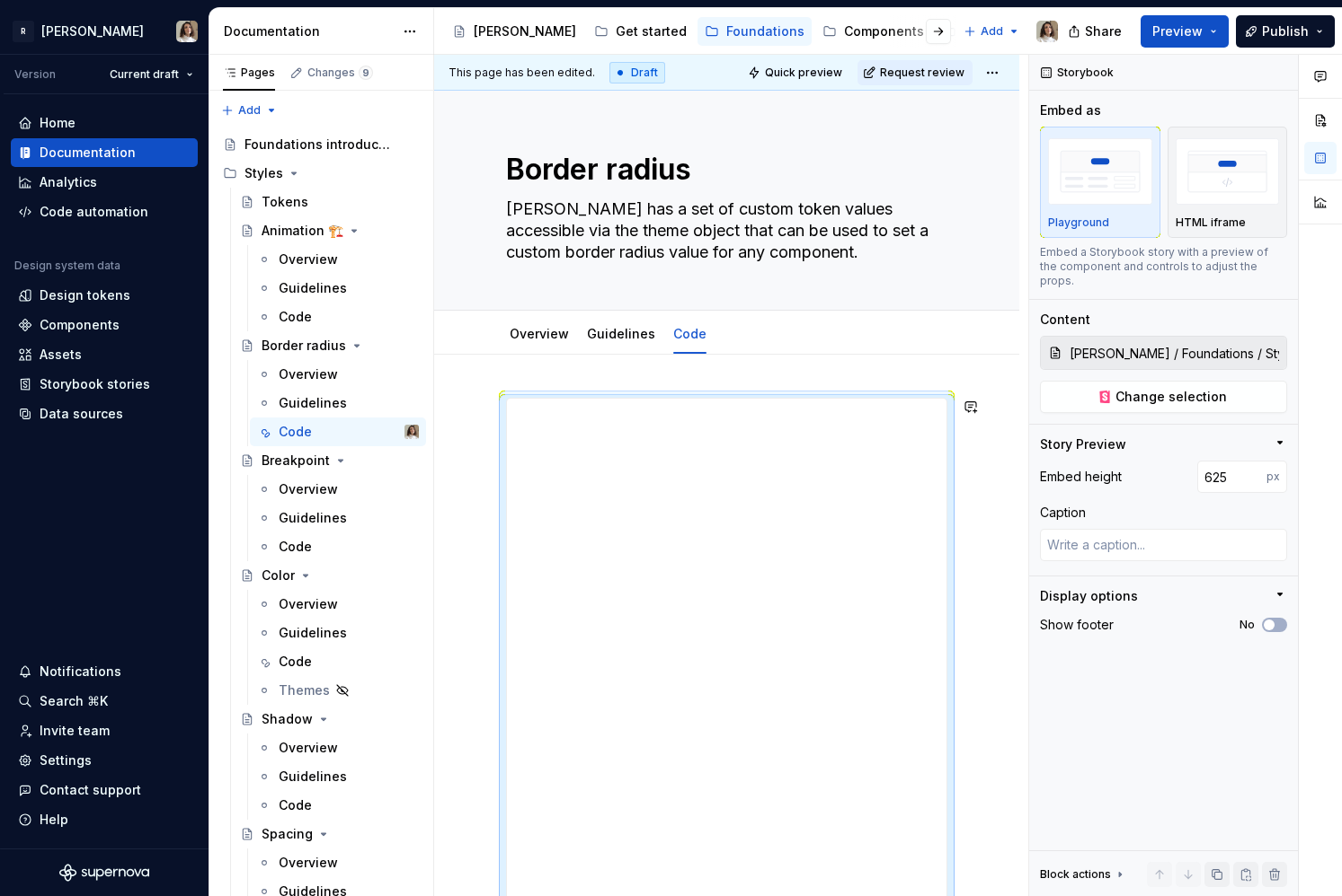
type input "626"
type textarea "*"
type input "627"
type textarea "*"
type input "628"
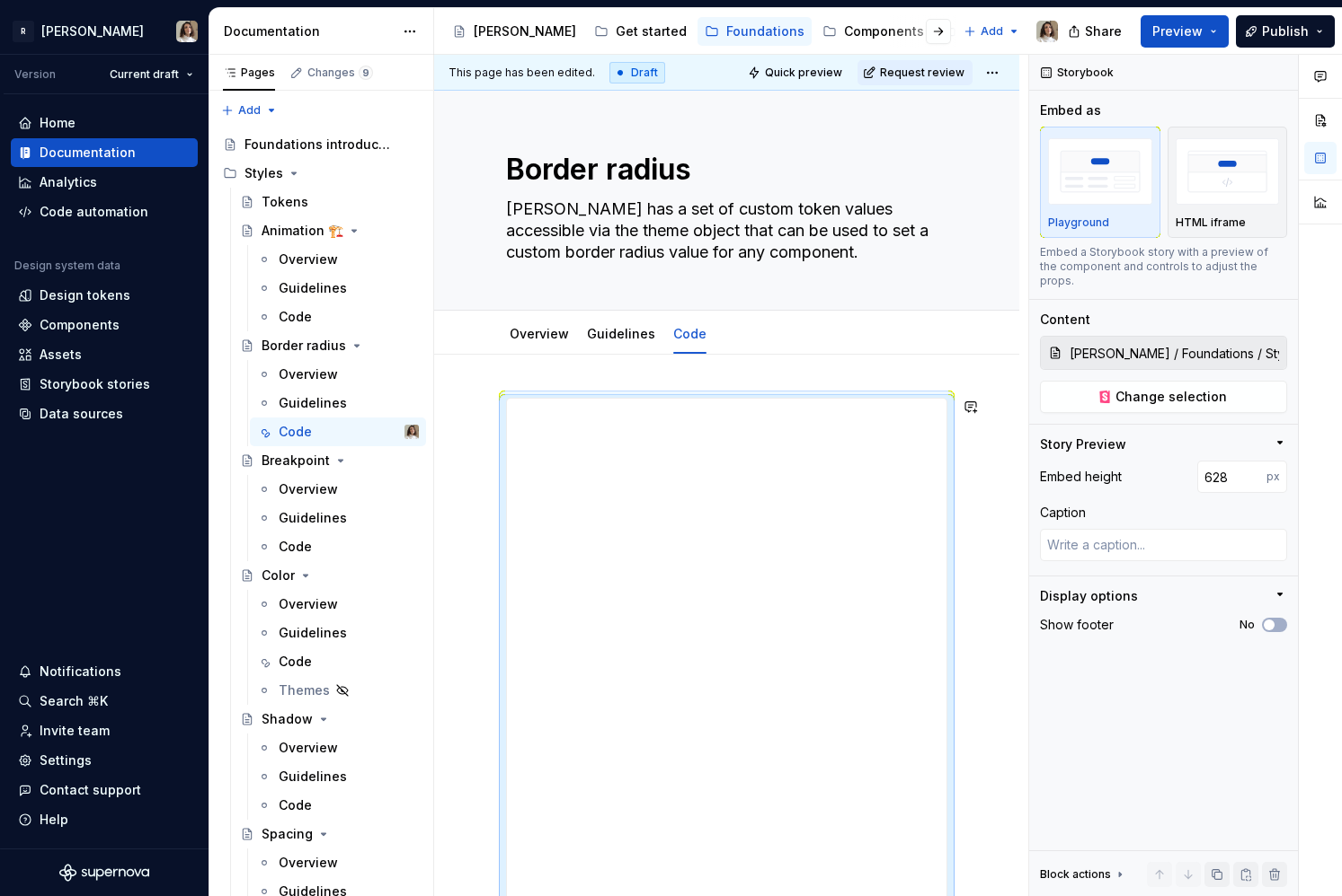
type textarea "*"
type input "629"
drag, startPoint x: 728, startPoint y: 633, endPoint x: 676, endPoint y: 964, distance: 335.1
click at [676, 896] on html "R [PERSON_NAME] Version Current draft Home Documentation Analytics Code automat…" at bounding box center [671, 448] width 1342 height 896
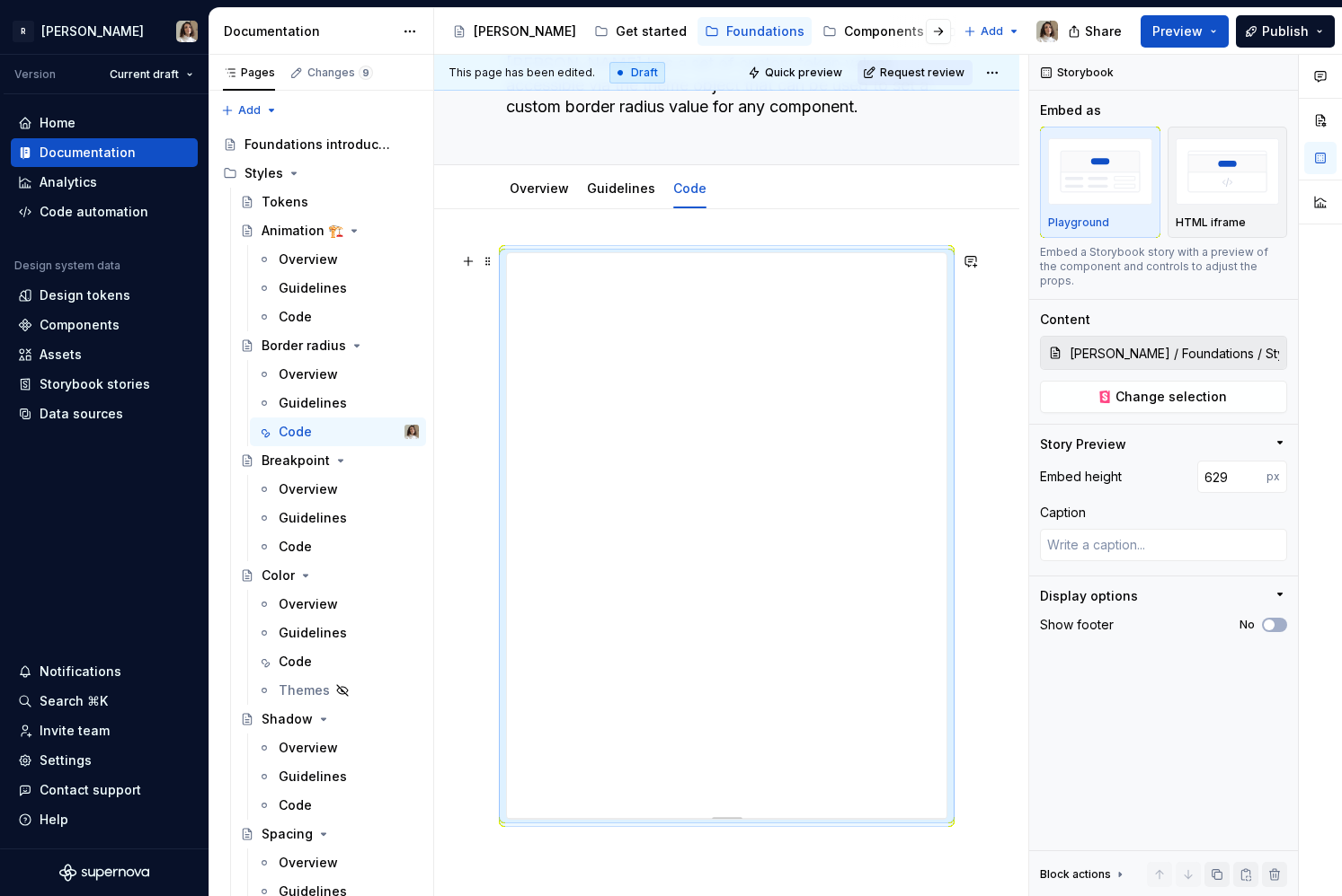
scroll to position [359, 0]
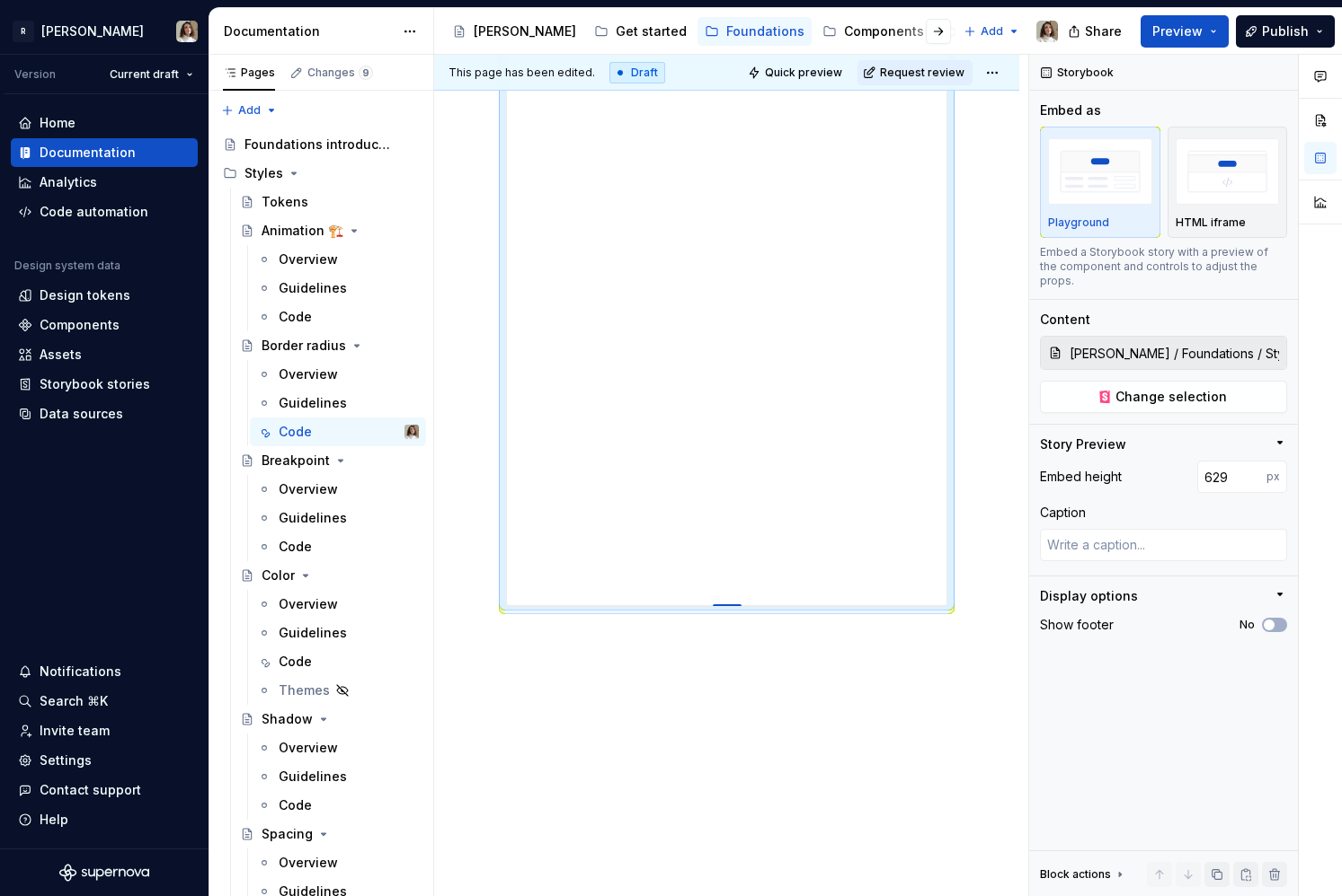
type textarea "*"
type input "643"
type textarea "*"
type input "659"
type textarea "*"
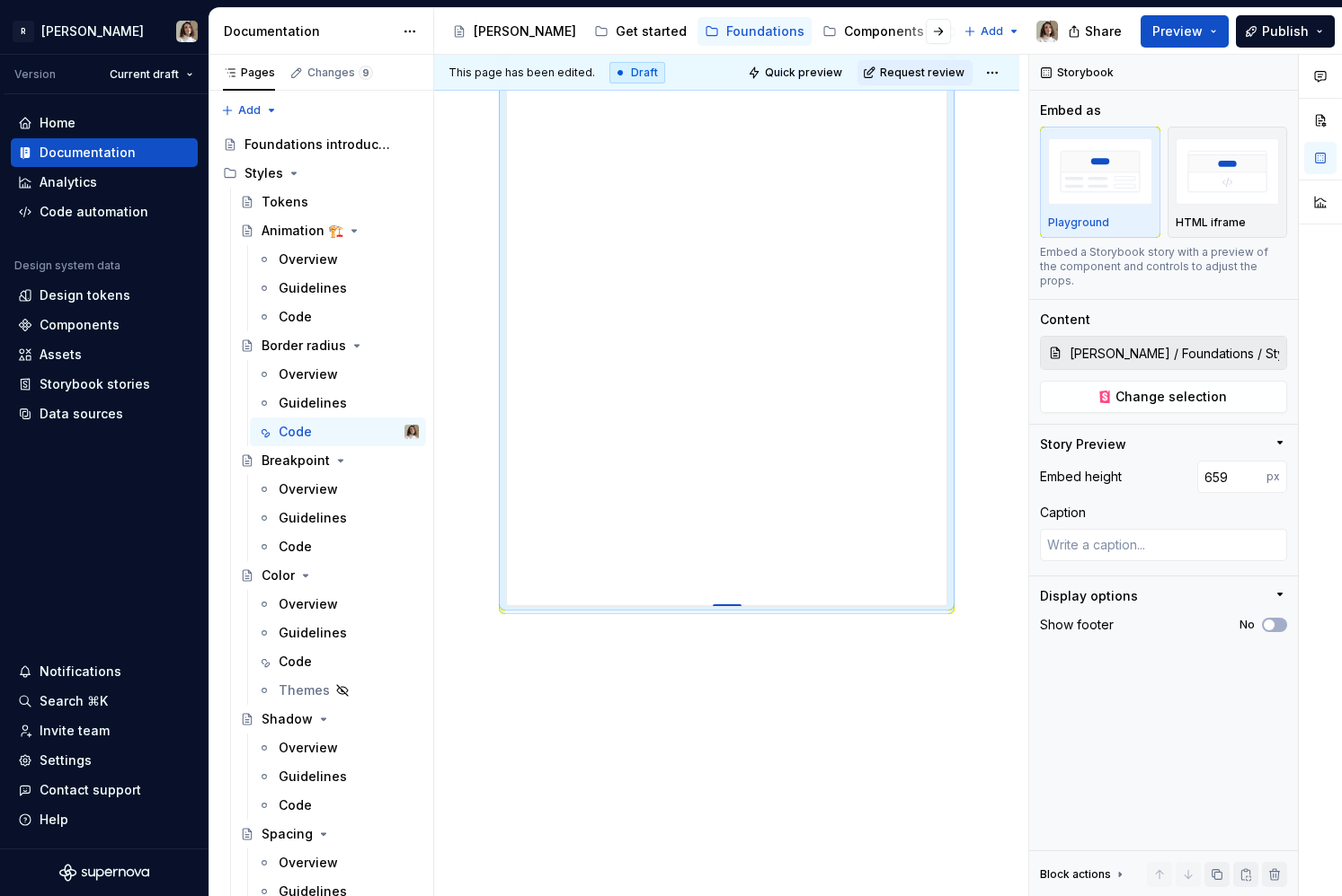
type input "662"
type textarea "*"
type input "666"
type textarea "*"
type input "669"
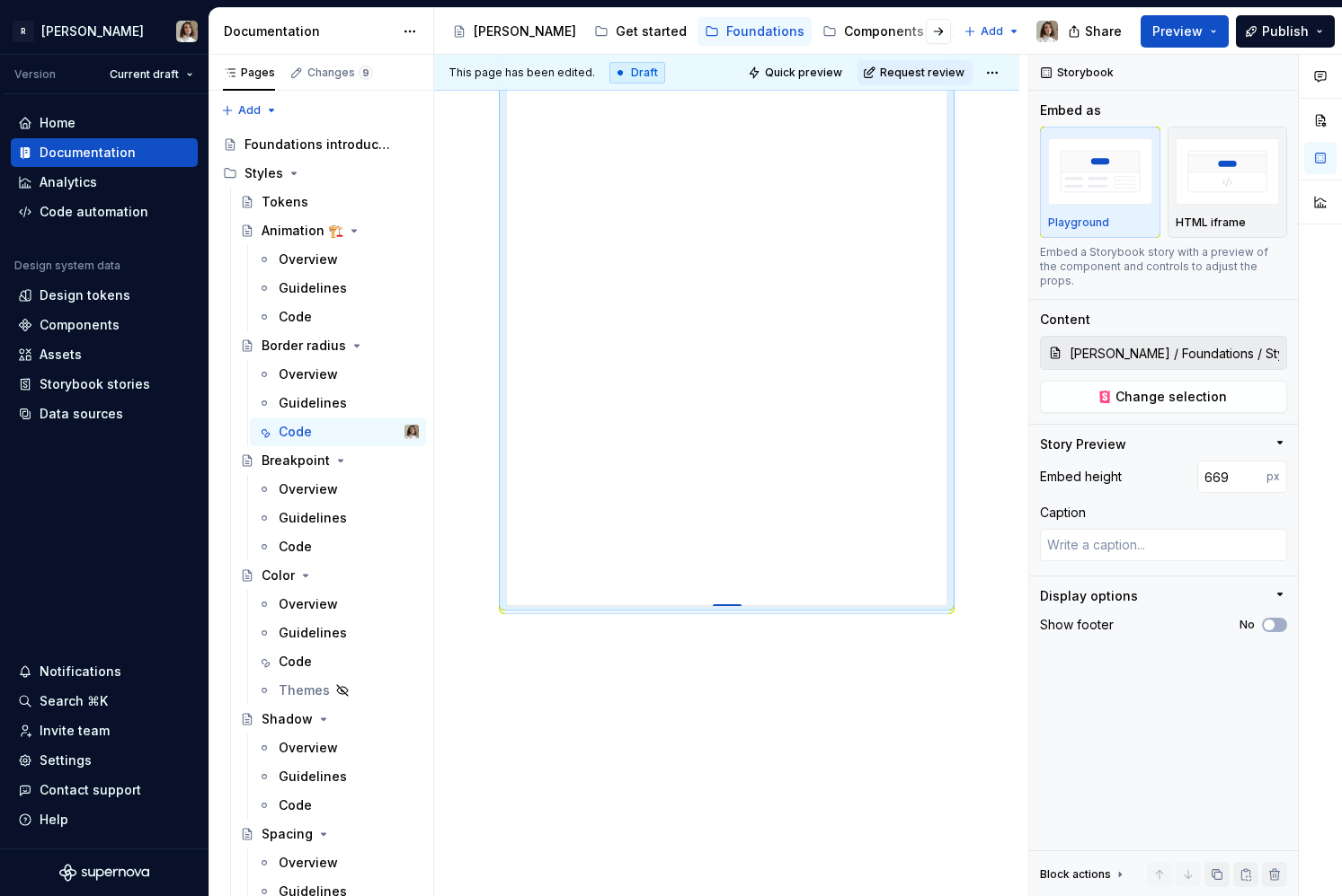
type textarea "*"
type input "672"
type textarea "*"
type input "675"
type textarea "*"
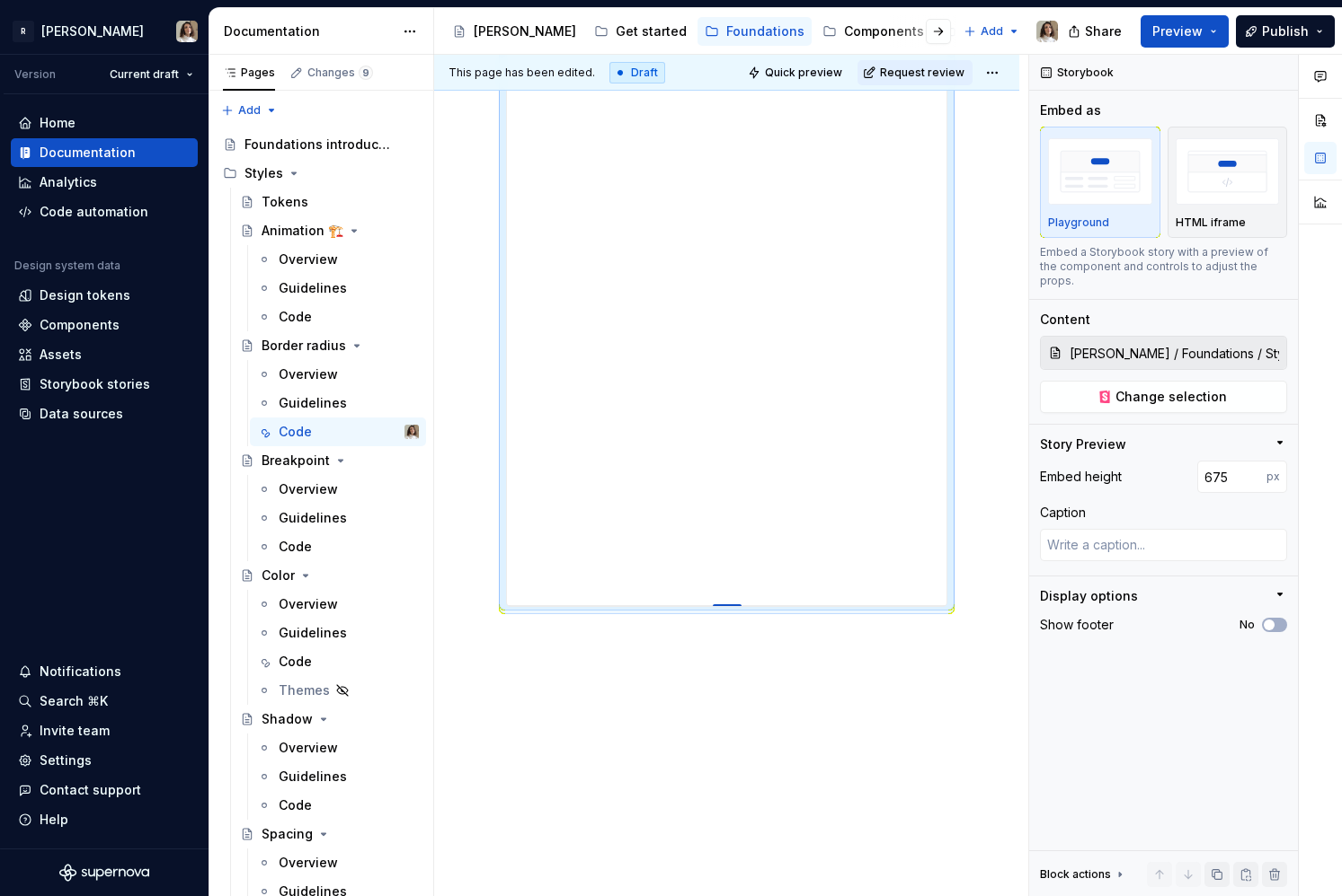
type input "677"
type textarea "*"
type input "680"
type textarea "*"
type input "683"
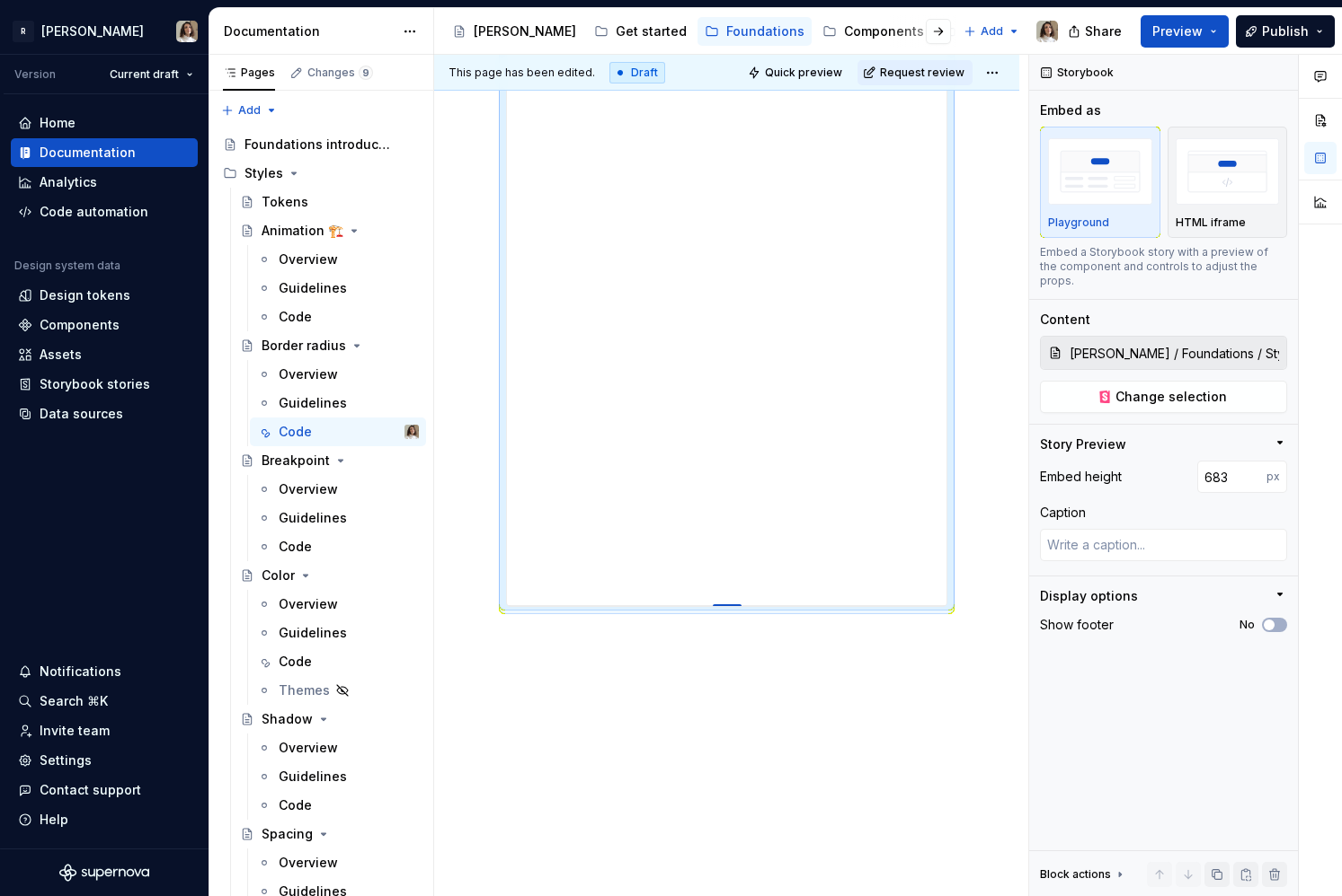
type textarea "*"
type input "686"
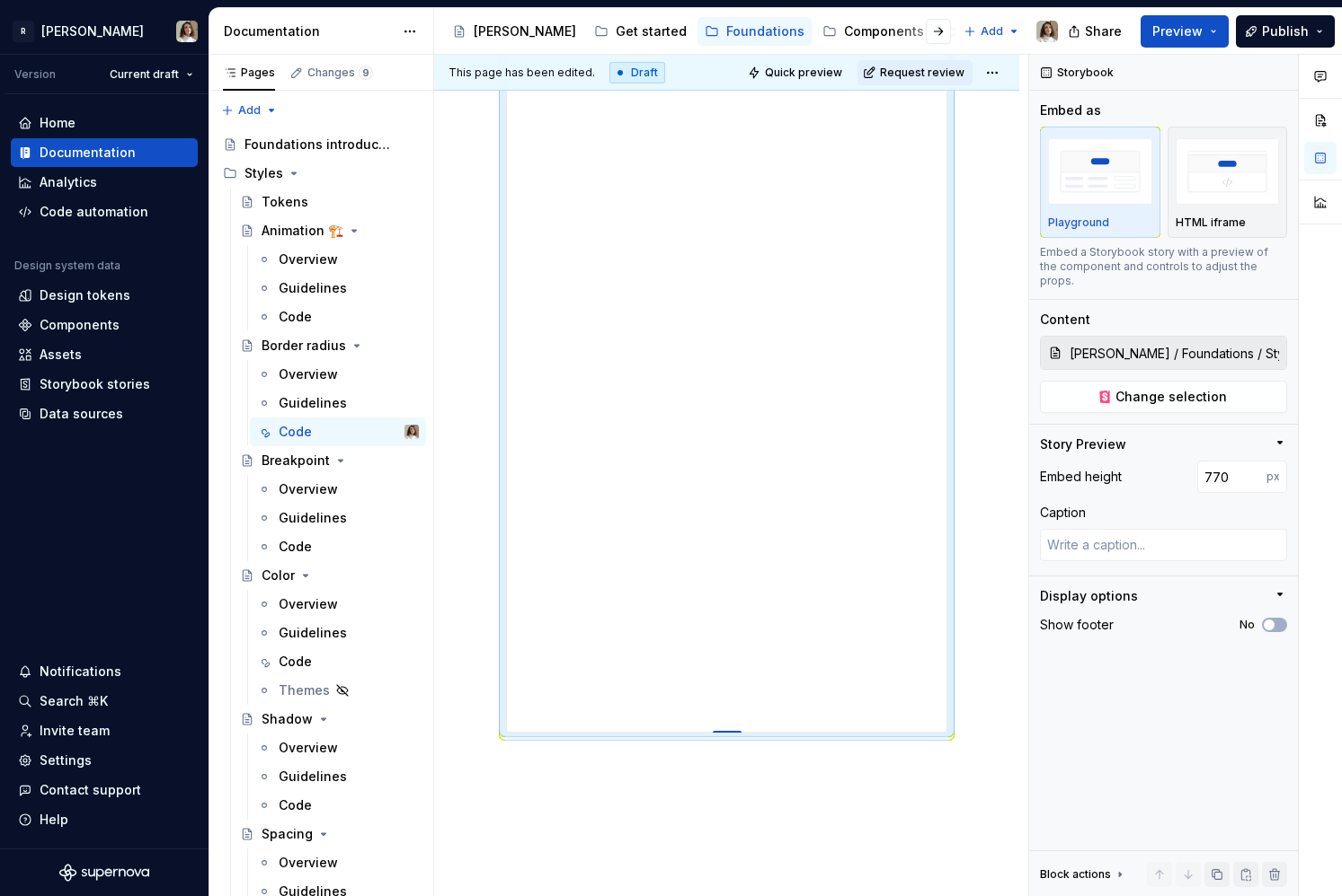
drag, startPoint x: 724, startPoint y: 604, endPoint x: 696, endPoint y: 732, distance: 131.0
click at [308, 539] on div "Code" at bounding box center [295, 547] width 34 height 18
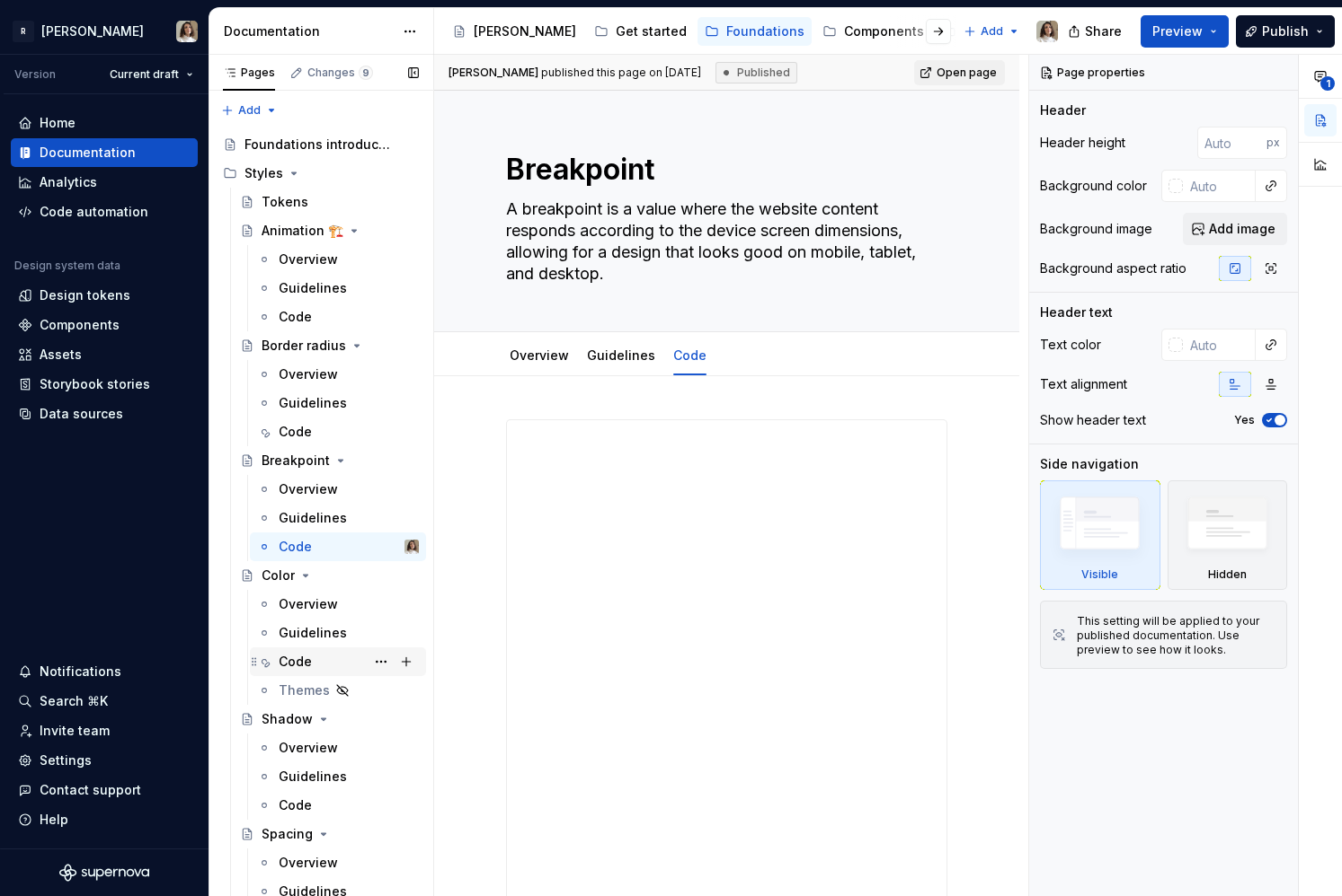
click at [319, 657] on div "Code" at bounding box center [348, 662] width 140 height 26
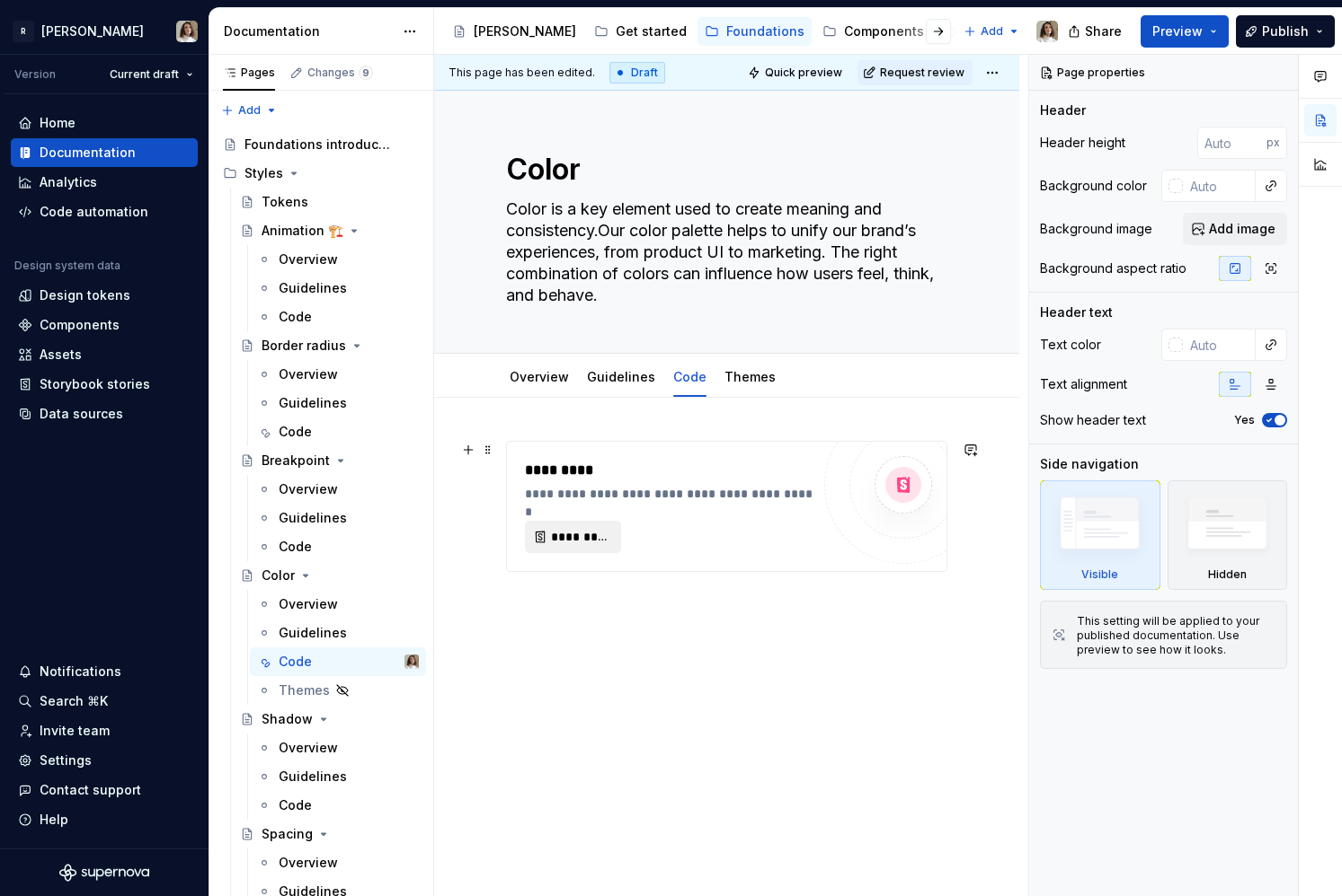
click at [602, 537] on span "*********" at bounding box center [580, 537] width 58 height 18
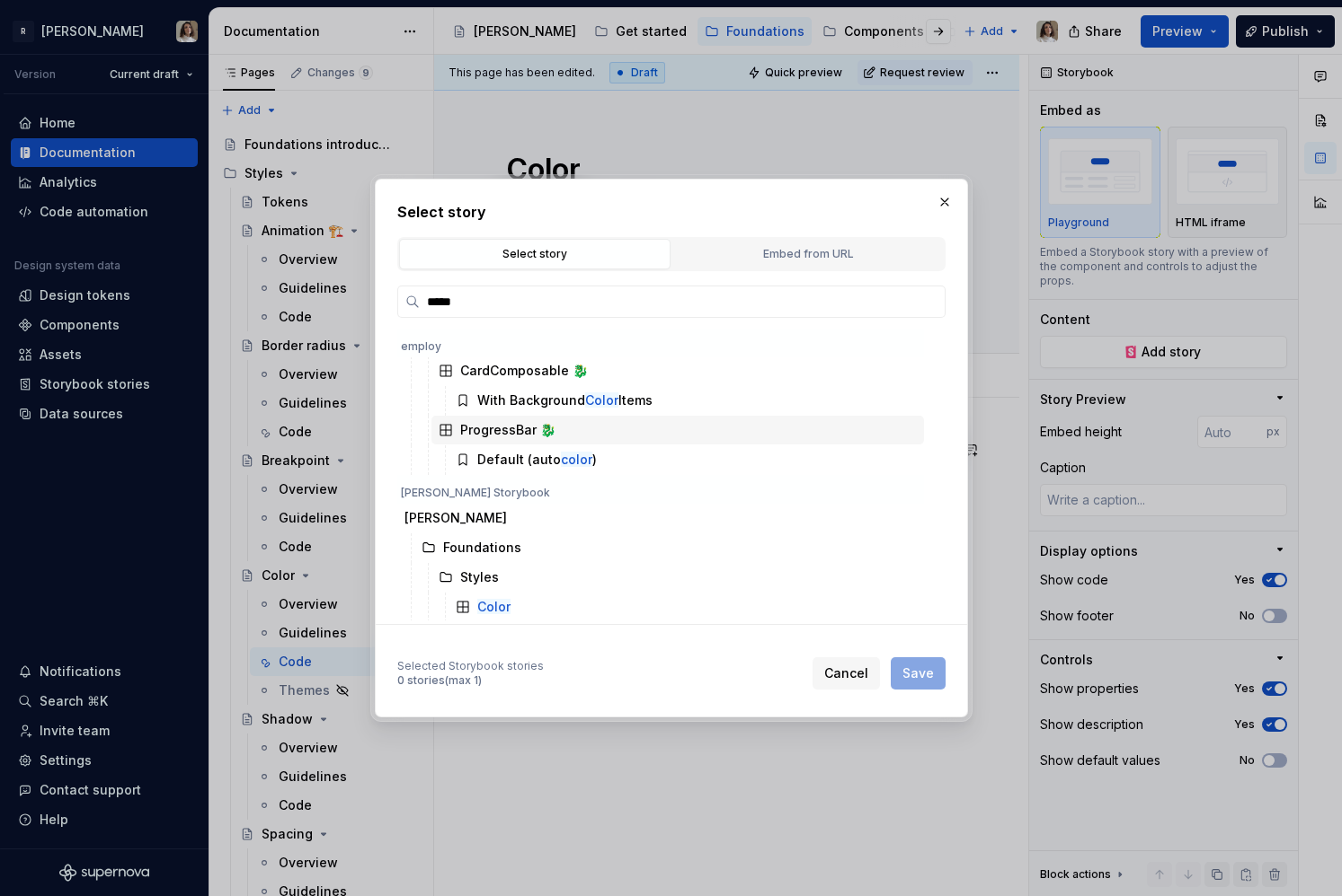
scroll to position [92, 0]
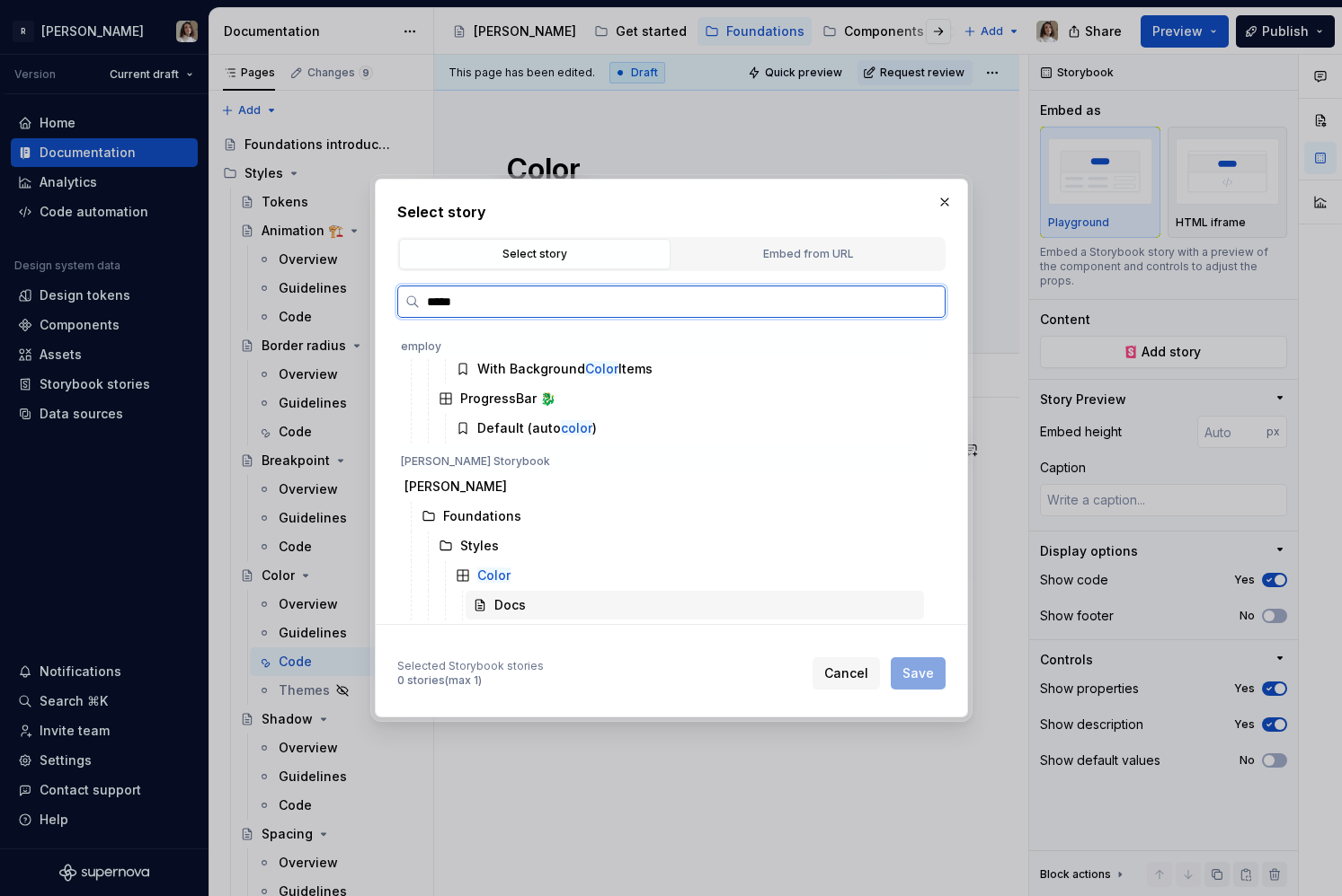
click at [502, 612] on div "Docs" at bounding box center [510, 605] width 32 height 18
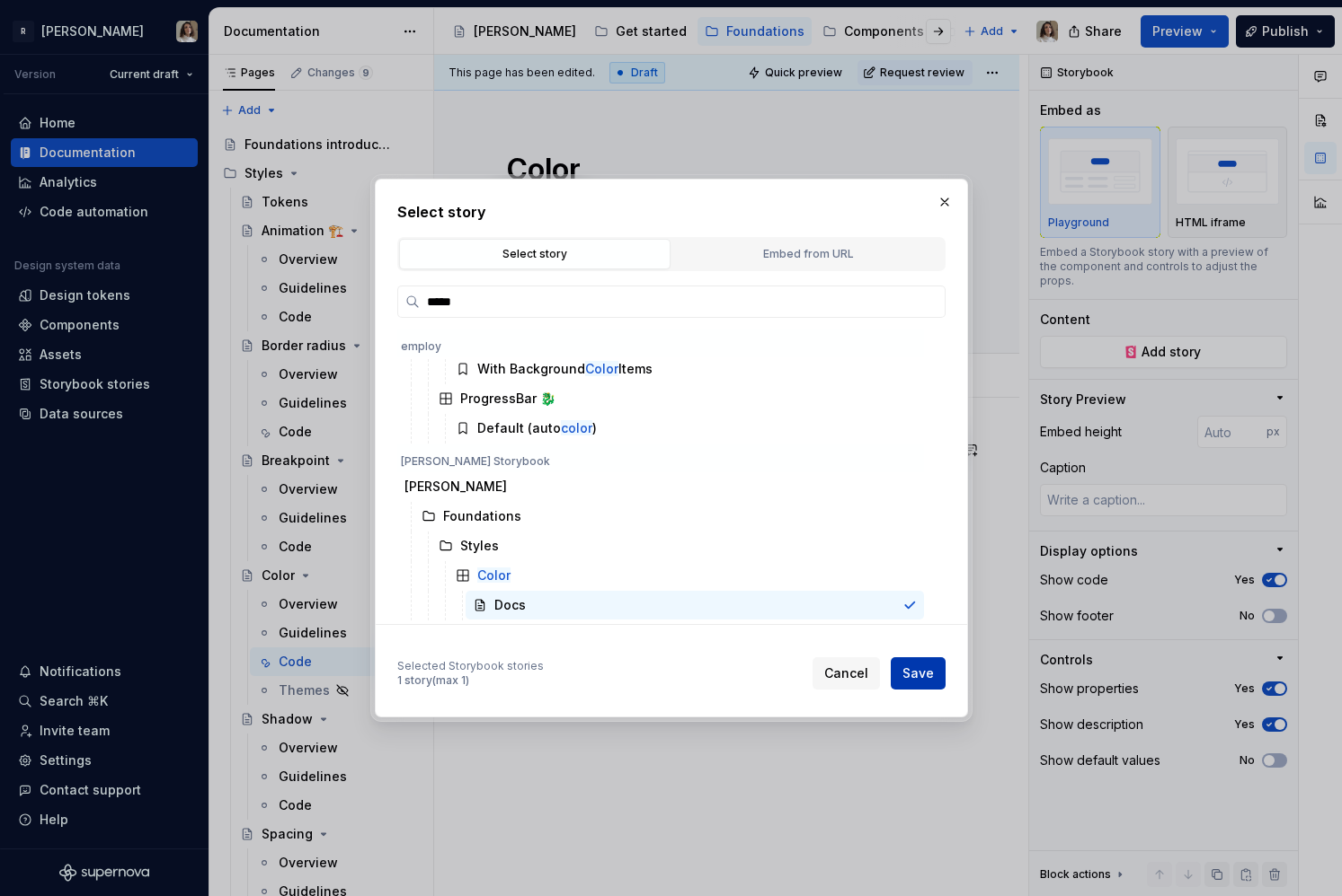
click at [926, 675] on span "Save" at bounding box center [918, 673] width 32 height 18
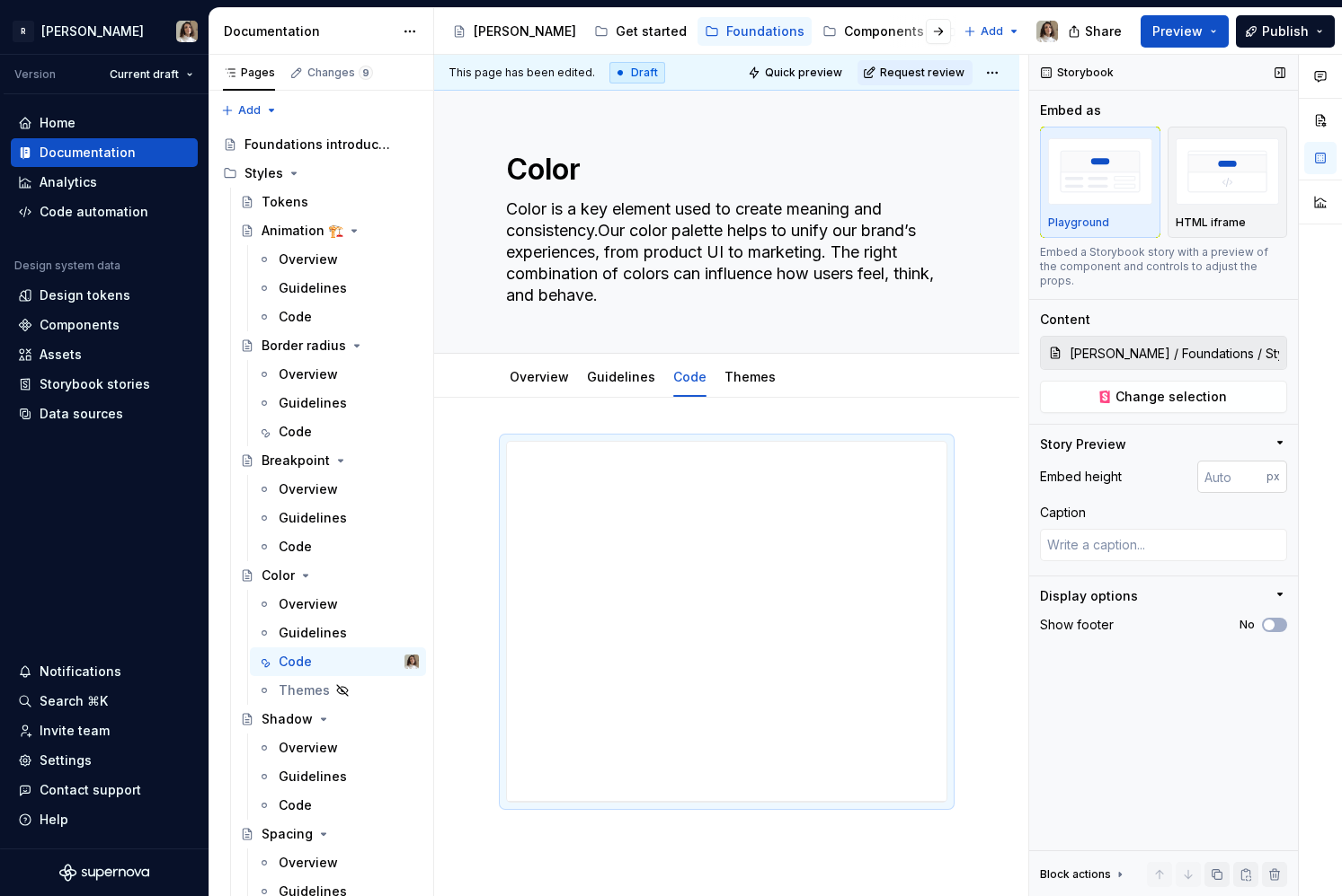
click at [1221, 462] on input "number" at bounding box center [1232, 476] width 69 height 33
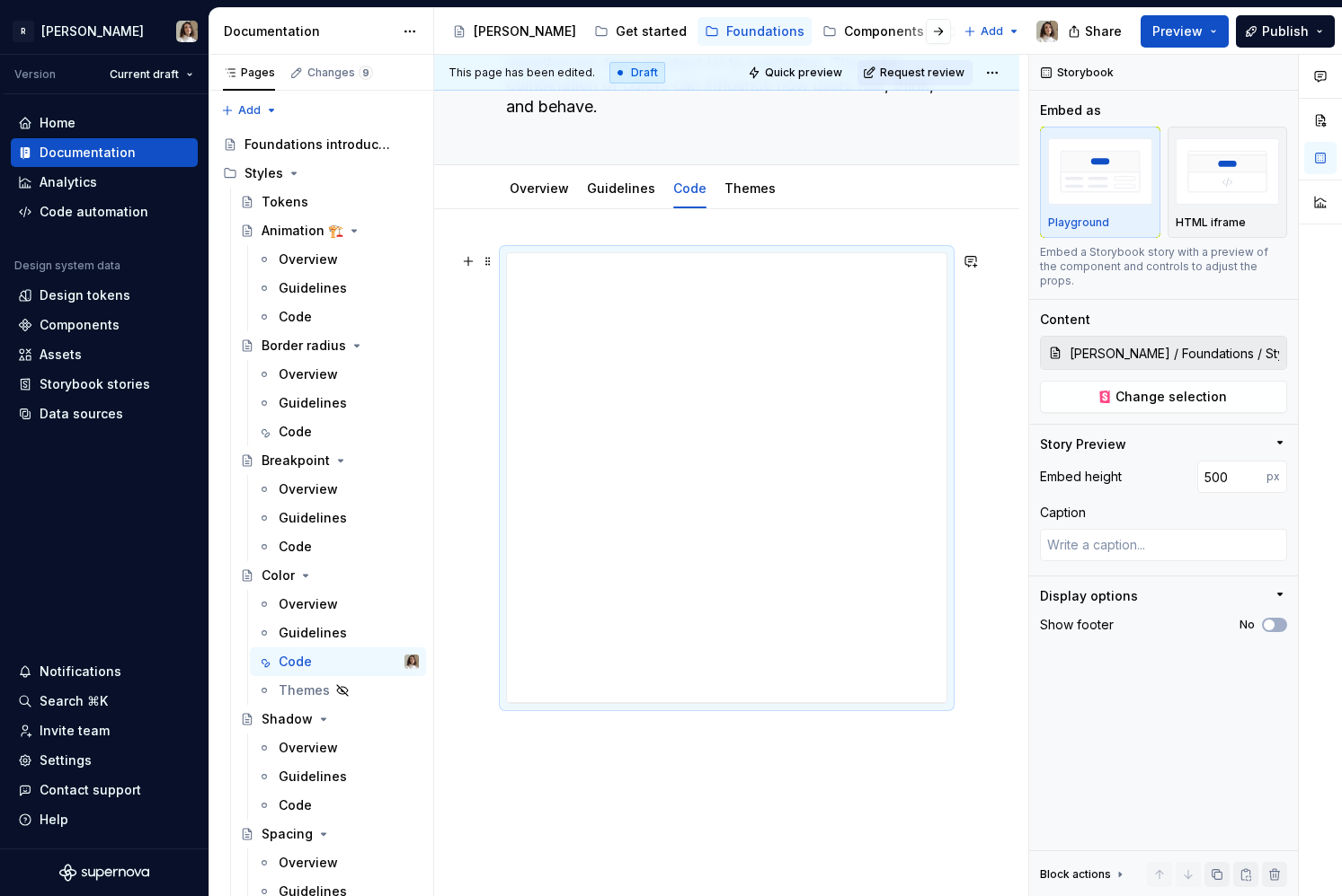
scroll to position [286, 0]
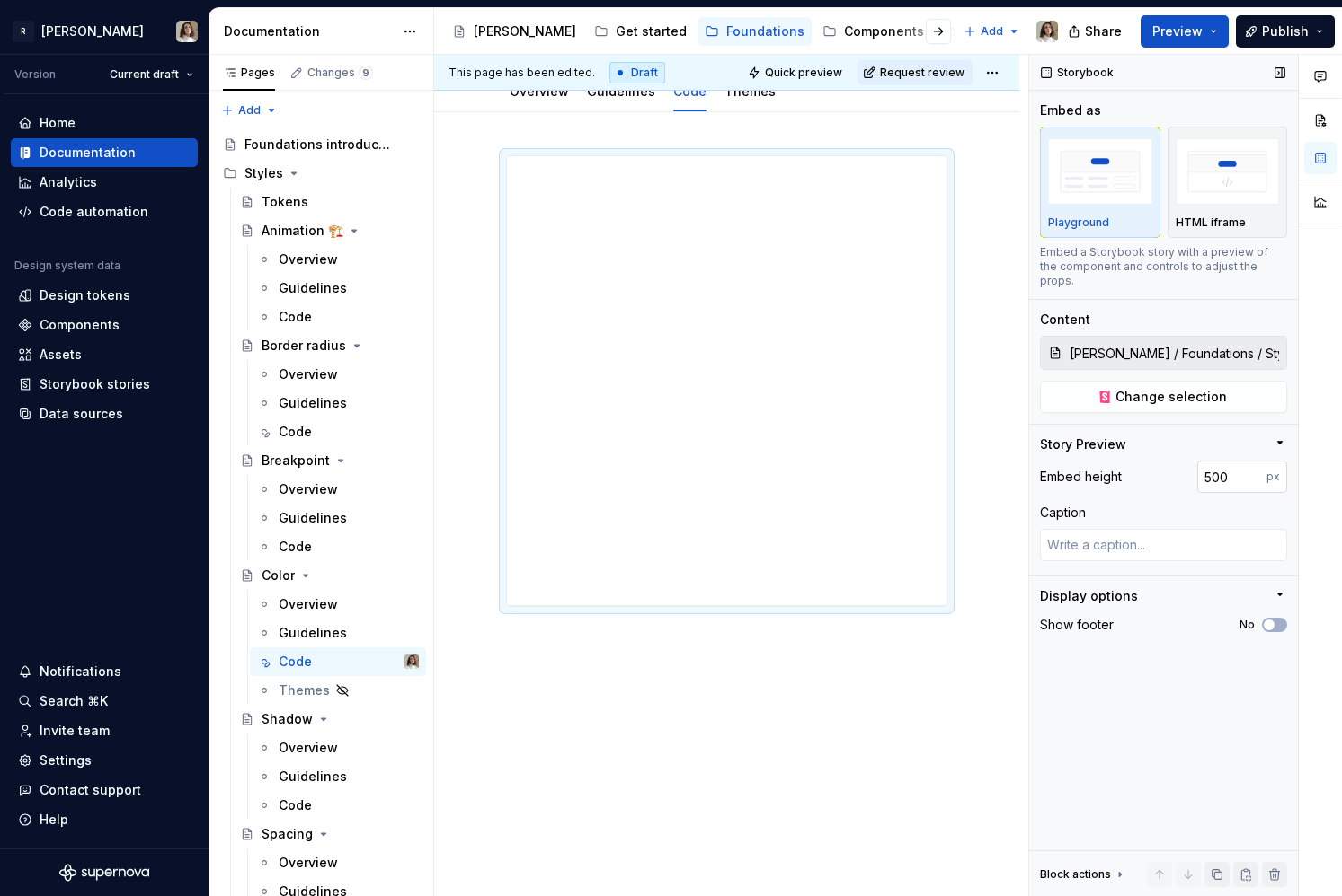
click at [1215, 461] on input "500" at bounding box center [1232, 476] width 69 height 33
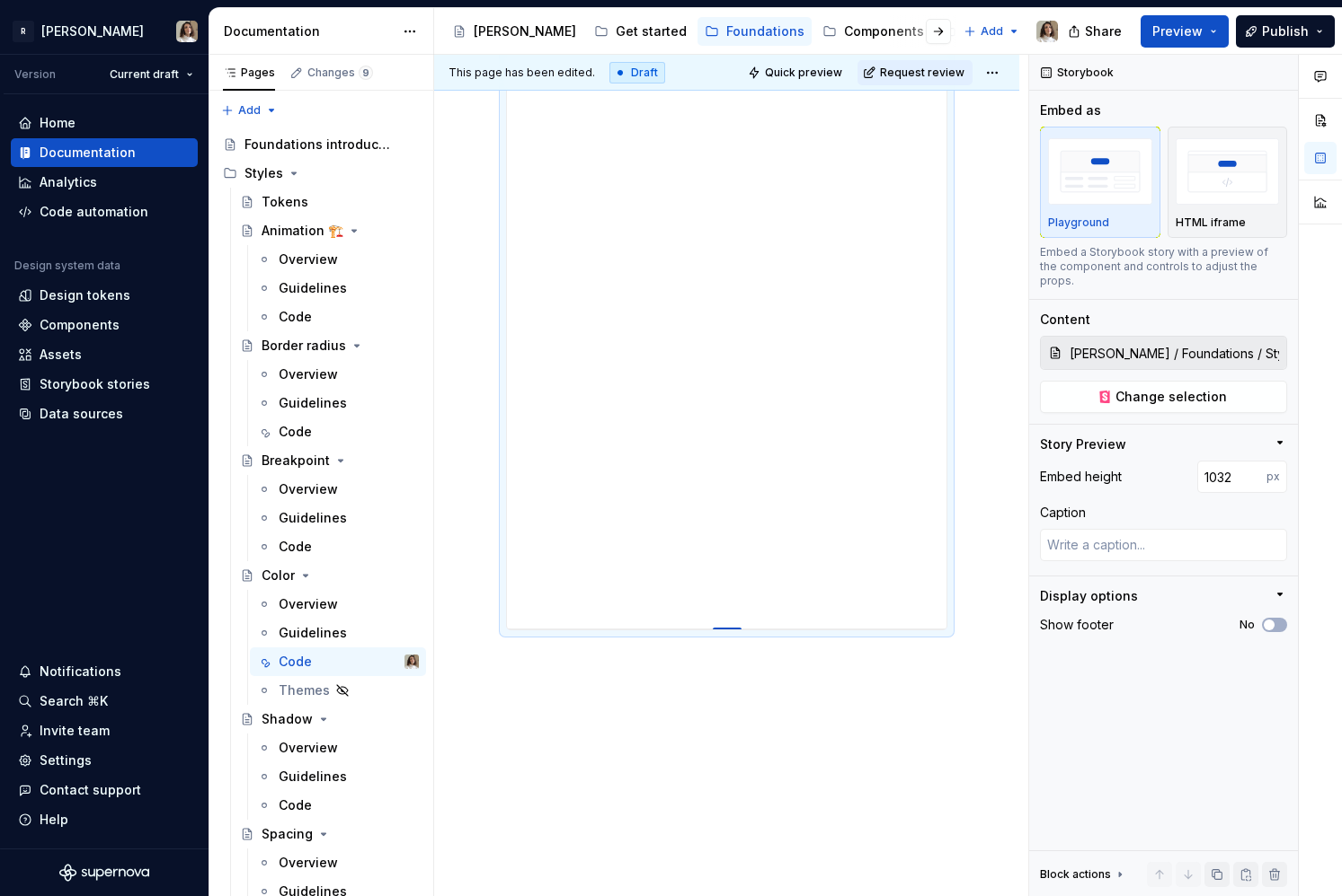
scroll to position [734, 0]
drag, startPoint x: 734, startPoint y: 604, endPoint x: 714, endPoint y: 803, distance: 200.0
click at [302, 776] on div "Guidelines" at bounding box center [312, 777] width 68 height 18
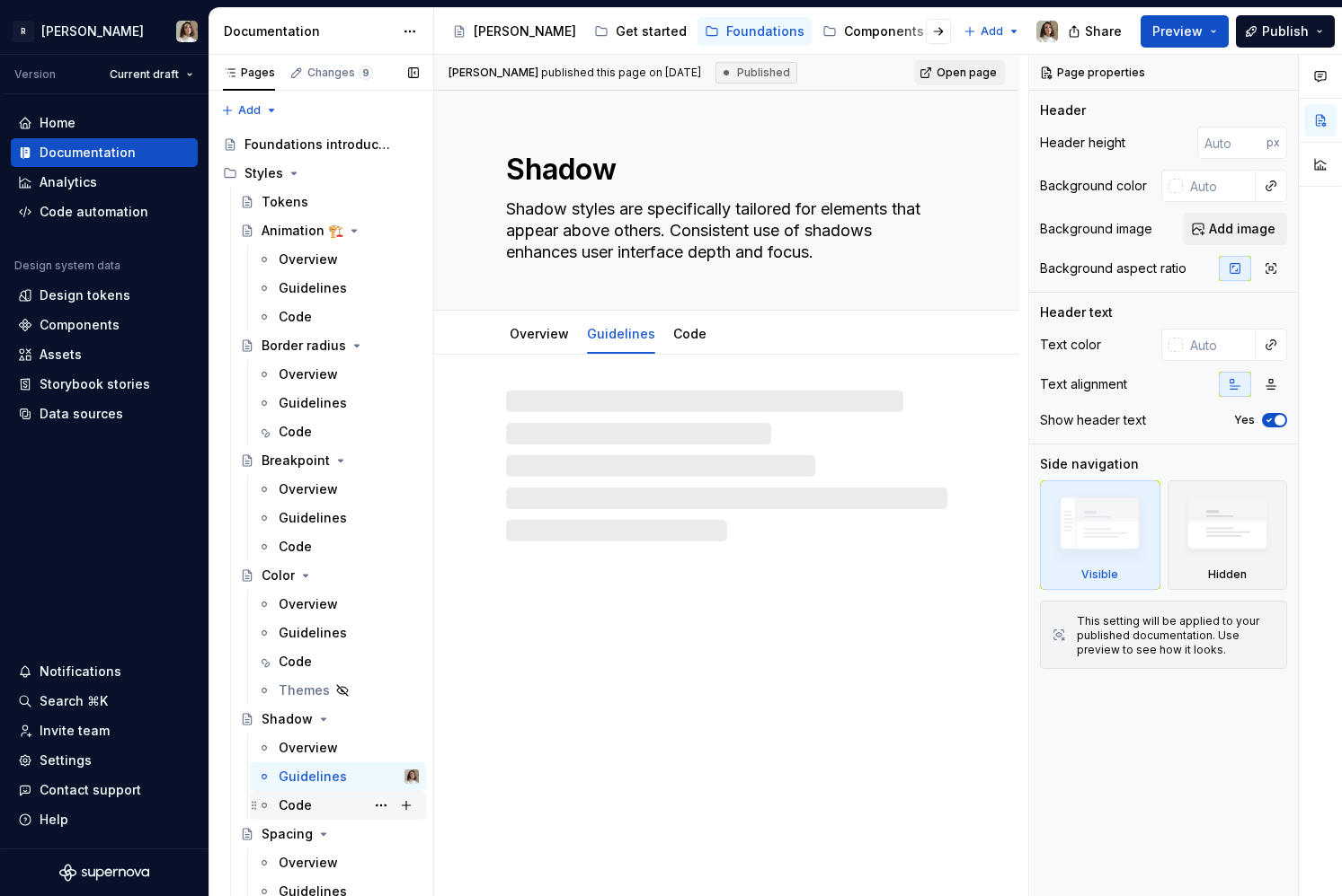
click at [293, 804] on div "Code" at bounding box center [295, 805] width 34 height 18
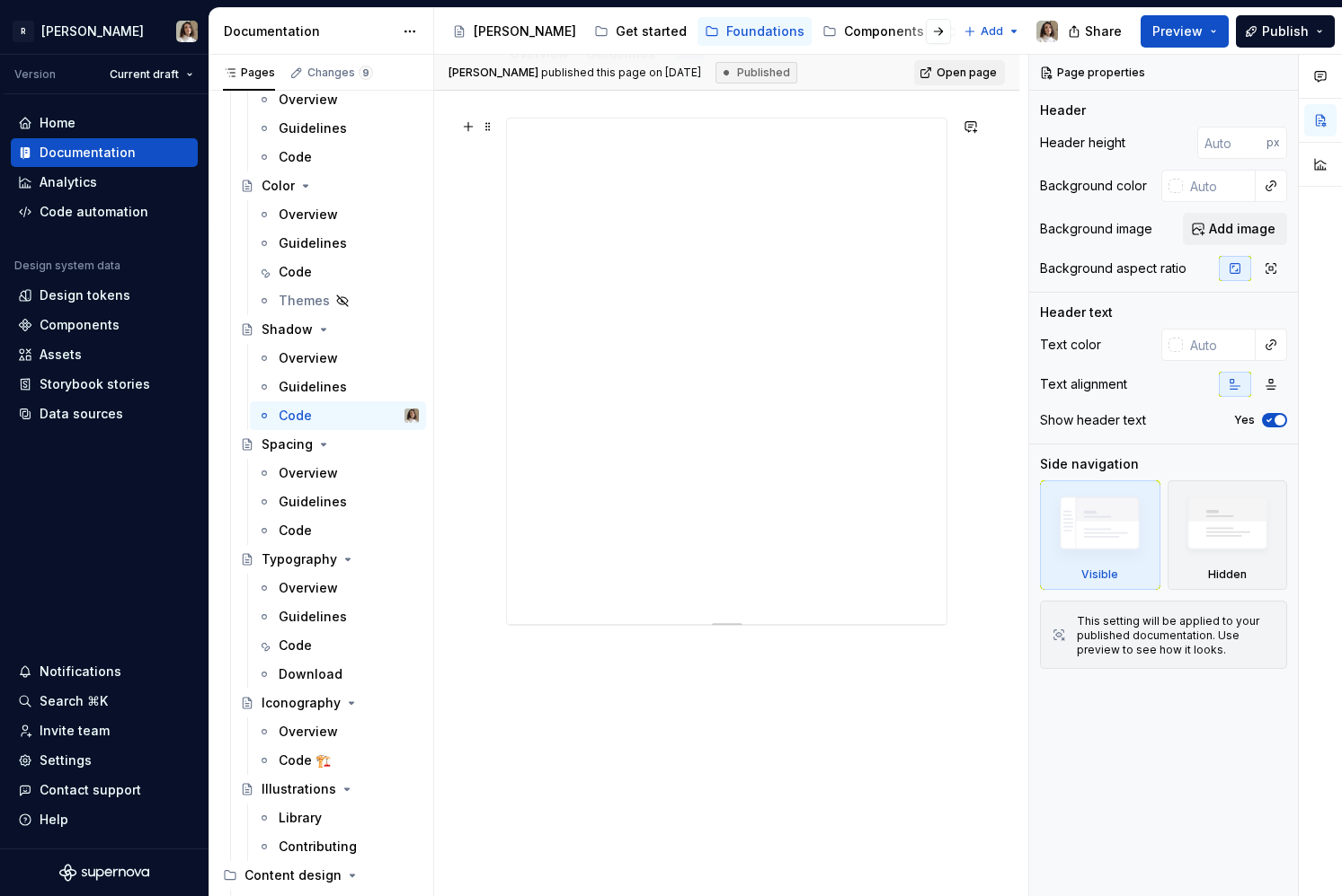
scroll to position [283, 0]
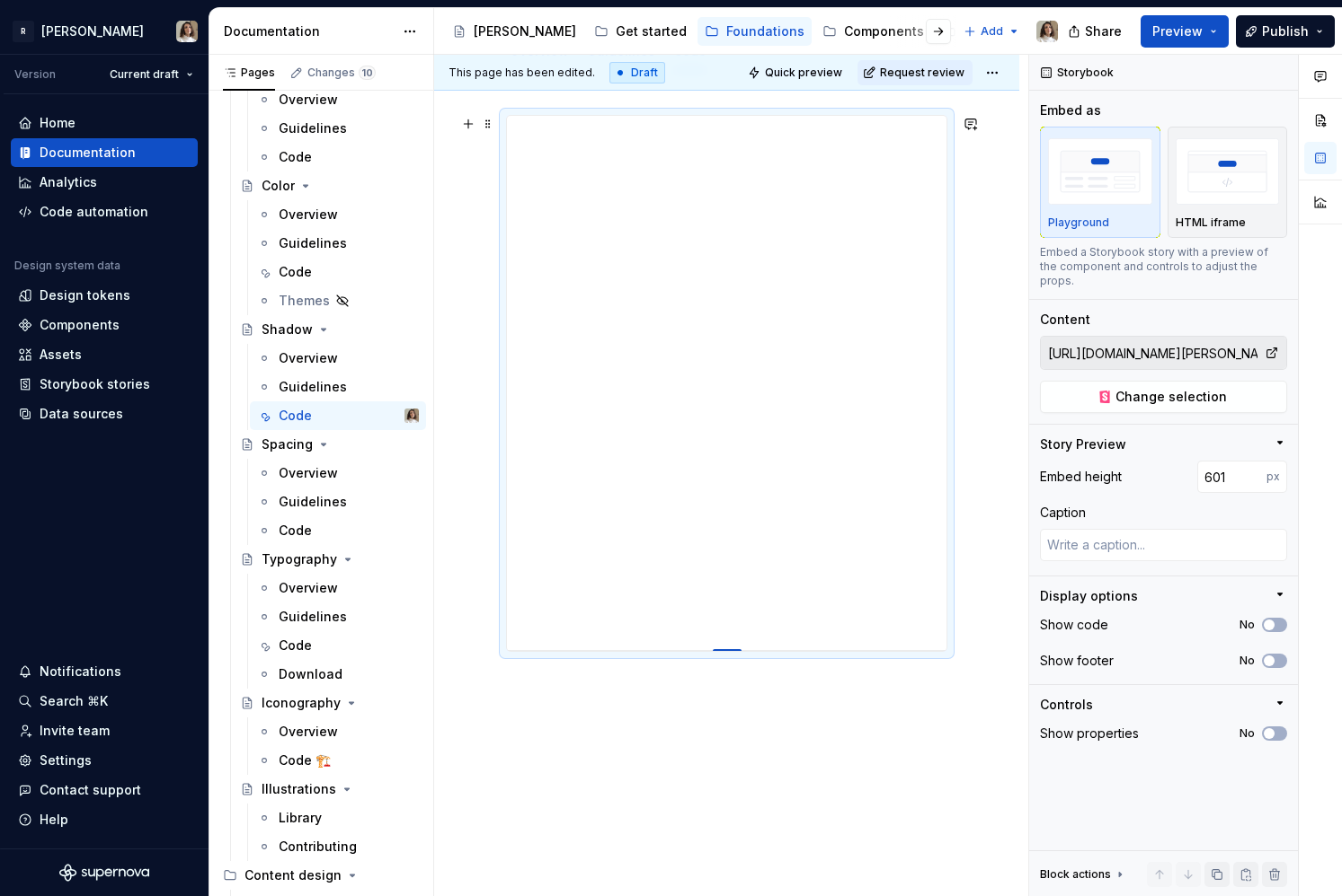
drag, startPoint x: 726, startPoint y: 620, endPoint x: 726, endPoint y: 655, distance: 35.0
click at [726, 653] on div at bounding box center [727, 652] width 29 height 4
click at [297, 528] on div "Code" at bounding box center [295, 530] width 34 height 18
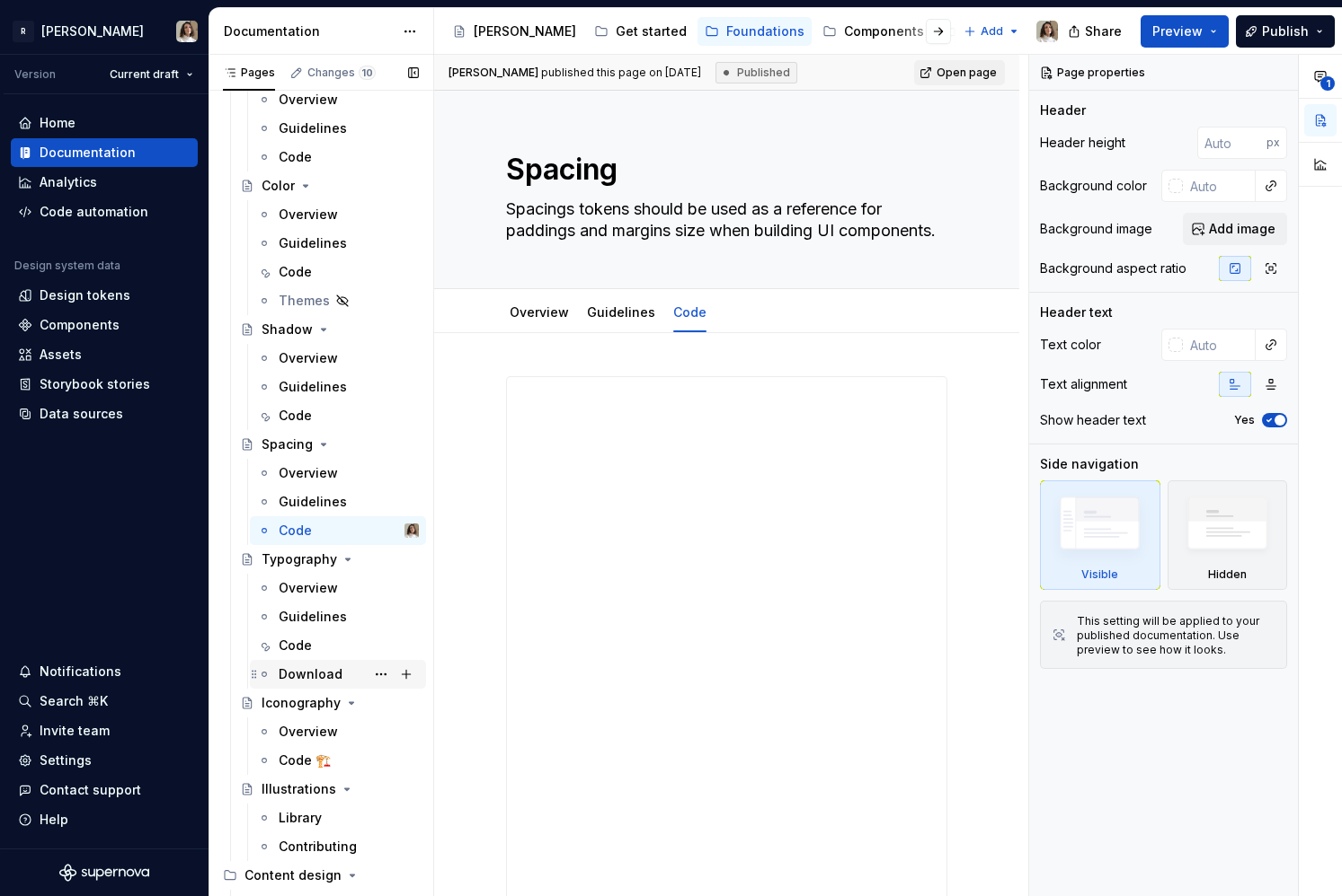
click at [305, 672] on div "Download" at bounding box center [310, 674] width 64 height 18
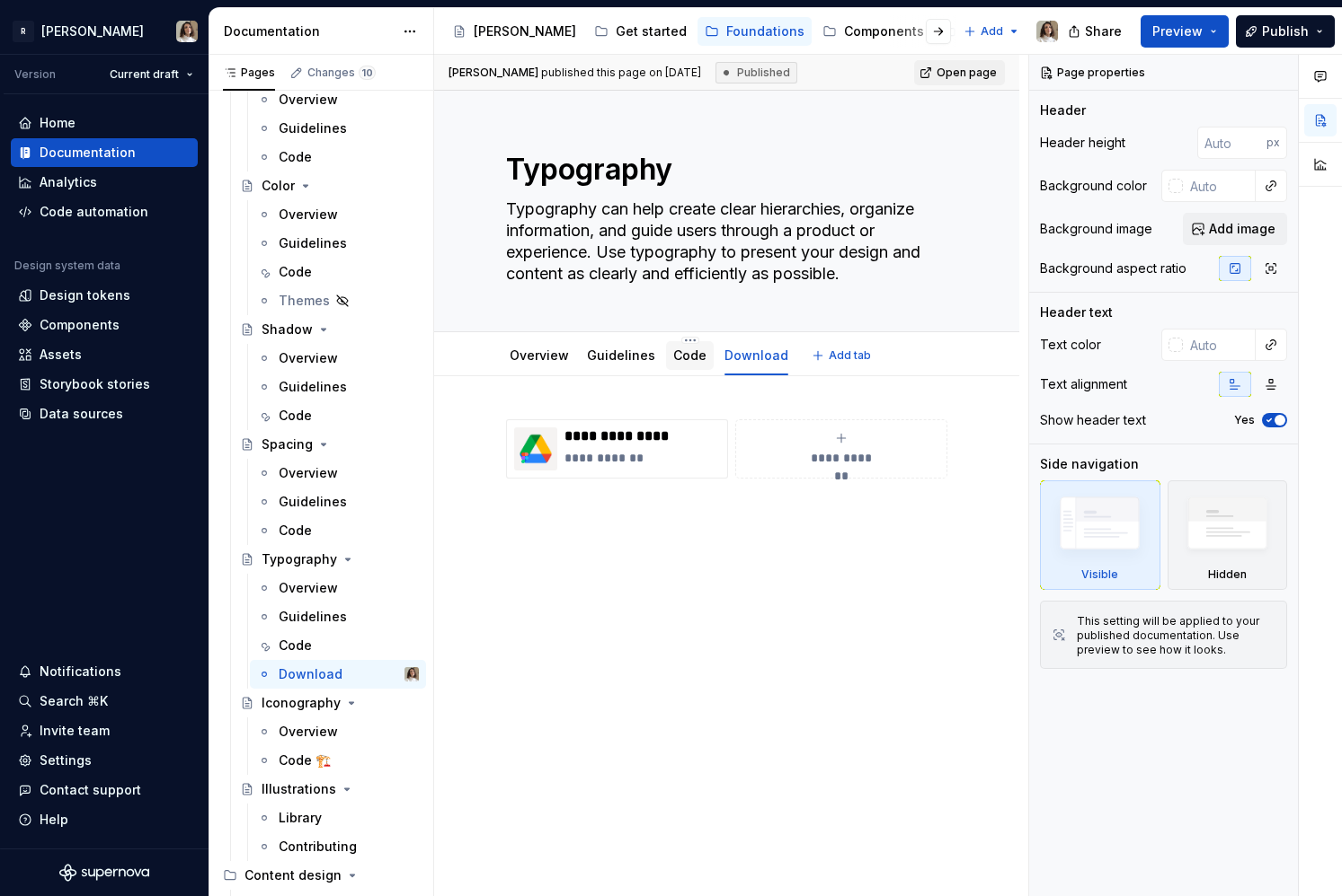
click at [678, 363] on div "Code" at bounding box center [690, 356] width 34 height 18
click at [682, 355] on link "Code" at bounding box center [690, 355] width 34 height 15
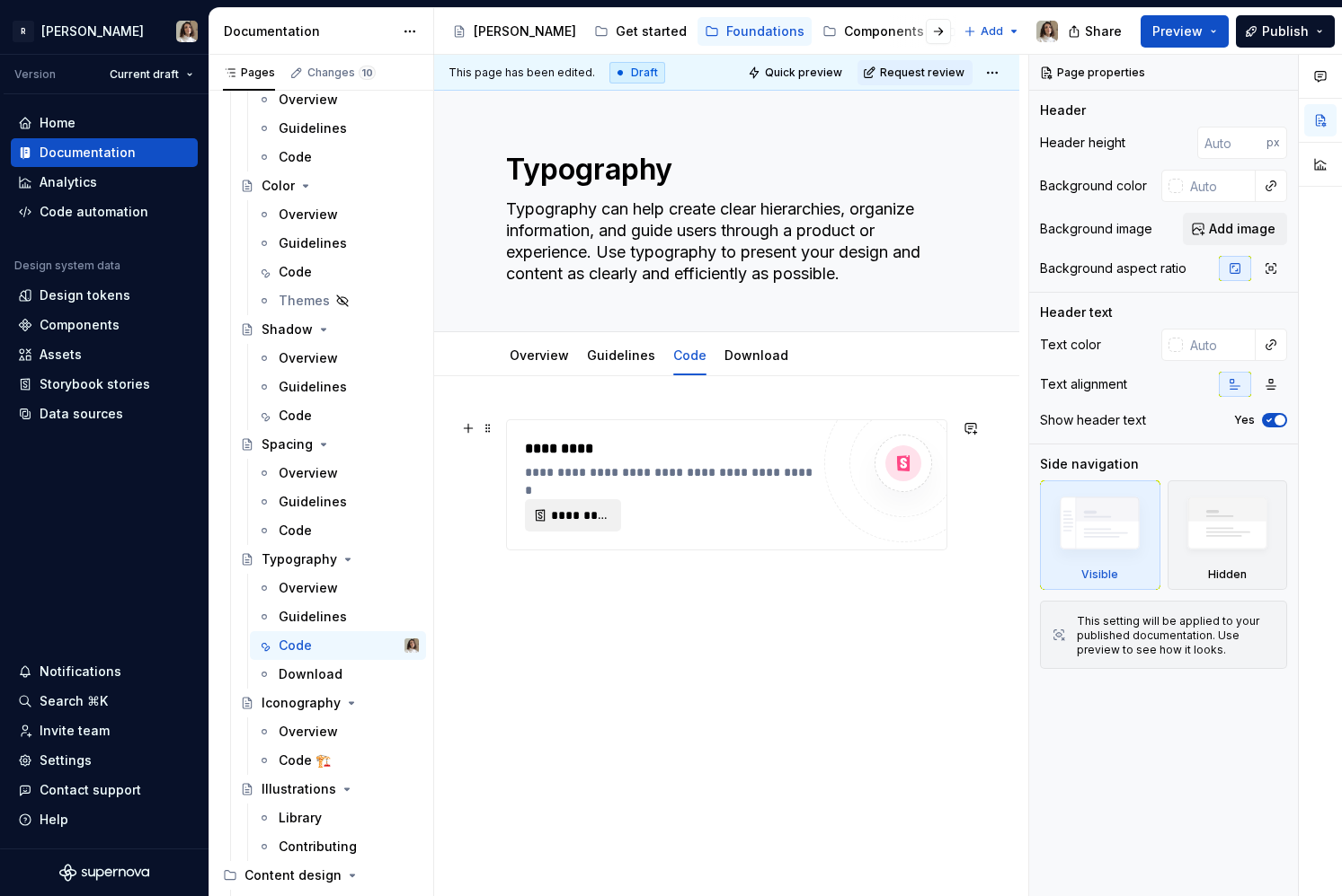
click at [587, 521] on span "*********" at bounding box center [580, 516] width 58 height 18
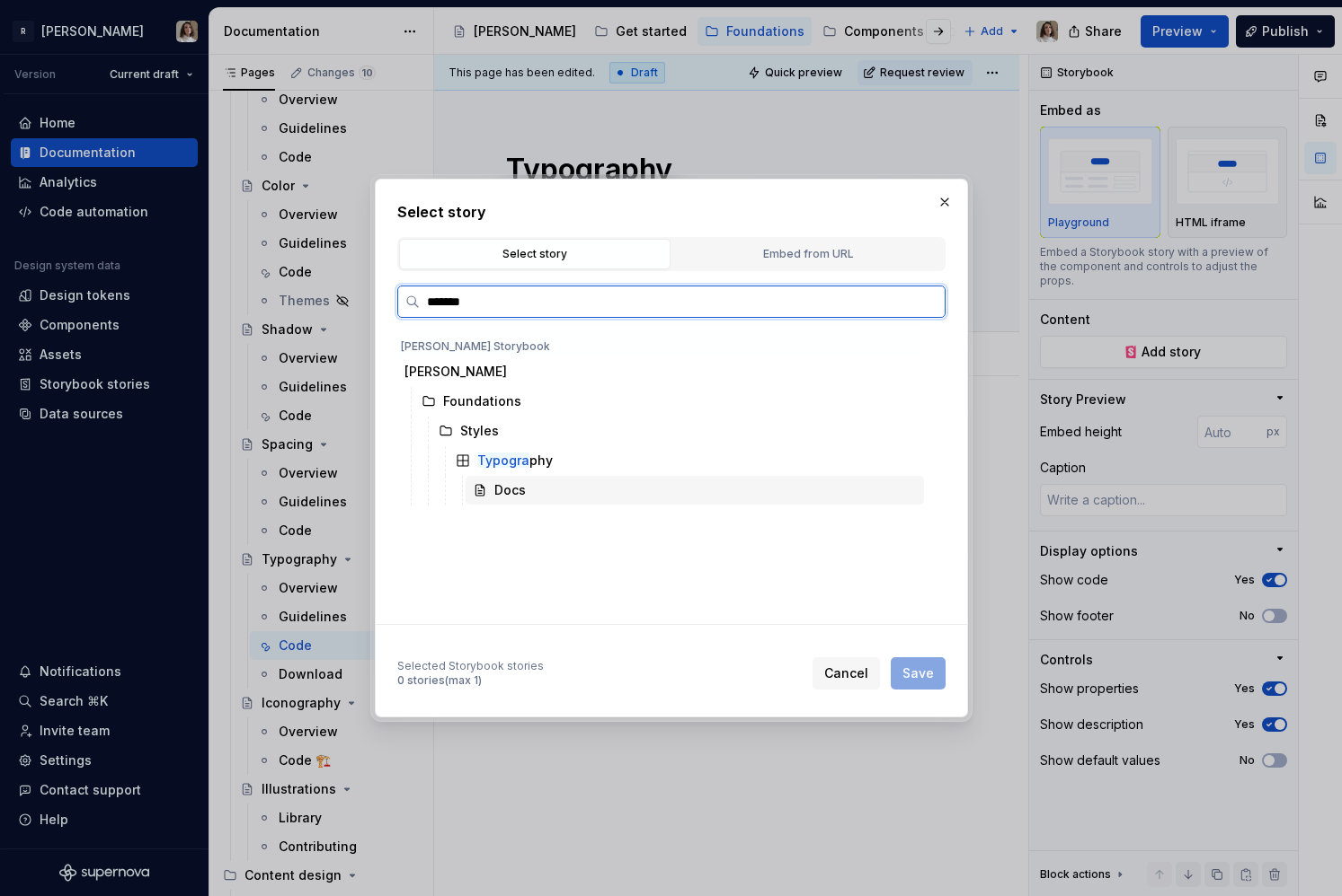
click at [497, 486] on div "Docs" at bounding box center [510, 490] width 32 height 18
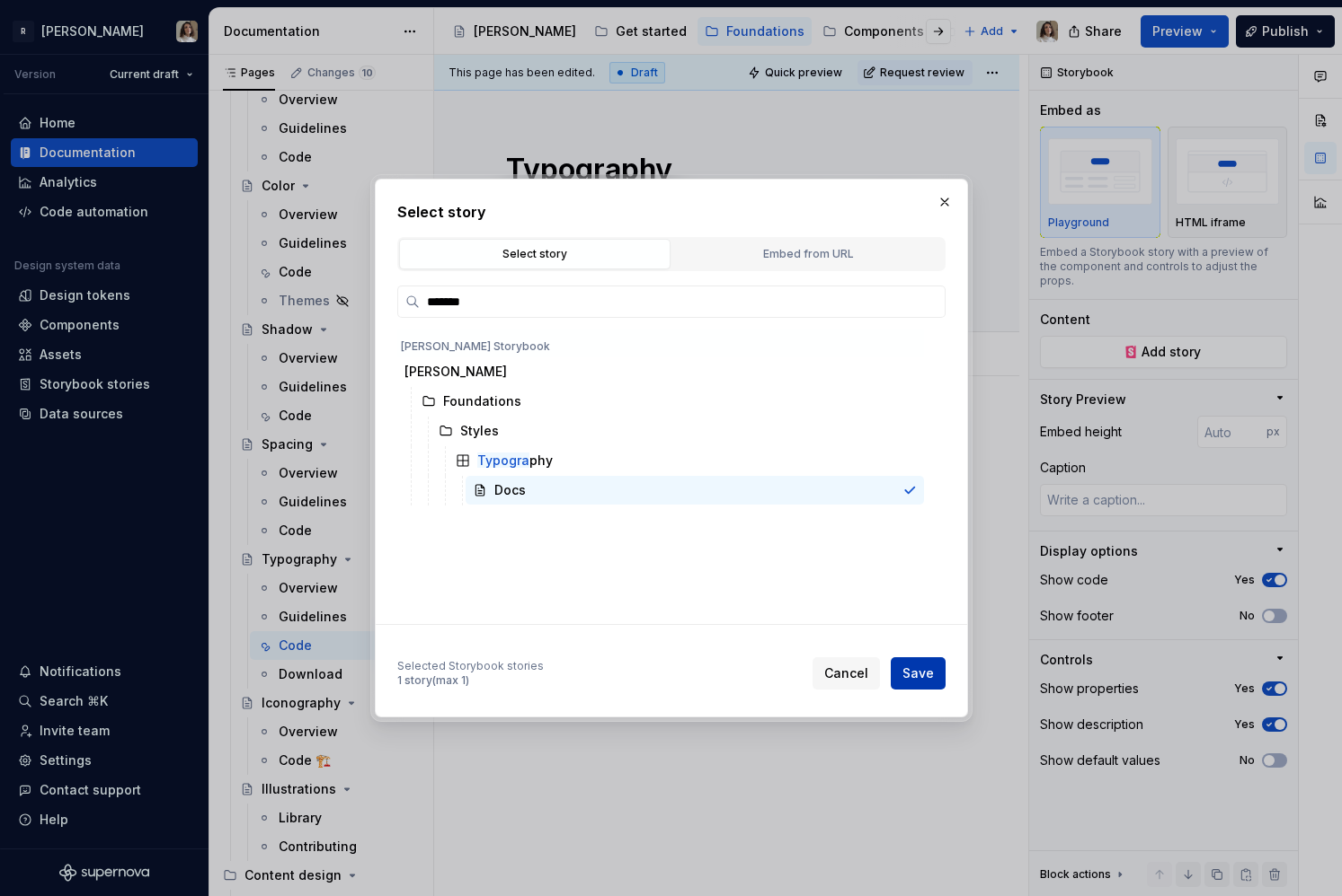
click at [914, 671] on span "Save" at bounding box center [918, 673] width 32 height 18
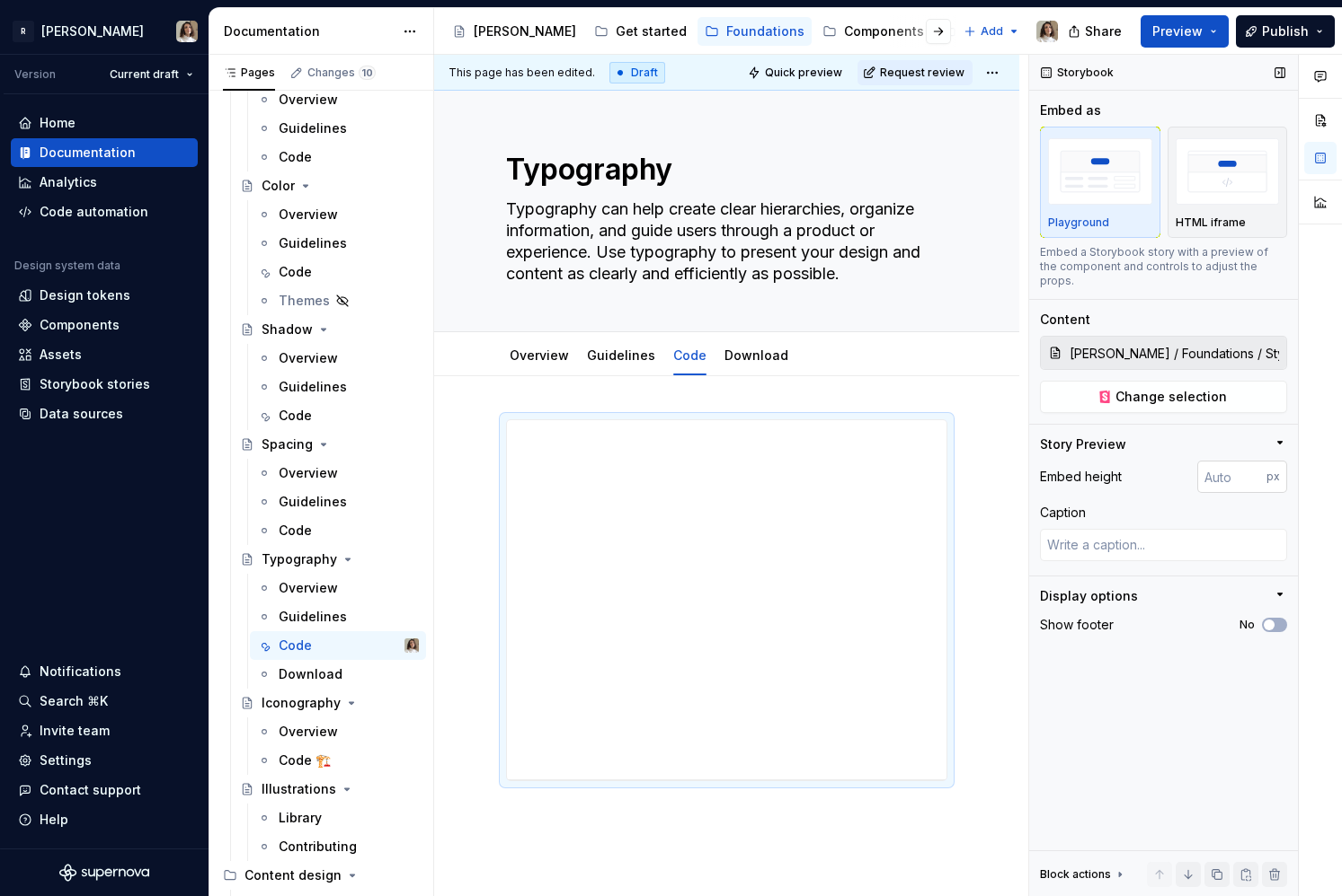
click at [1222, 466] on input "number" at bounding box center [1232, 476] width 69 height 33
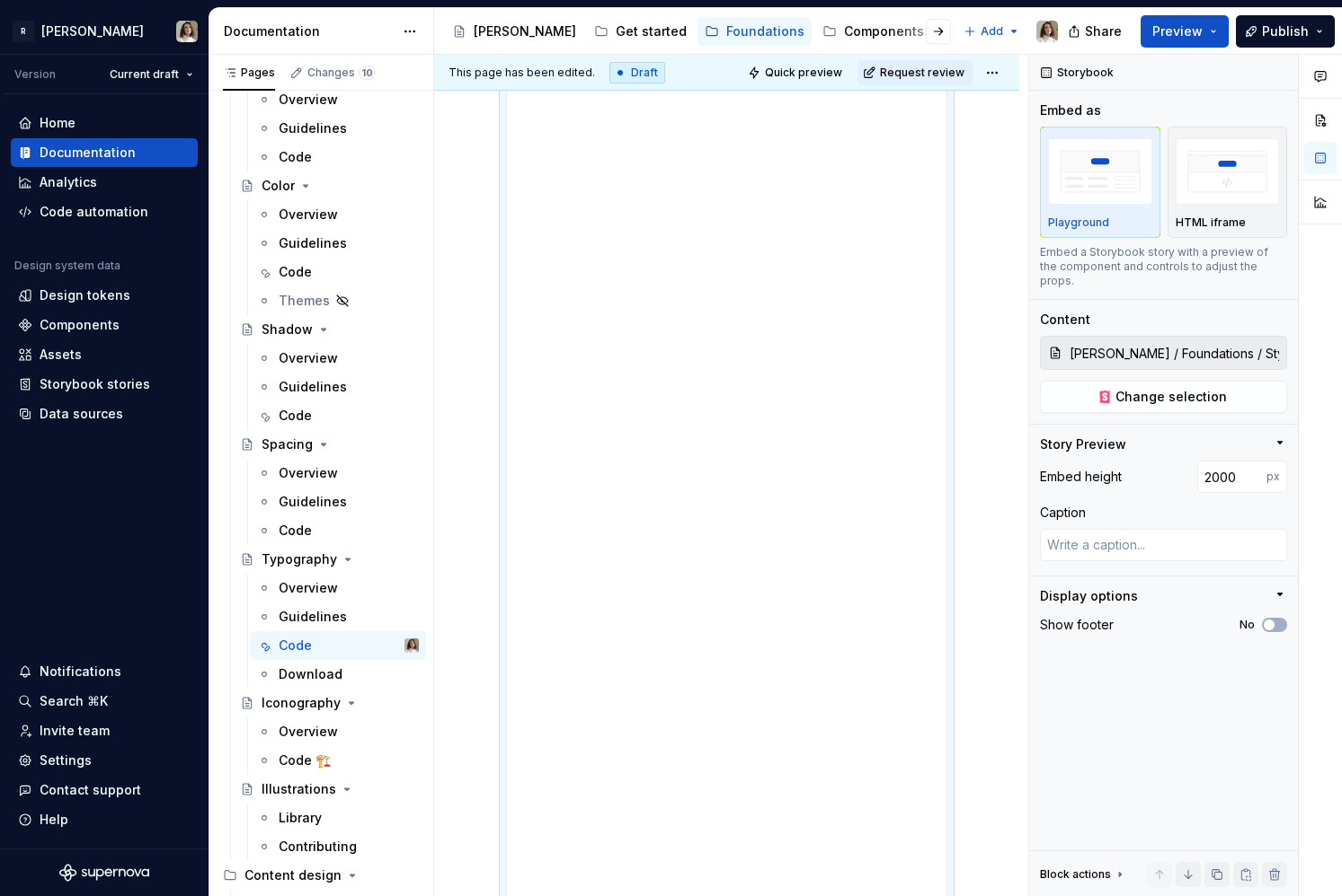
scroll to position [770, 0]
click at [1215, 462] on input "2000" at bounding box center [1232, 476] width 69 height 33
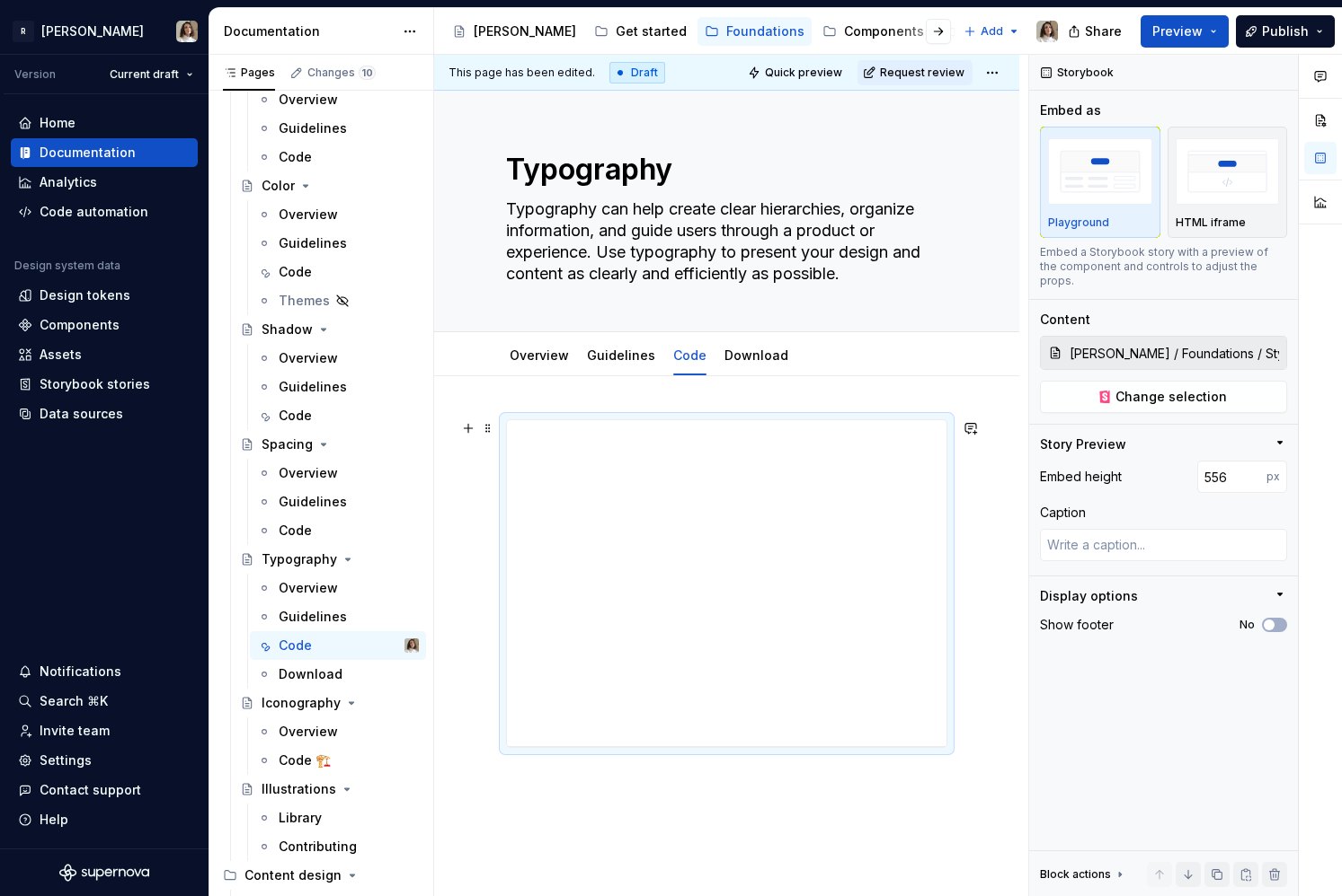
drag, startPoint x: 734, startPoint y: 562, endPoint x: 716, endPoint y: 920, distance: 358.5
click at [716, 896] on html "R [PERSON_NAME] Version Current draft Home Documentation Analytics Code automat…" at bounding box center [671, 448] width 1342 height 896
click at [1232, 460] on input "556" at bounding box center [1232, 476] width 69 height 33
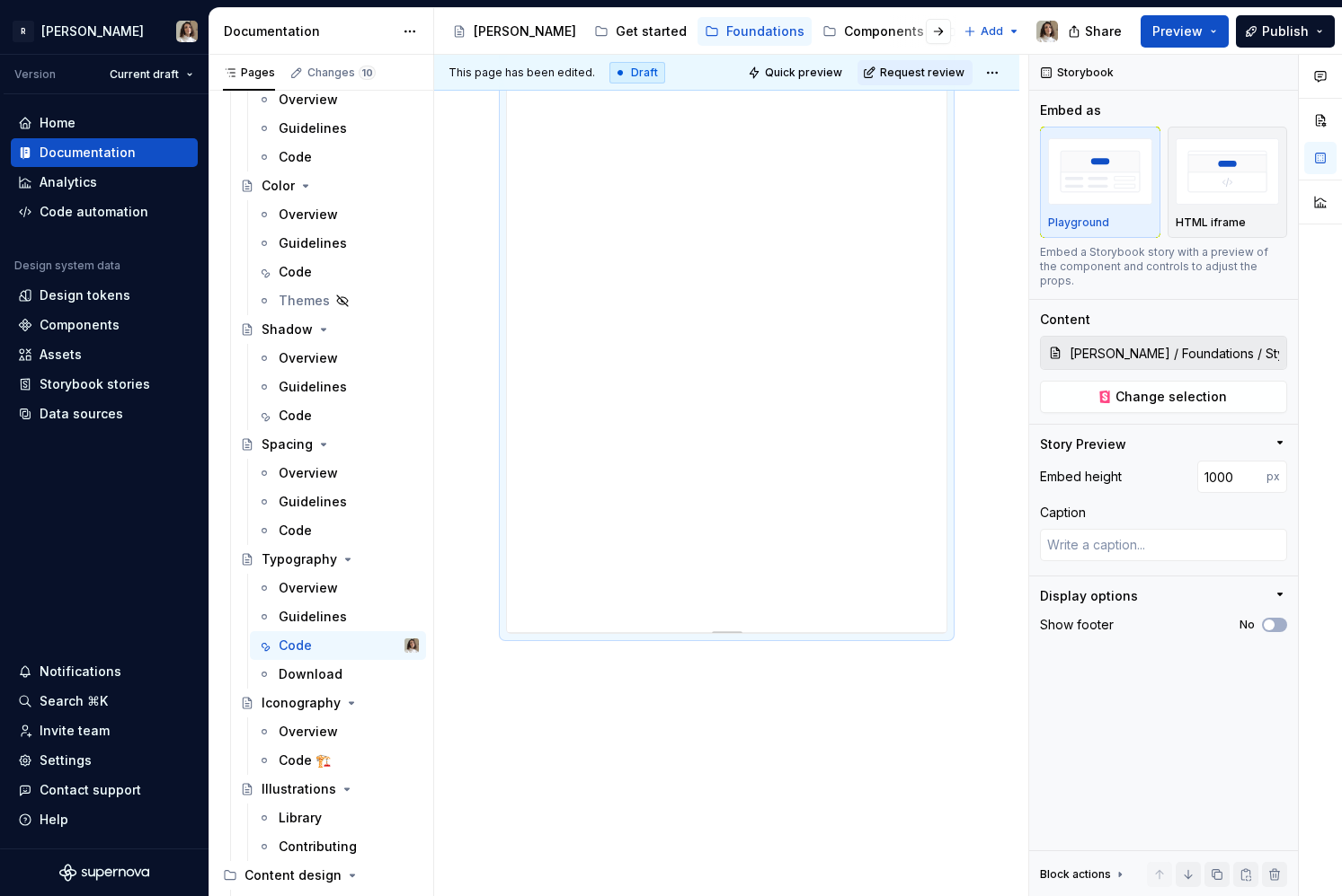
scroll to position [756, 0]
click at [280, 770] on div "Code 🏗️" at bounding box center [348, 761] width 140 height 26
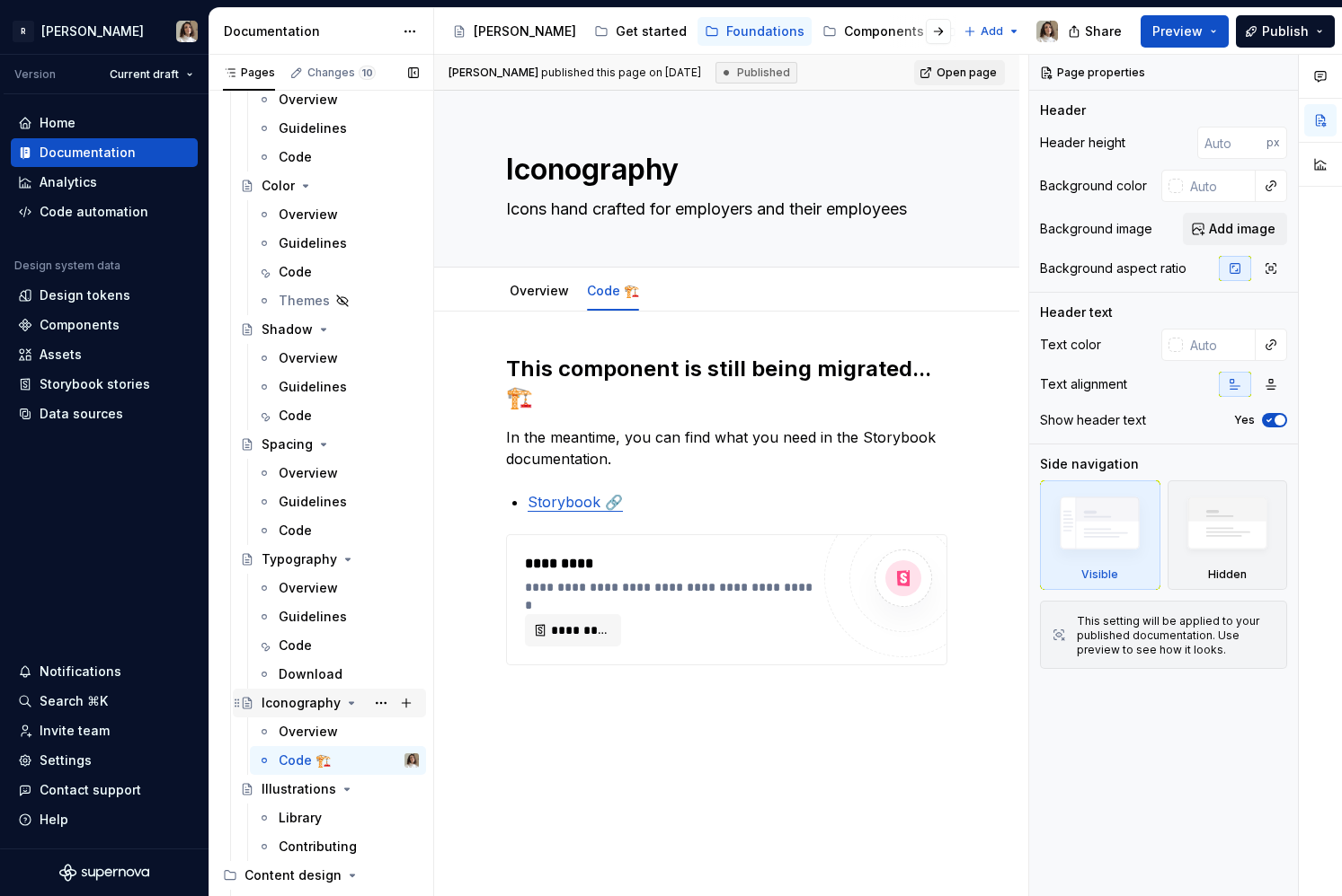
click at [311, 708] on div "Iconography" at bounding box center [301, 703] width 79 height 18
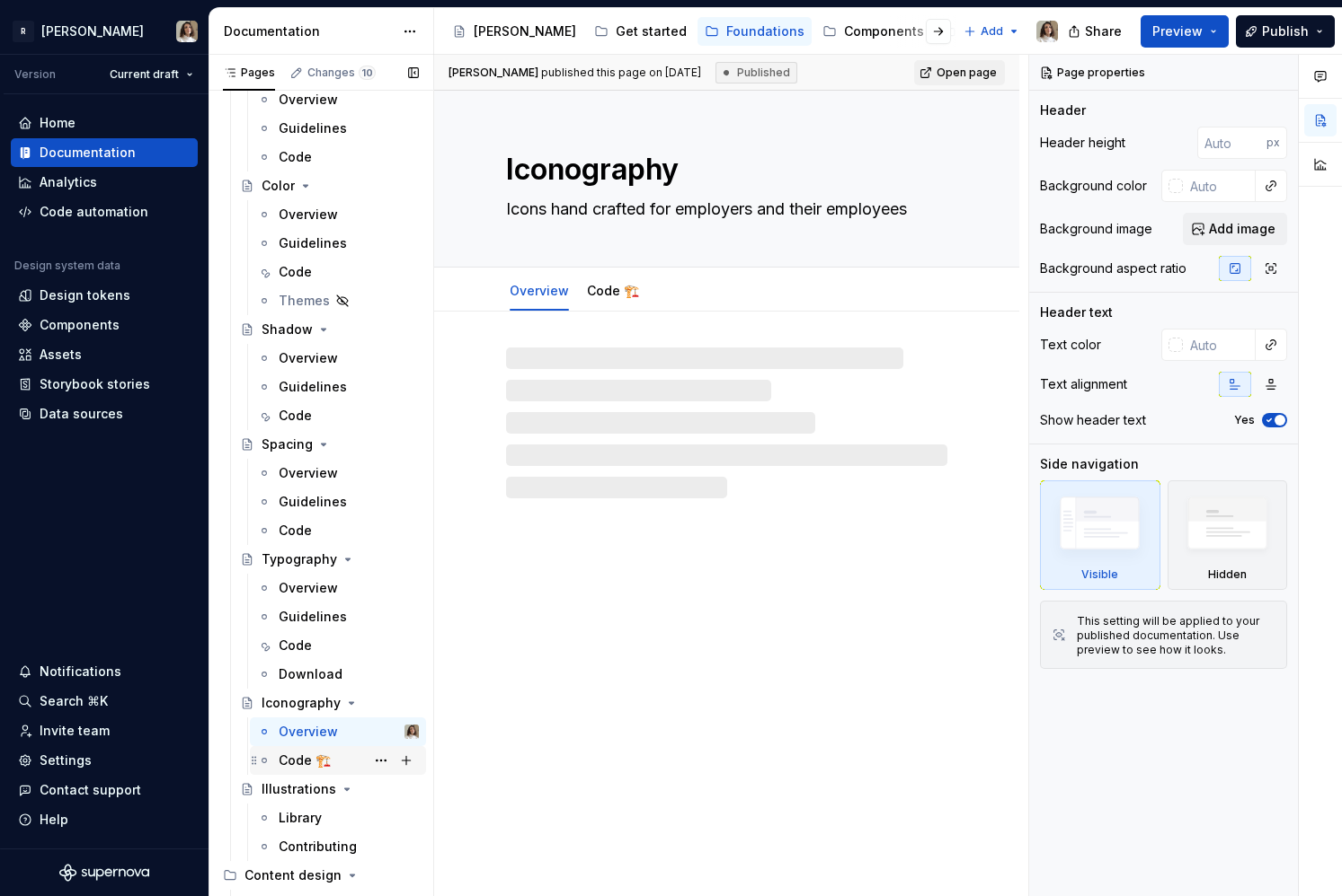
click at [295, 753] on div "Code 🏗️" at bounding box center [304, 761] width 52 height 18
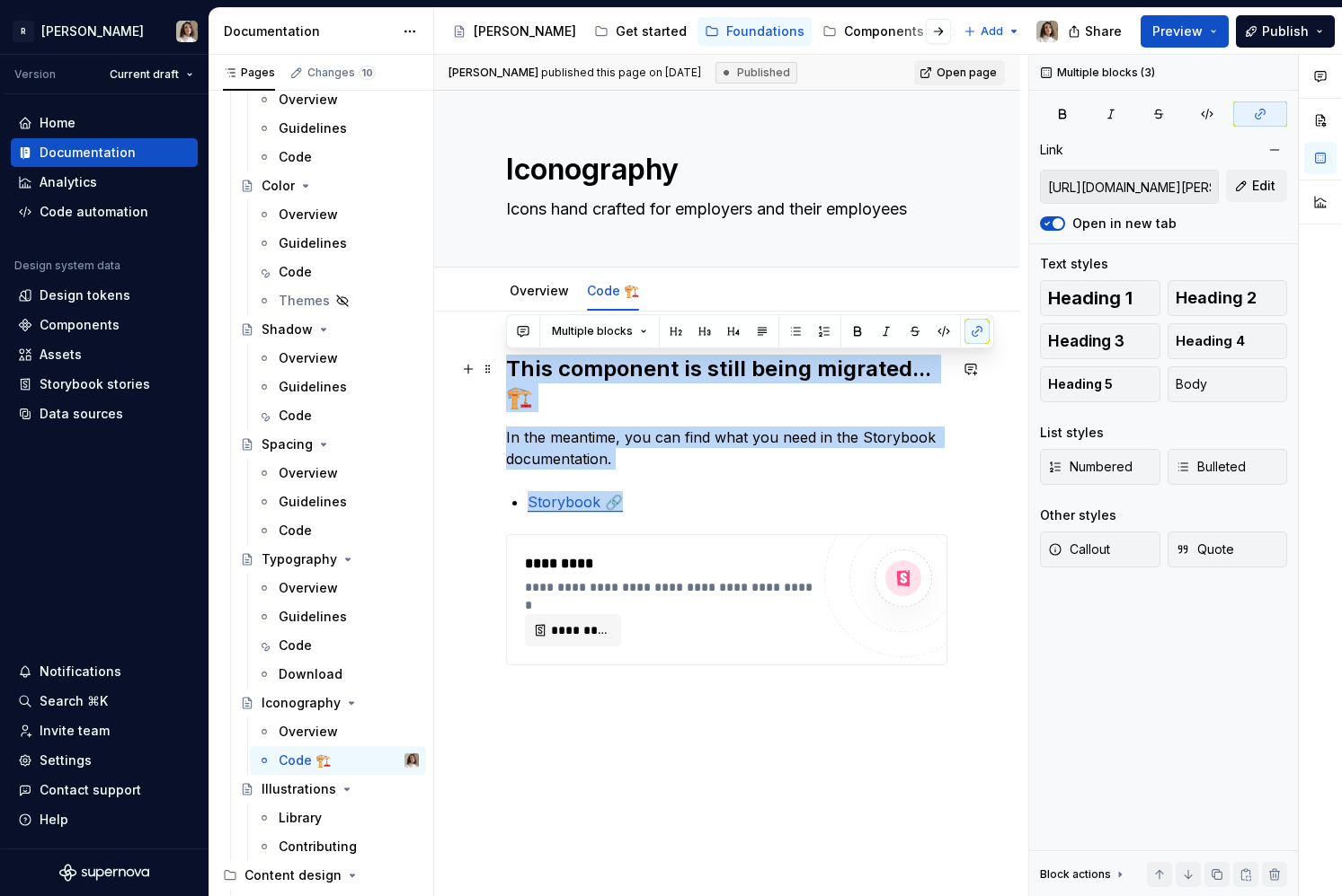
drag, startPoint x: 656, startPoint y: 479, endPoint x: 509, endPoint y: 373, distance: 181.2
click at [509, 373] on div "**********" at bounding box center [726, 510] width 441 height 310
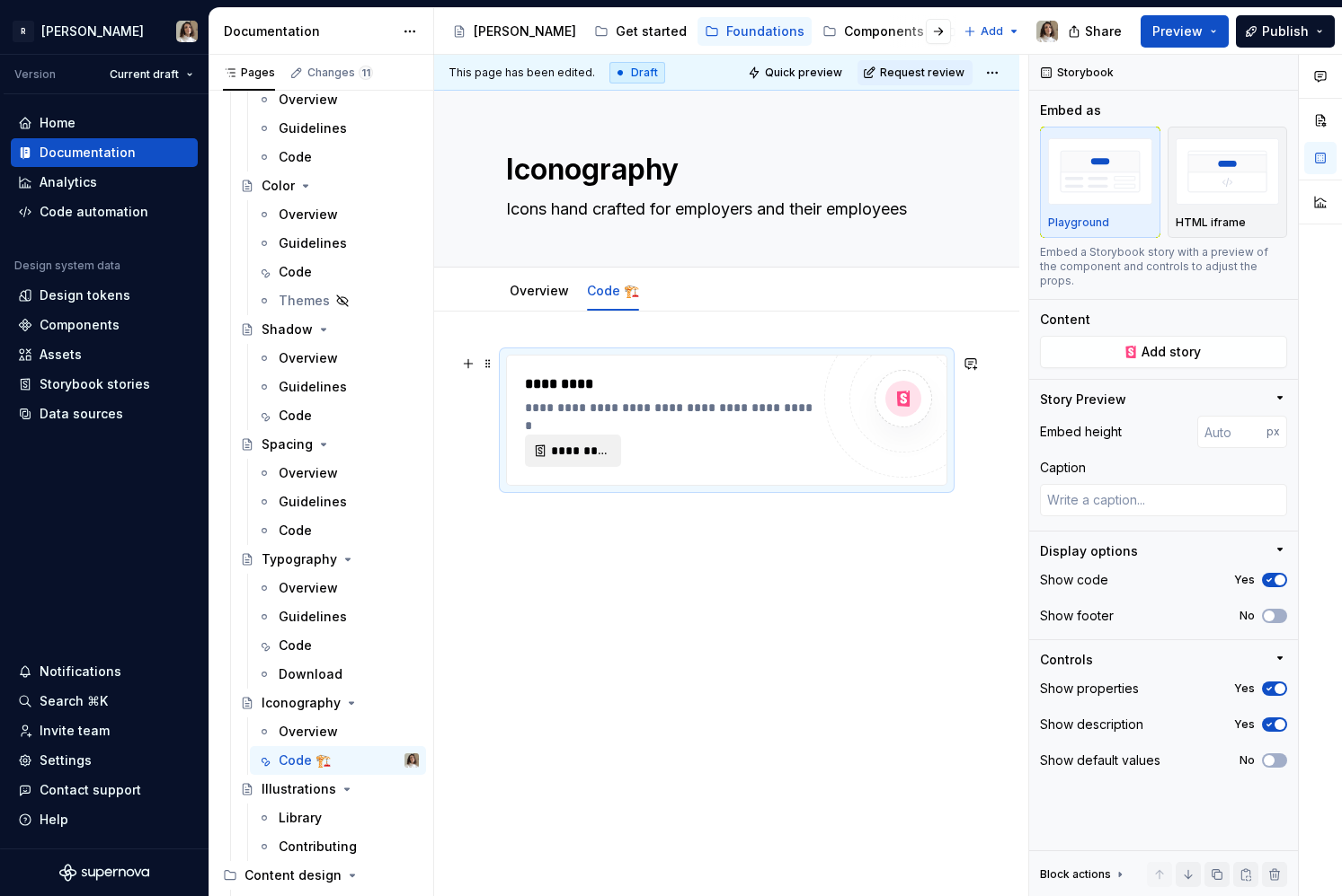
click at [570, 440] on button "*********" at bounding box center [573, 450] width 97 height 33
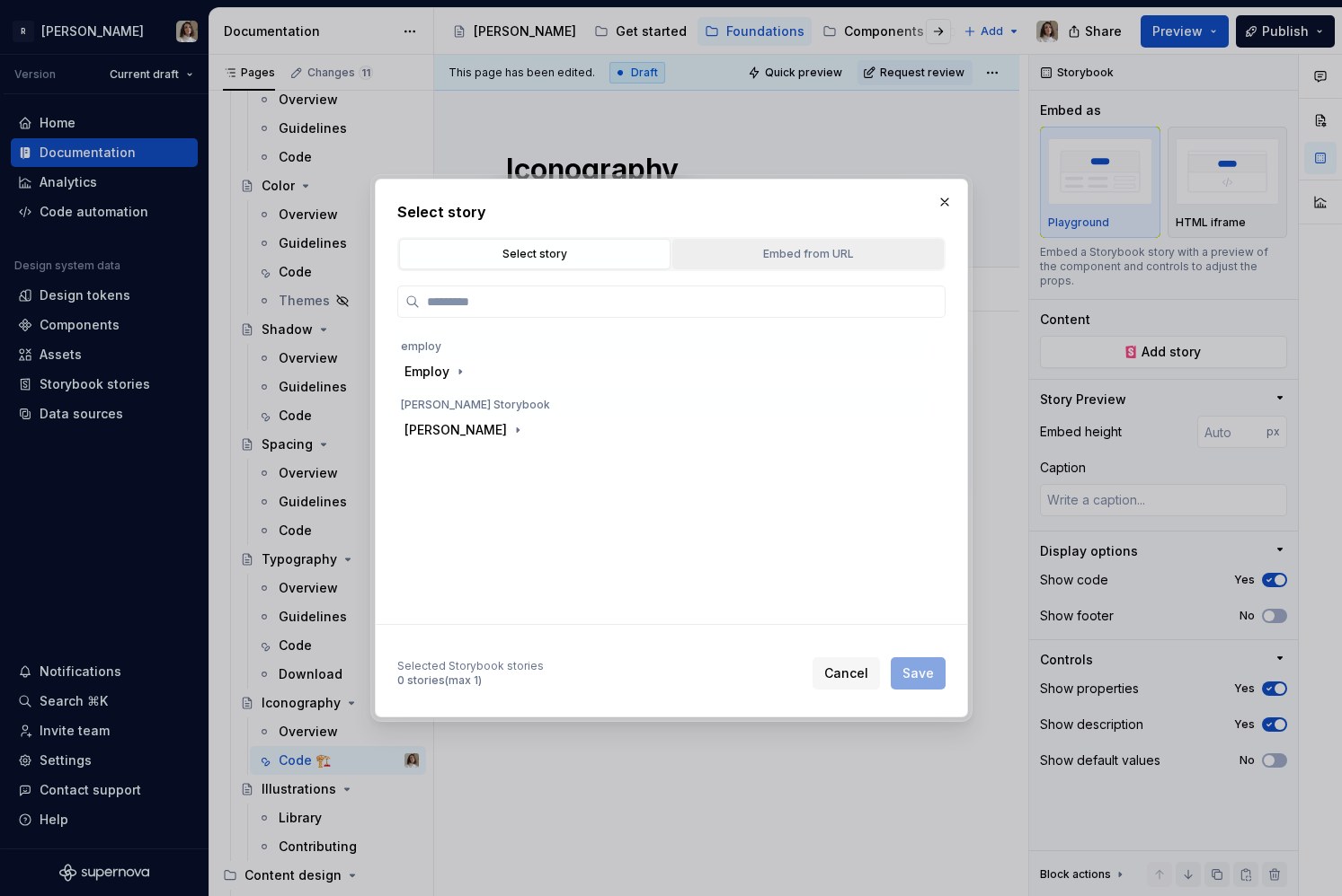
click at [740, 249] on div "Embed from URL" at bounding box center [808, 254] width 258 height 18
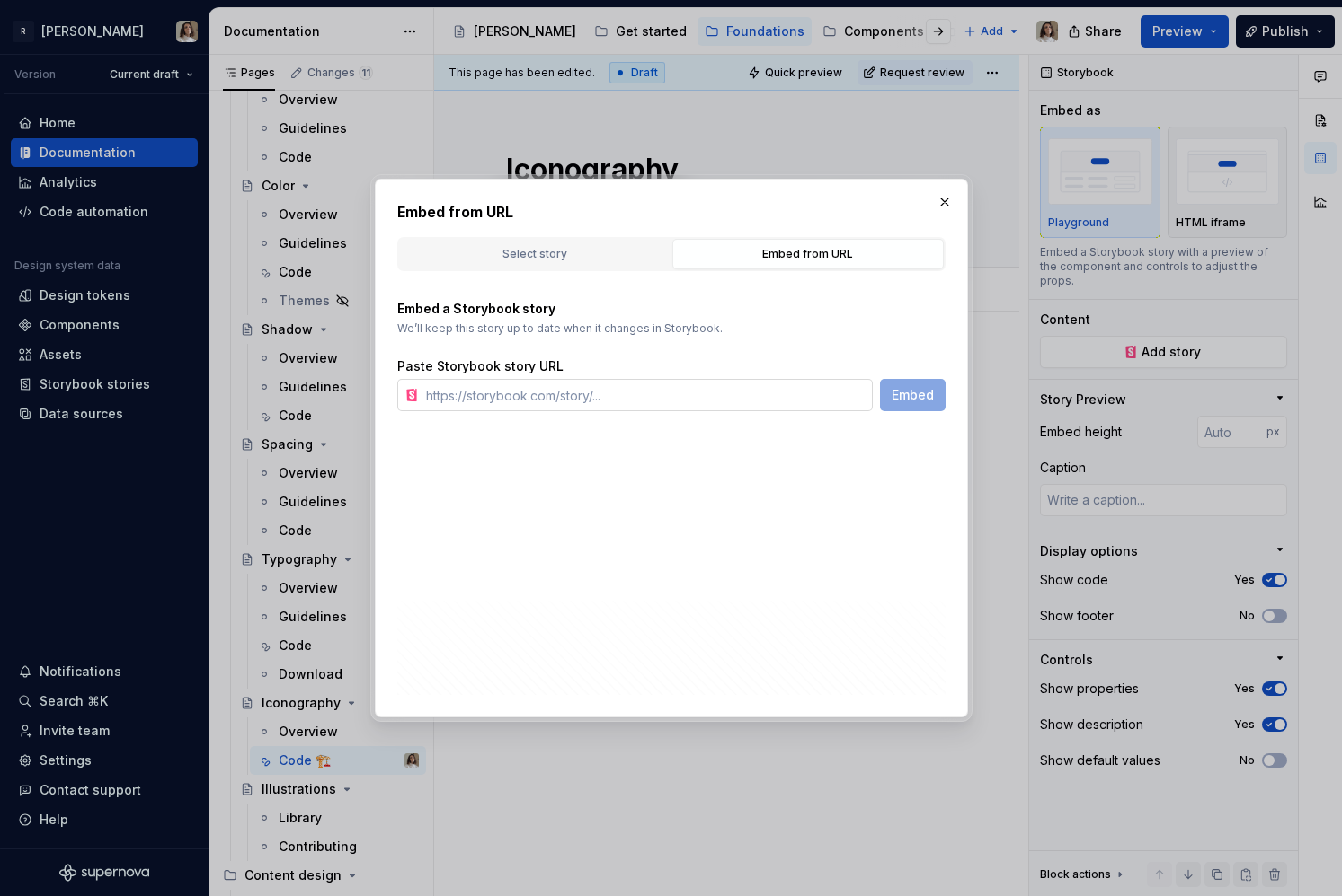
click at [577, 391] on input "text" at bounding box center [646, 395] width 454 height 33
click at [596, 258] on div "Select story" at bounding box center [534, 254] width 258 height 18
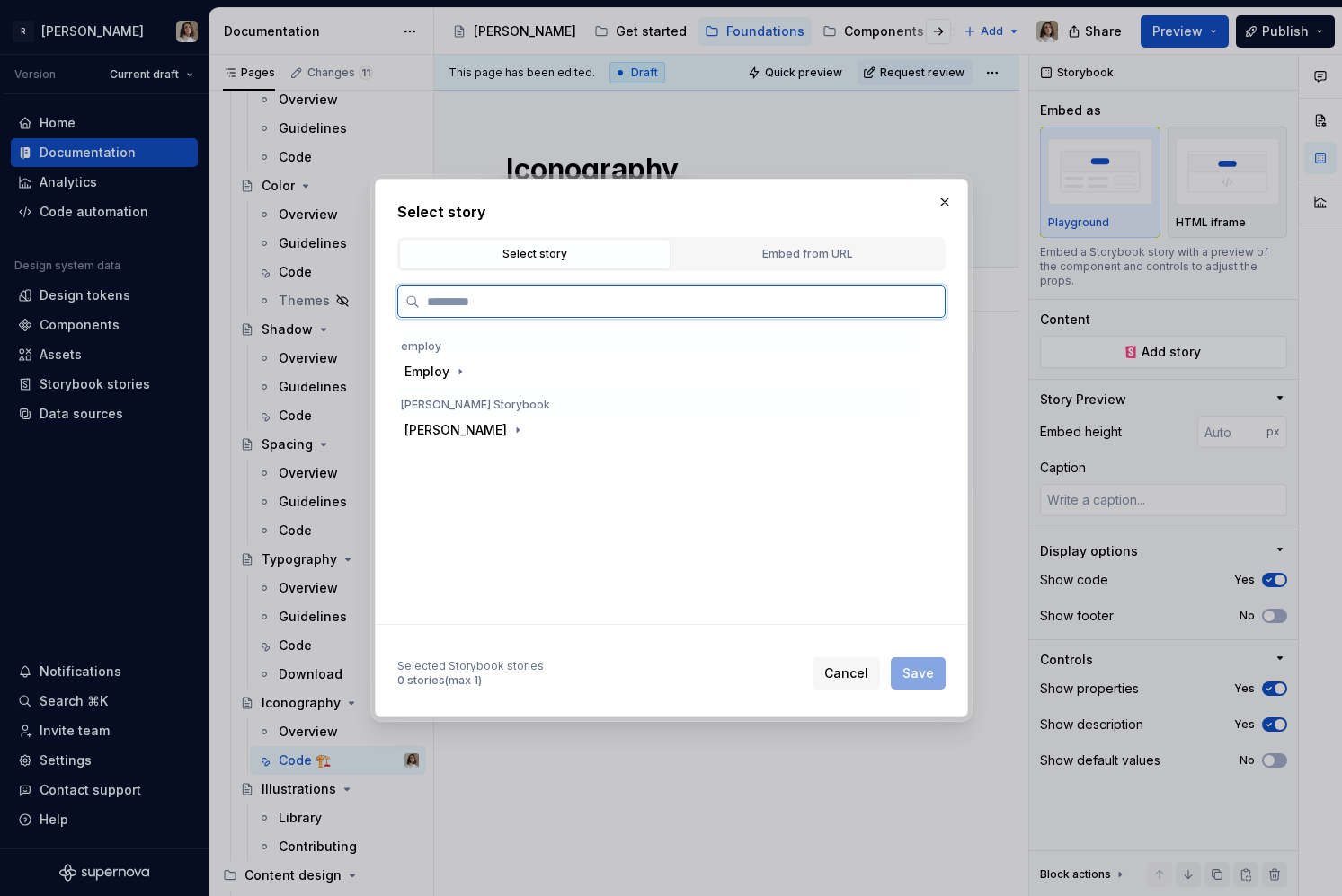
click at [583, 305] on input "search" at bounding box center [682, 302] width 525 height 18
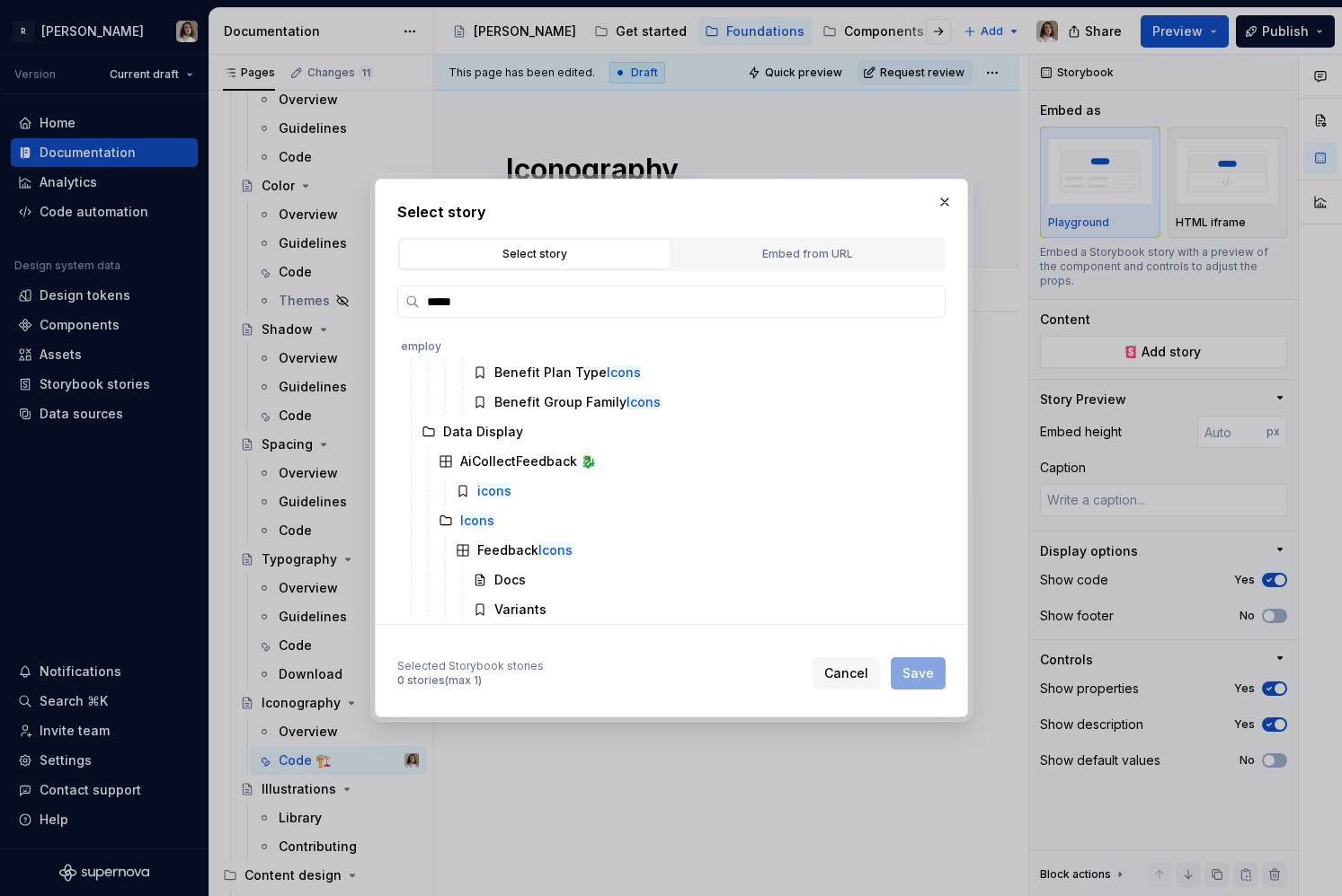
scroll to position [166, 0]
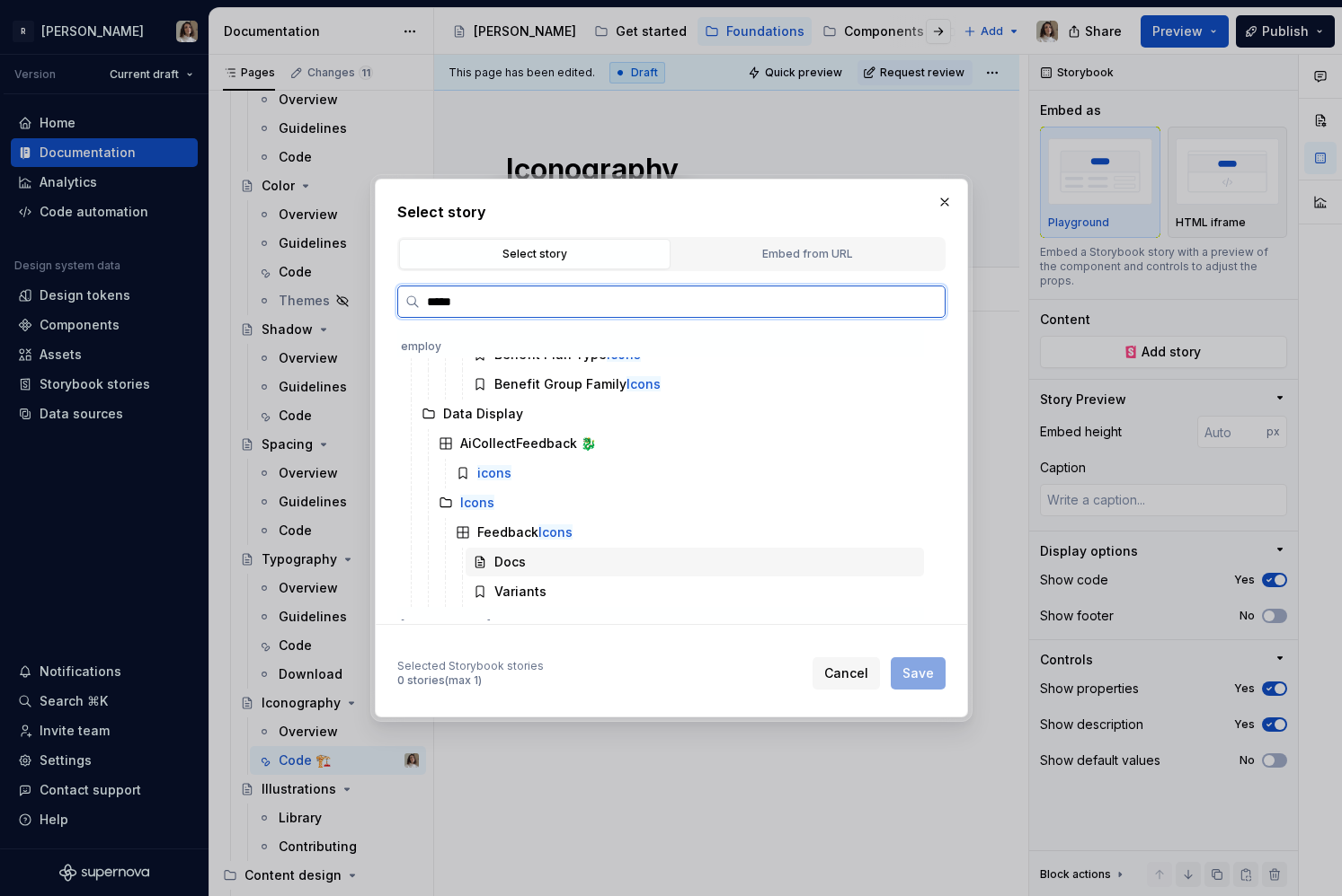
click at [522, 560] on div "Docs" at bounding box center [510, 562] width 32 height 18
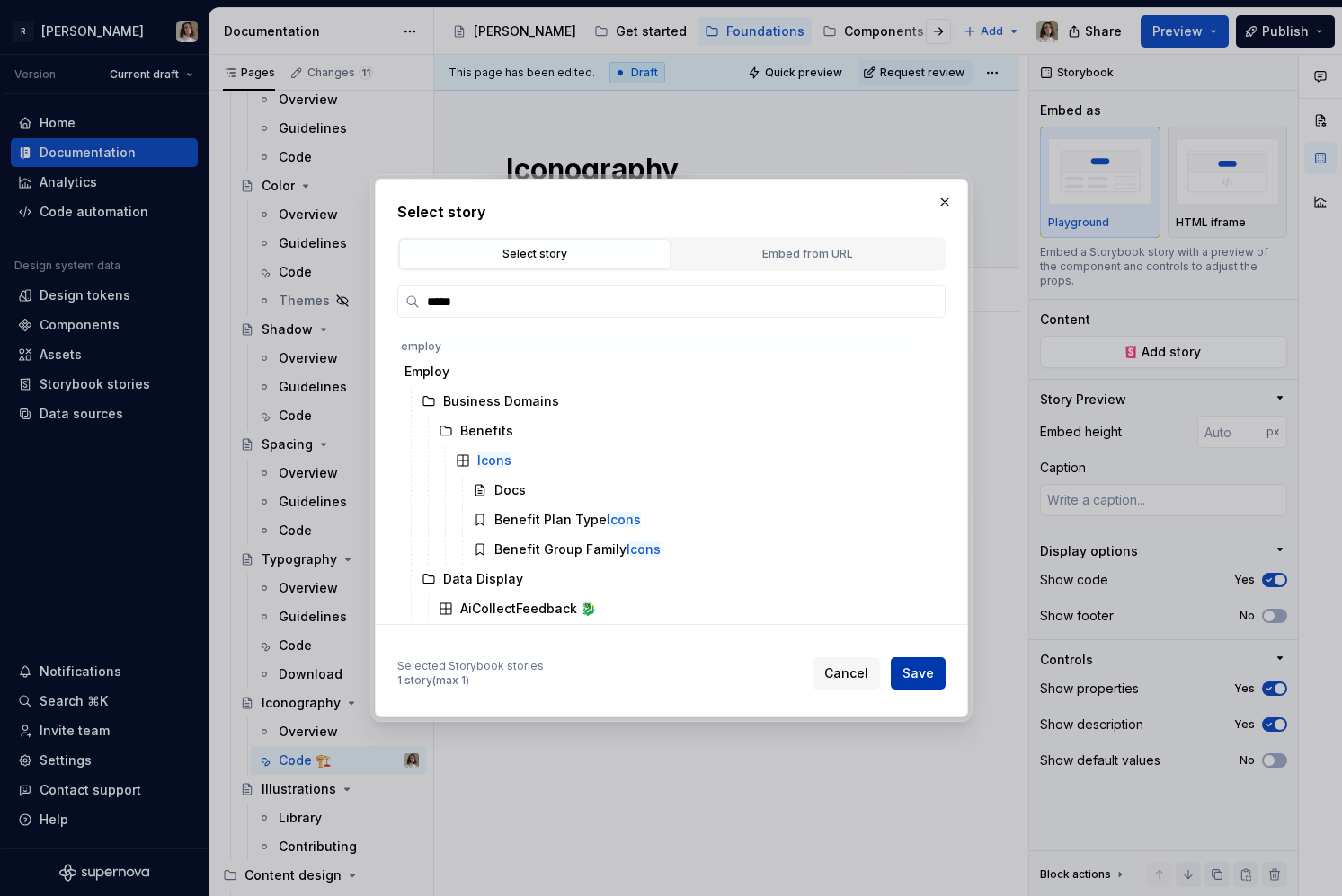
click at [909, 665] on span "Save" at bounding box center [918, 673] width 32 height 18
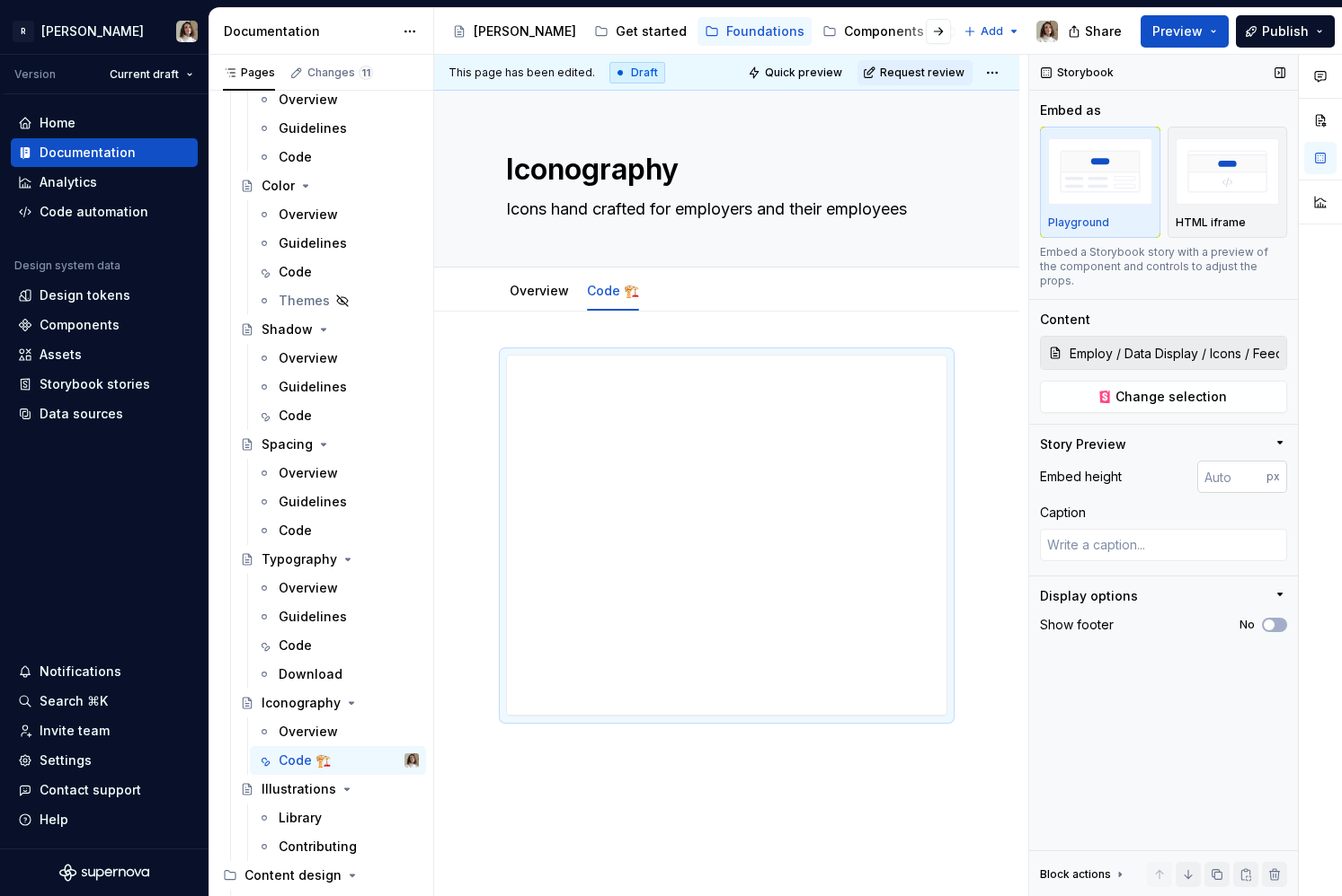
click at [1210, 460] on input "number" at bounding box center [1232, 476] width 69 height 33
click at [1178, 388] on span "Change selection" at bounding box center [1170, 397] width 111 height 18
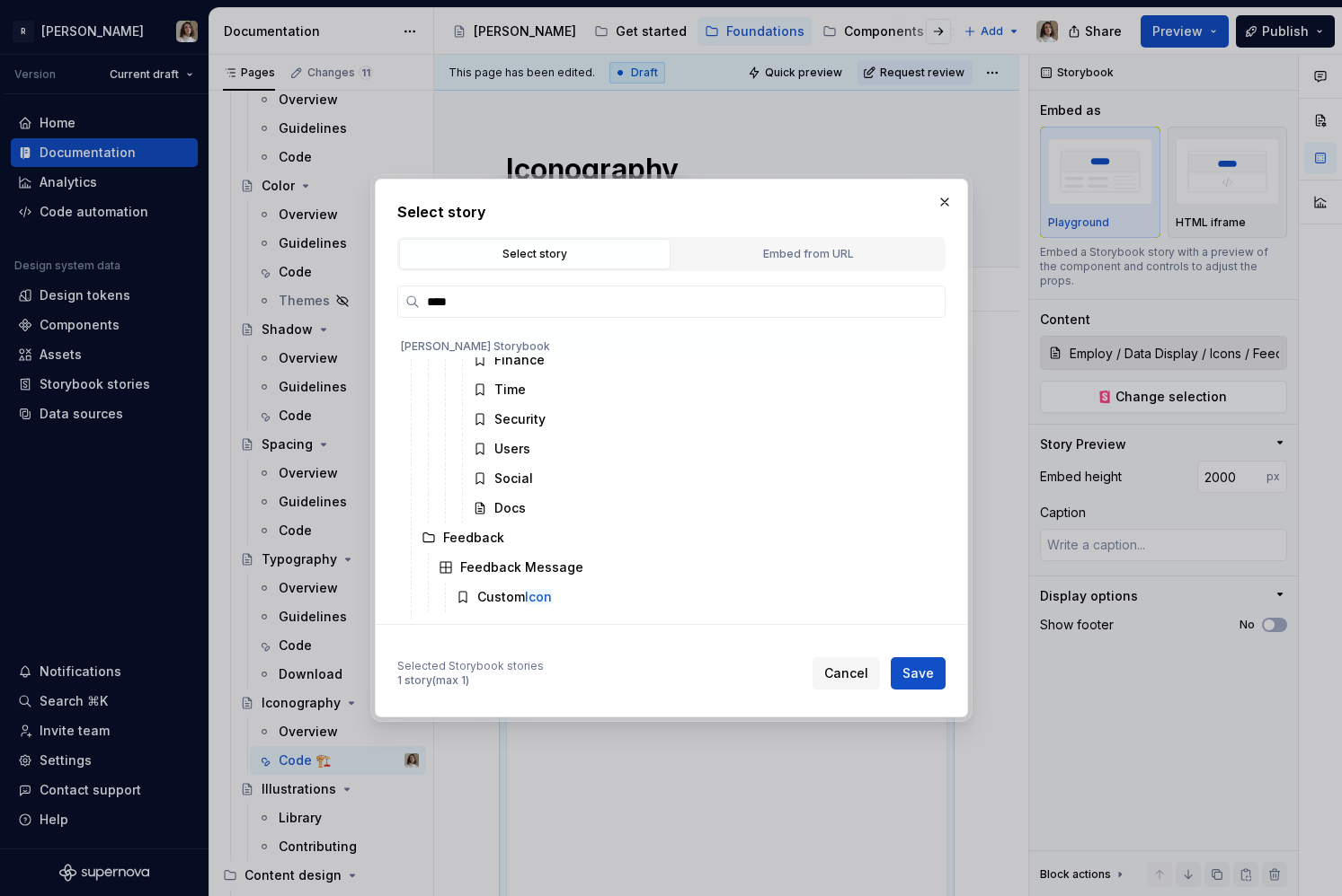
scroll to position [1522, 0]
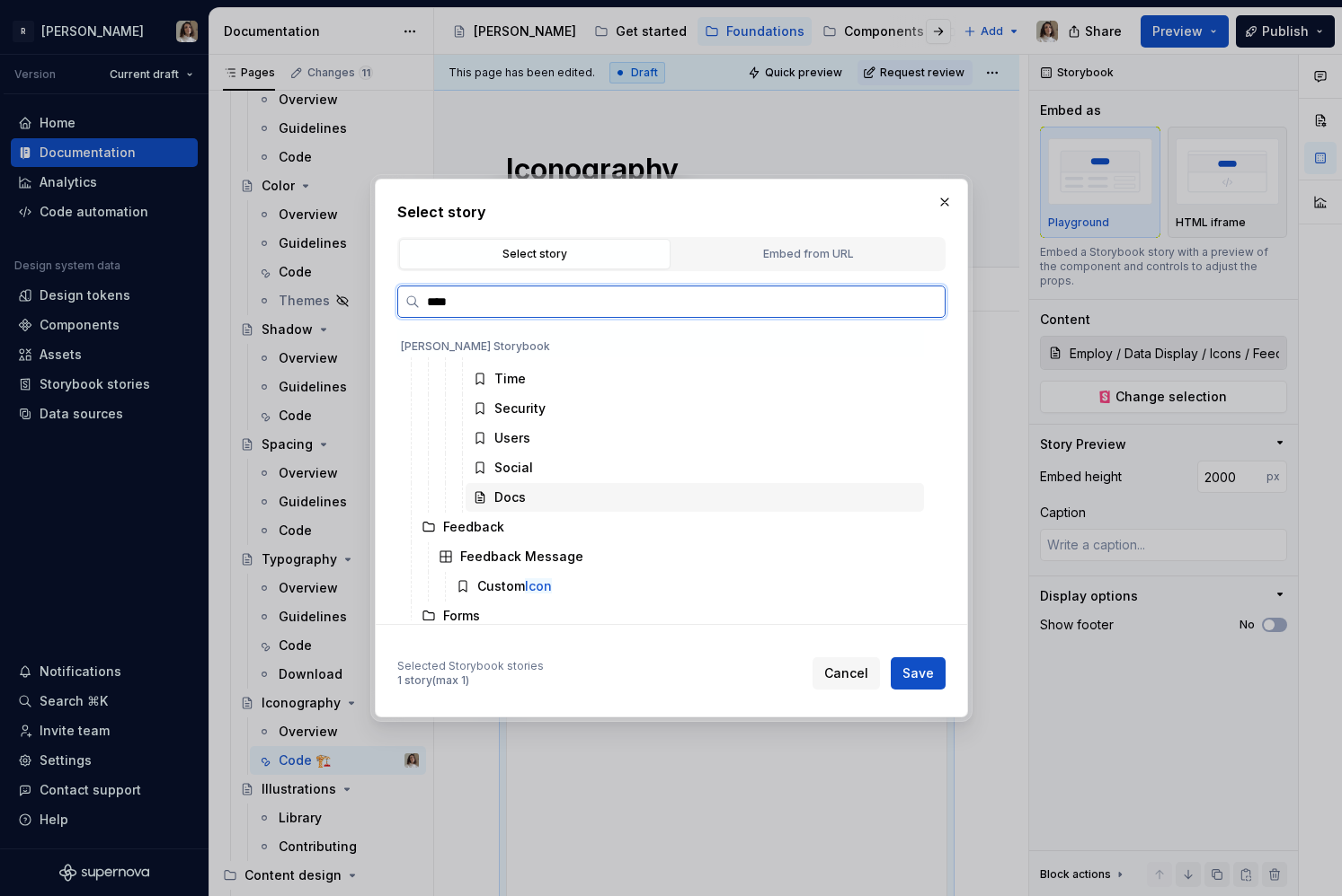
click at [508, 498] on div "Docs" at bounding box center [510, 498] width 32 height 18
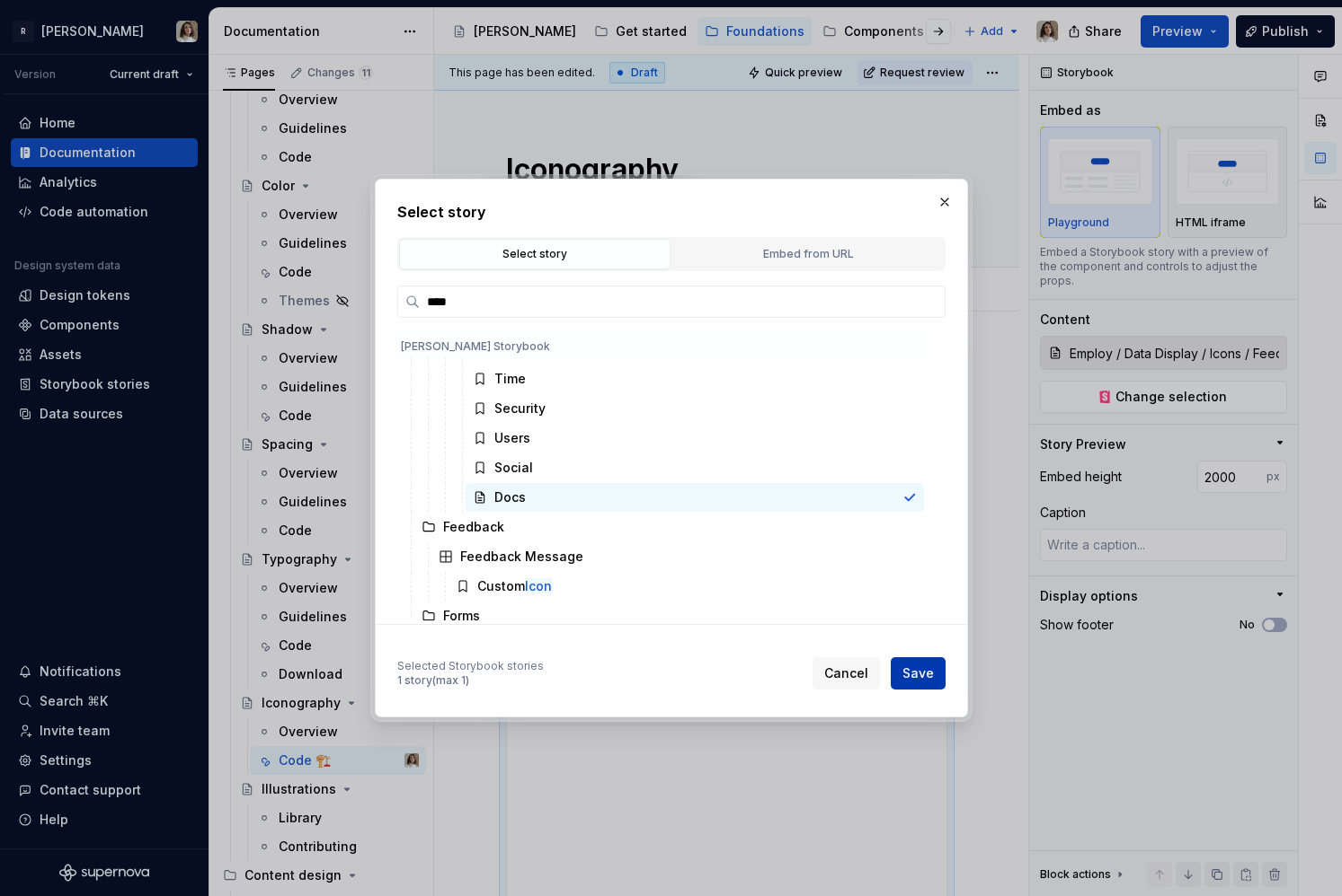
click at [915, 671] on span "Save" at bounding box center [918, 673] width 32 height 18
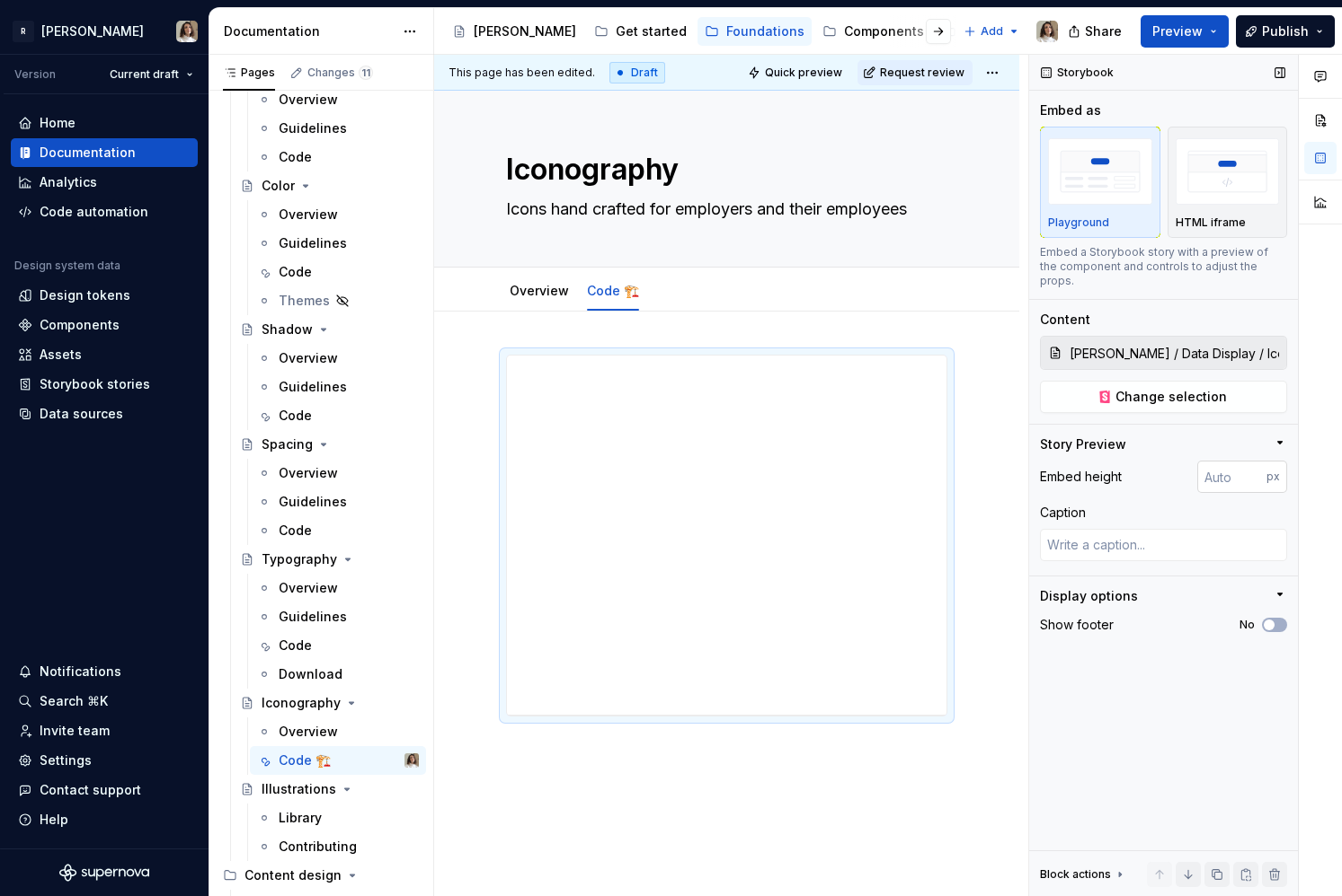
click at [1227, 464] on input "number" at bounding box center [1232, 476] width 69 height 33
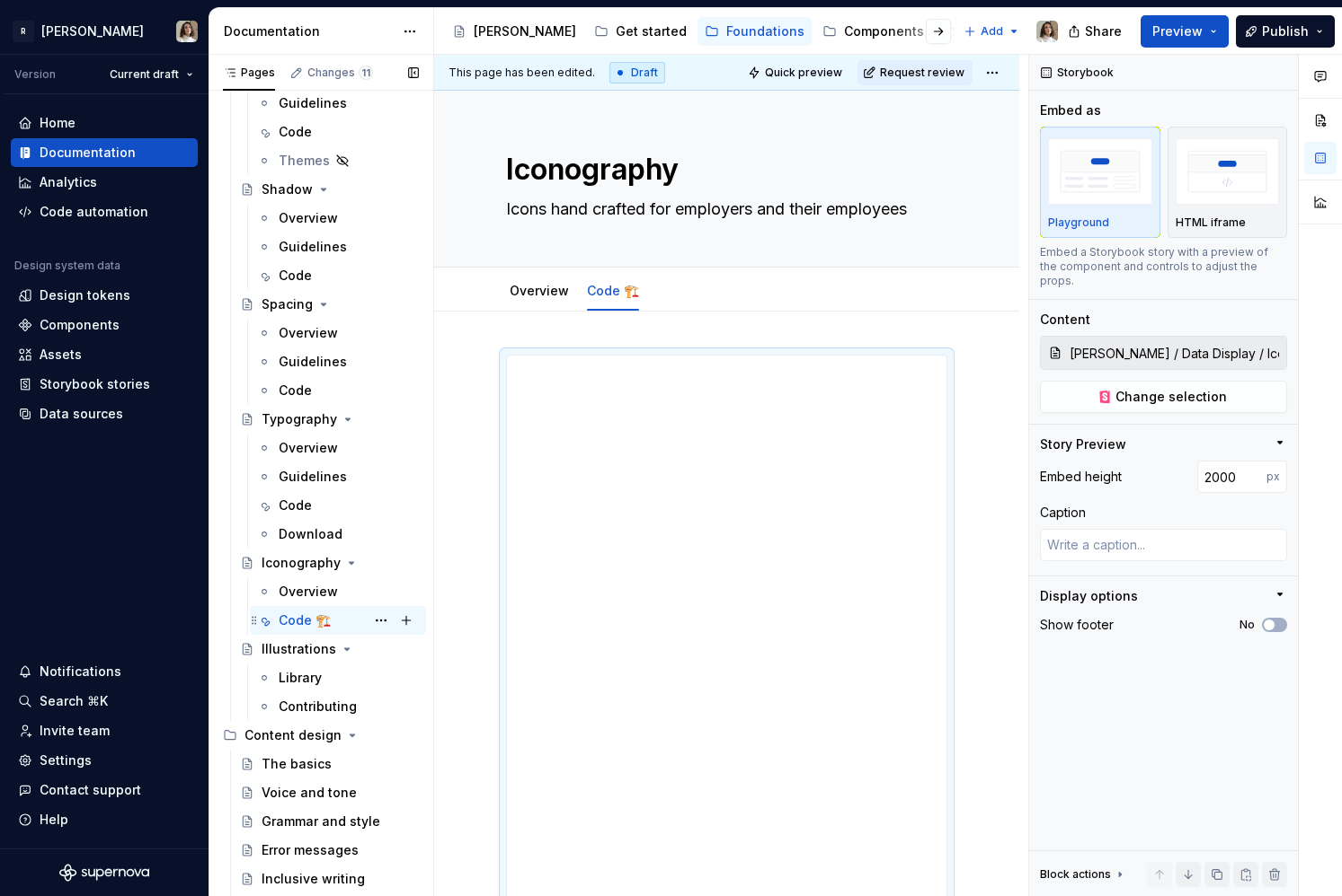
scroll to position [531, 0]
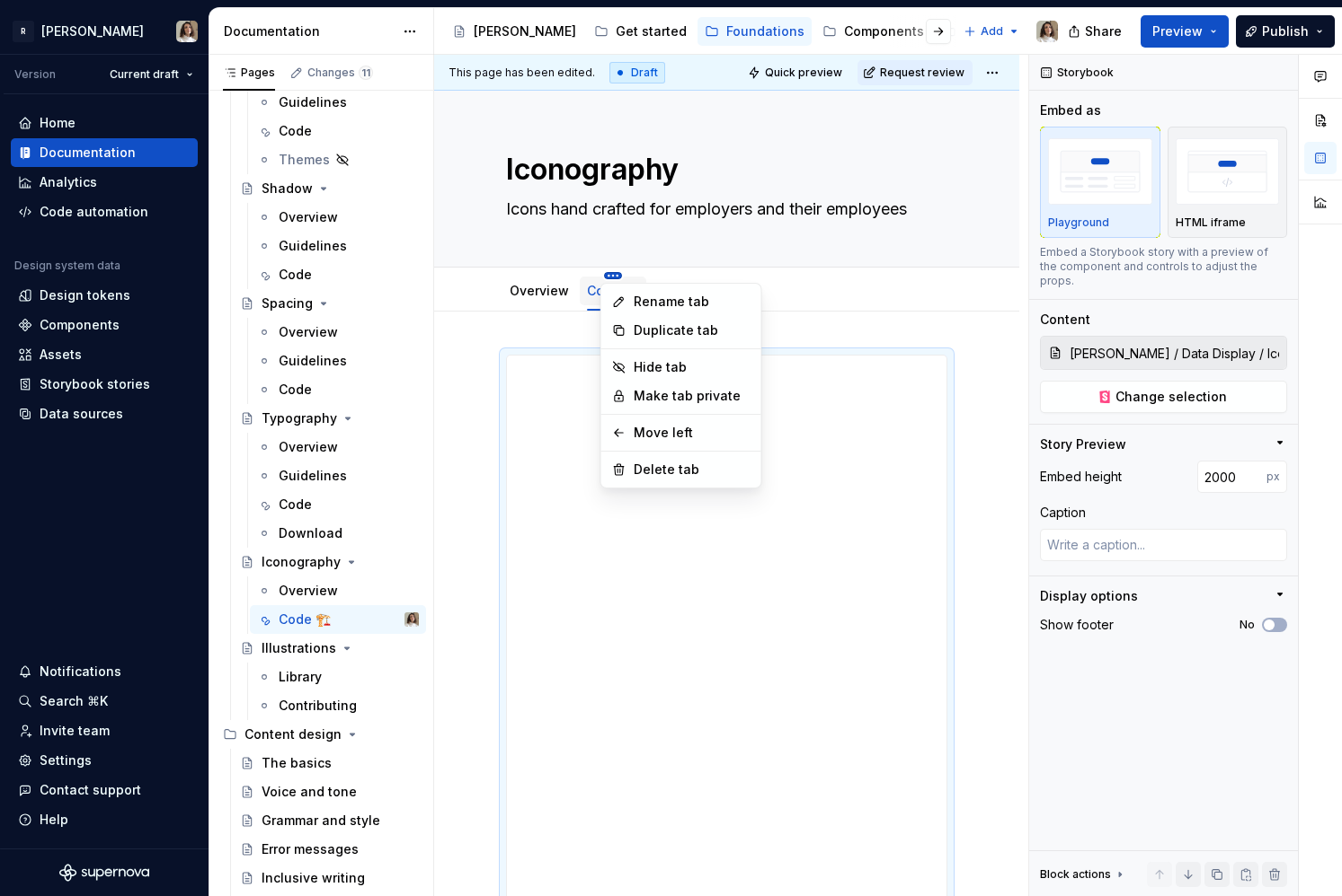
click at [609, 276] on html "R [PERSON_NAME] Version Current draft Home Documentation Analytics Code automat…" at bounding box center [671, 448] width 1342 height 896
click at [649, 300] on div "Rename tab" at bounding box center [691, 302] width 116 height 18
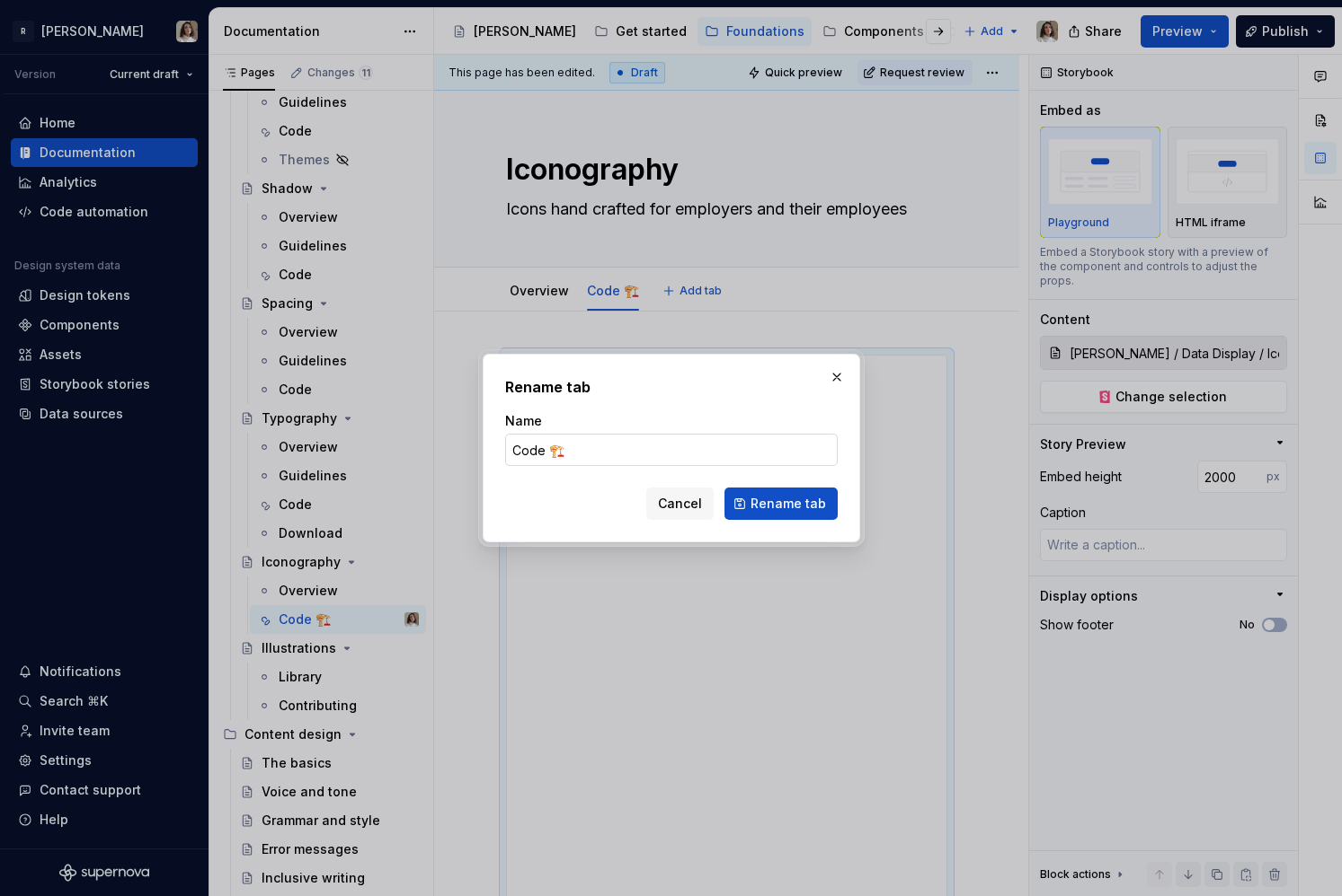
click at [578, 450] on input "Code 🏗️" at bounding box center [671, 449] width 332 height 33
click at [790, 506] on span "Rename tab" at bounding box center [788, 504] width 76 height 18
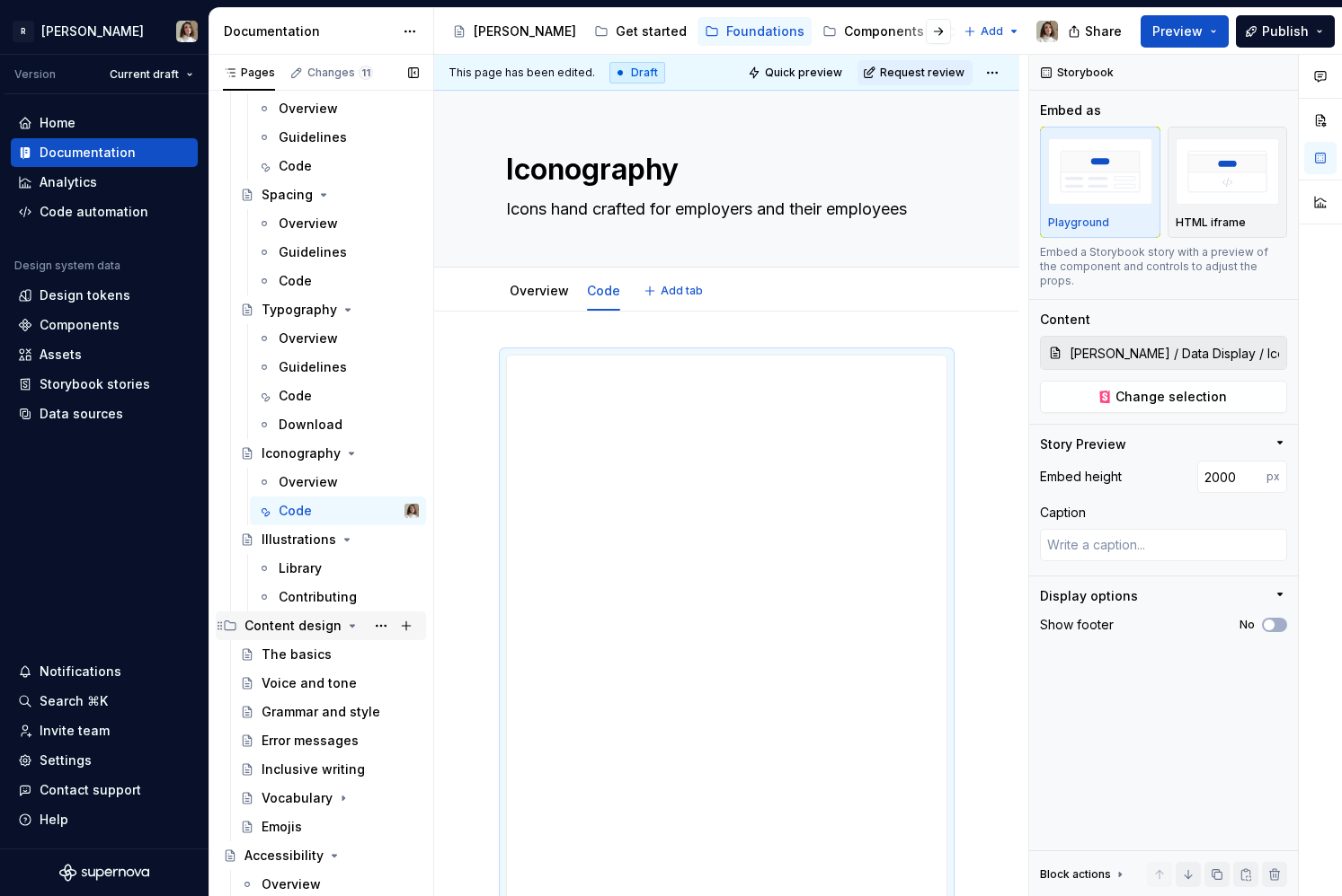
scroll to position [687, 0]
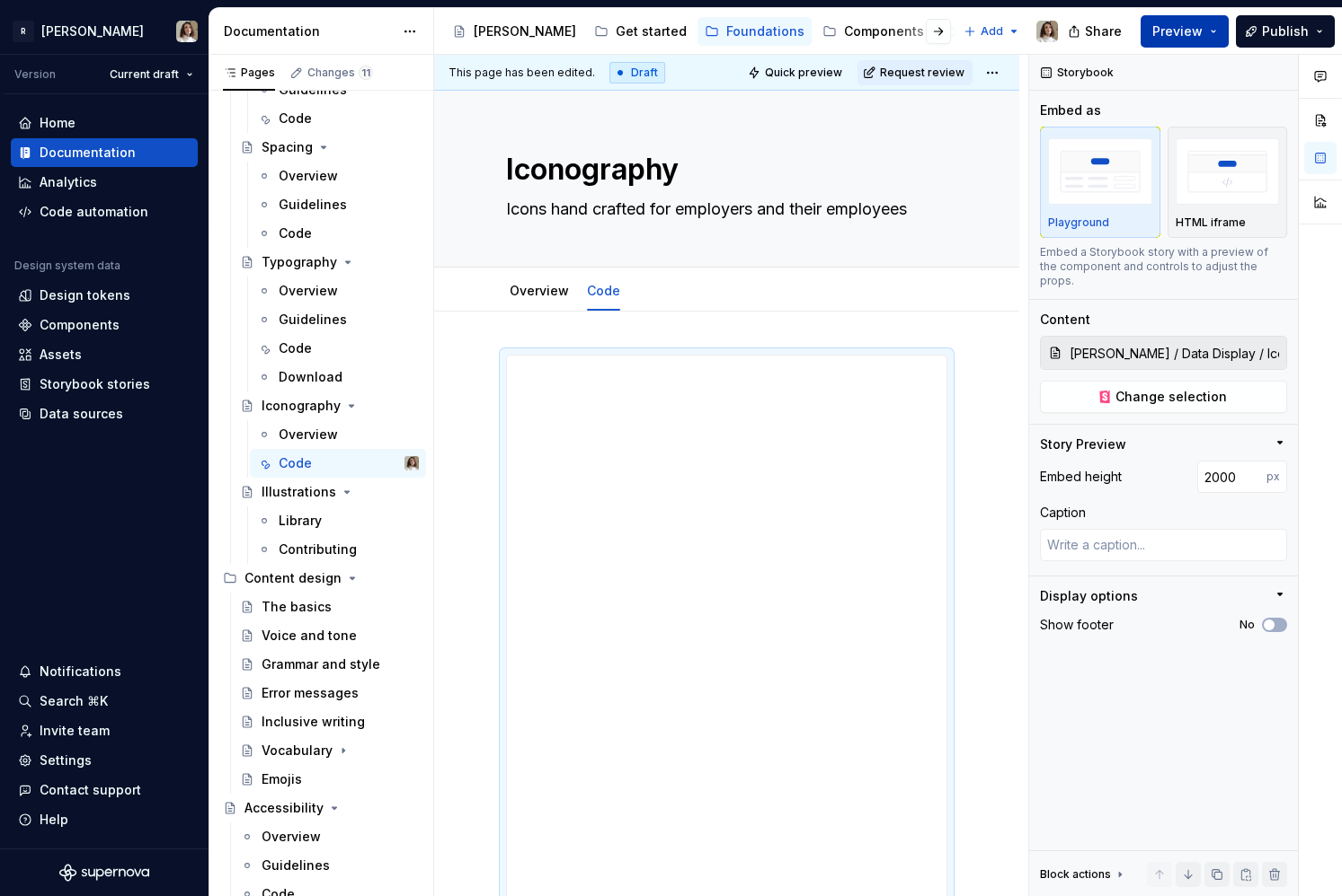
click at [1196, 29] on span "Preview" at bounding box center [1176, 32] width 50 height 18
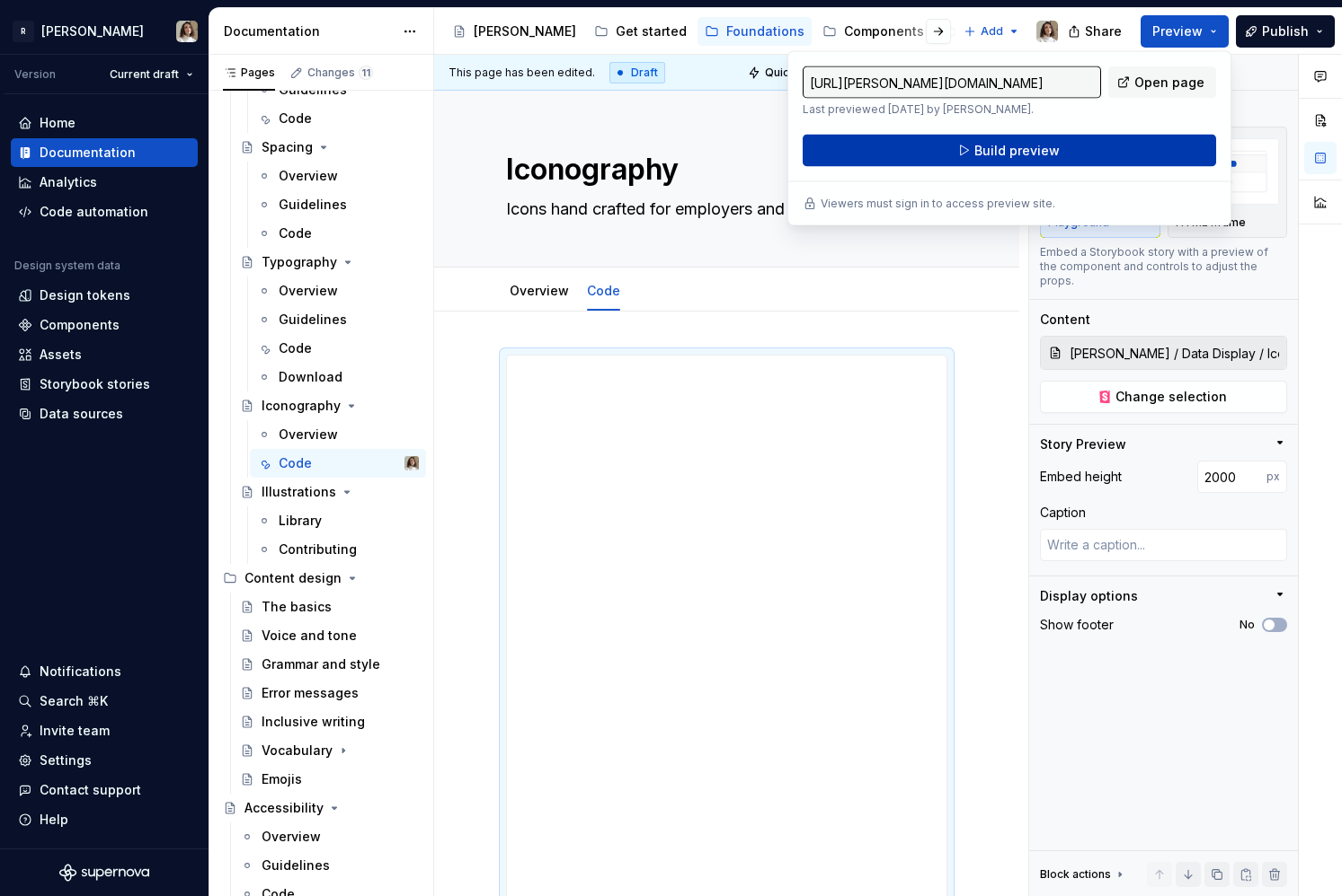
click at [1002, 158] on span "Build preview" at bounding box center [1017, 151] width 86 height 18
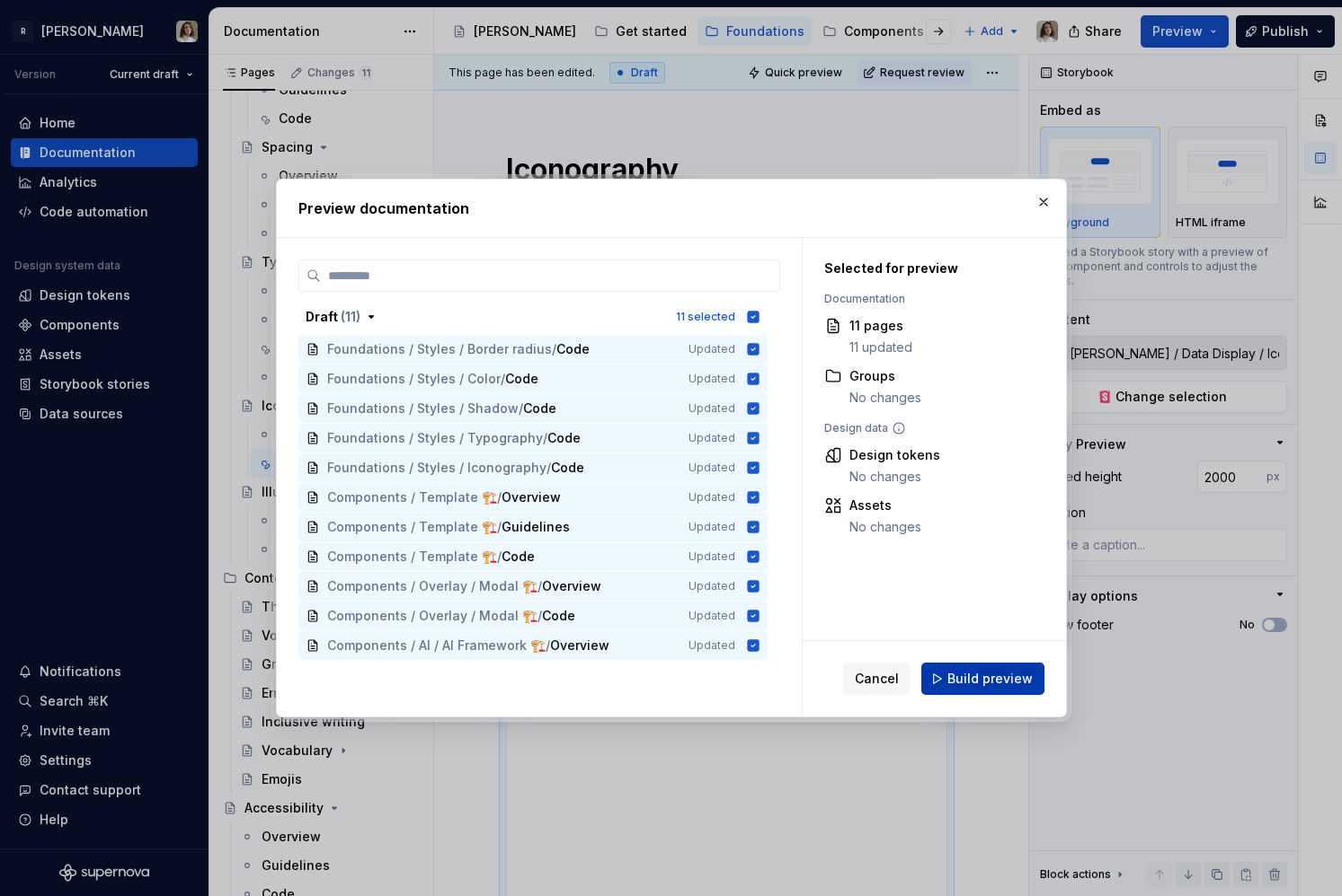
click at [962, 667] on button "Build preview" at bounding box center [982, 679] width 123 height 33
